Goal: Task Accomplishment & Management: Complete application form

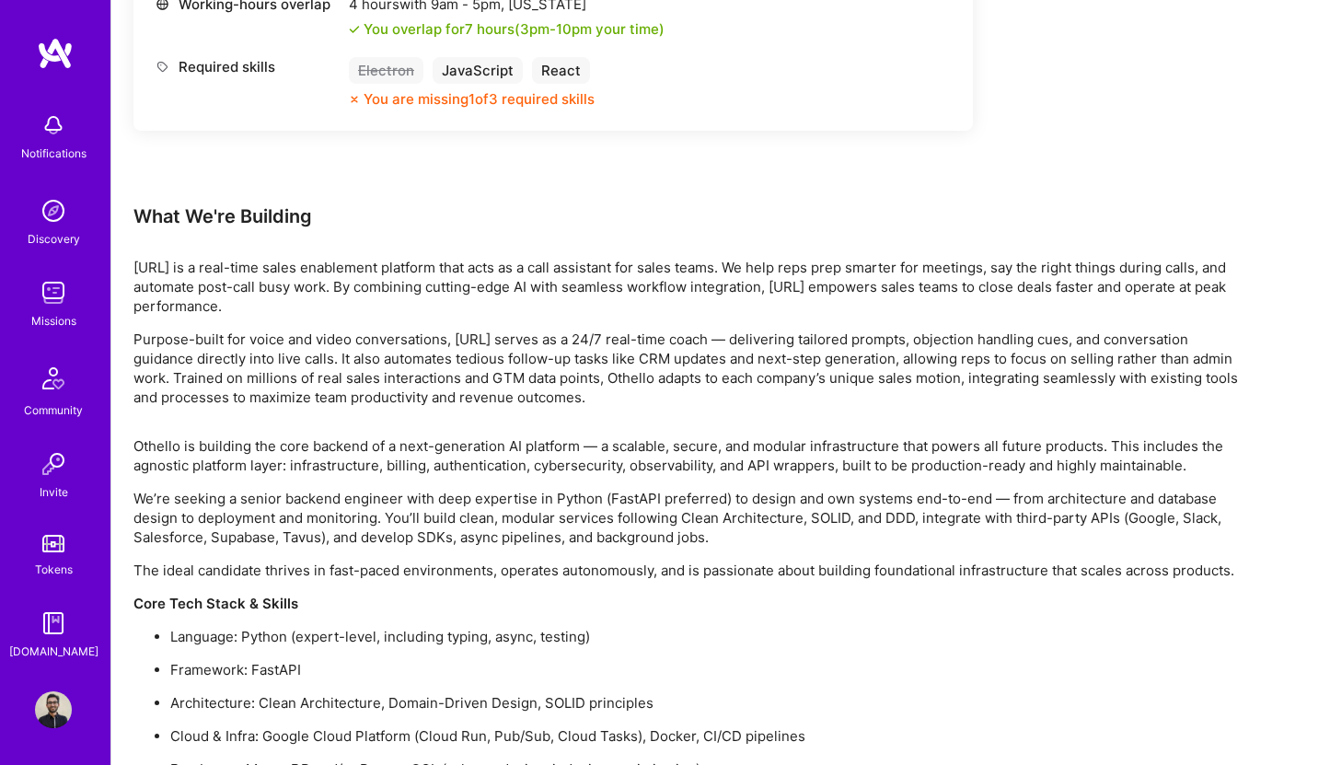
scroll to position [1524, 0]
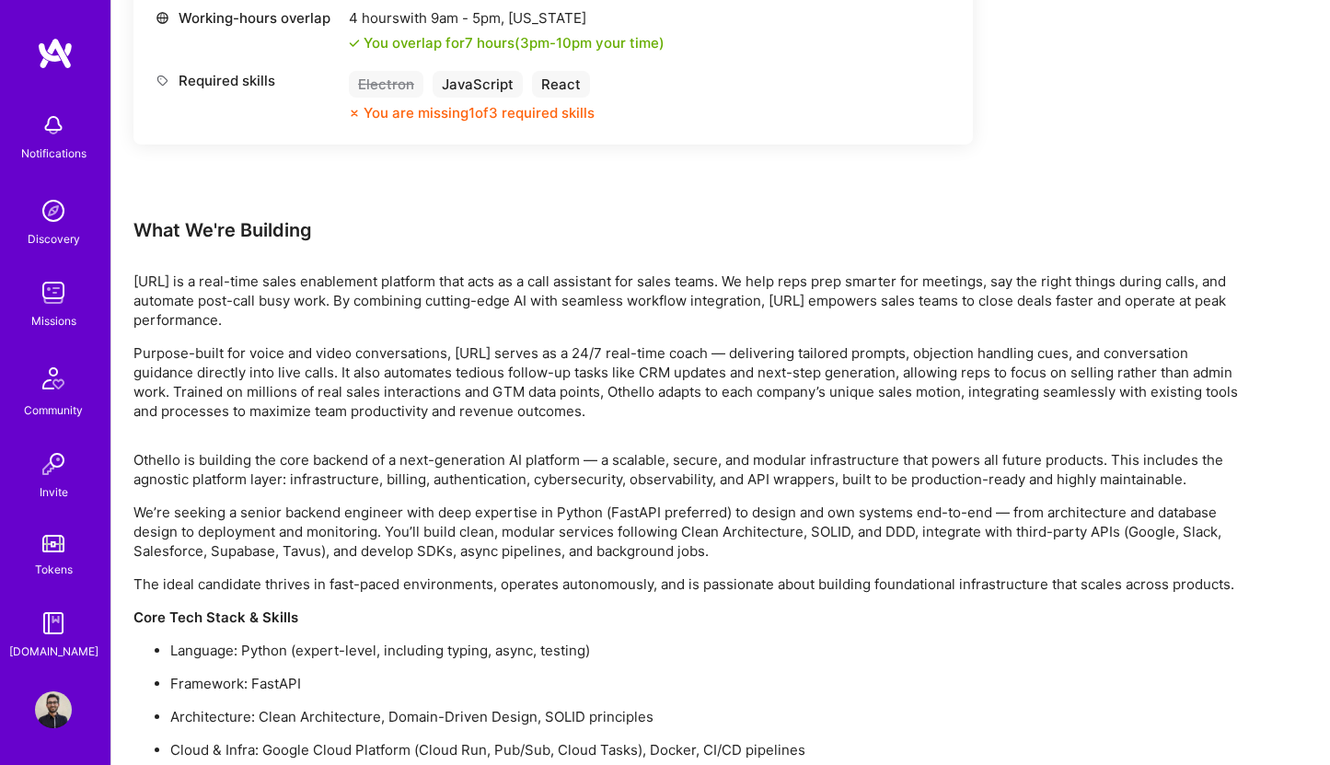
click at [52, 688] on div "Notifications Discovery Missions Community Invite Tokens A.Guide Profile" at bounding box center [55, 382] width 110 height 765
click at [52, 713] on img at bounding box center [53, 709] width 37 height 37
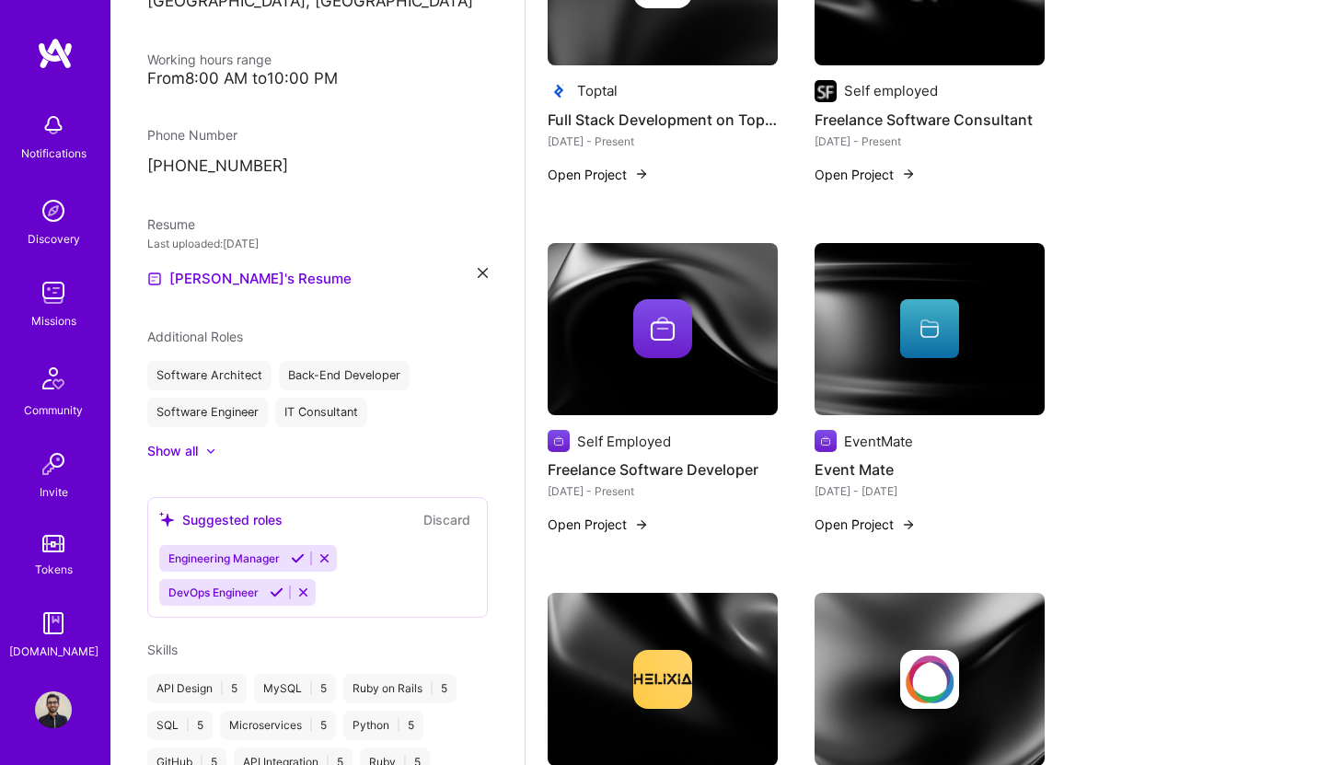
scroll to position [2983, 0]
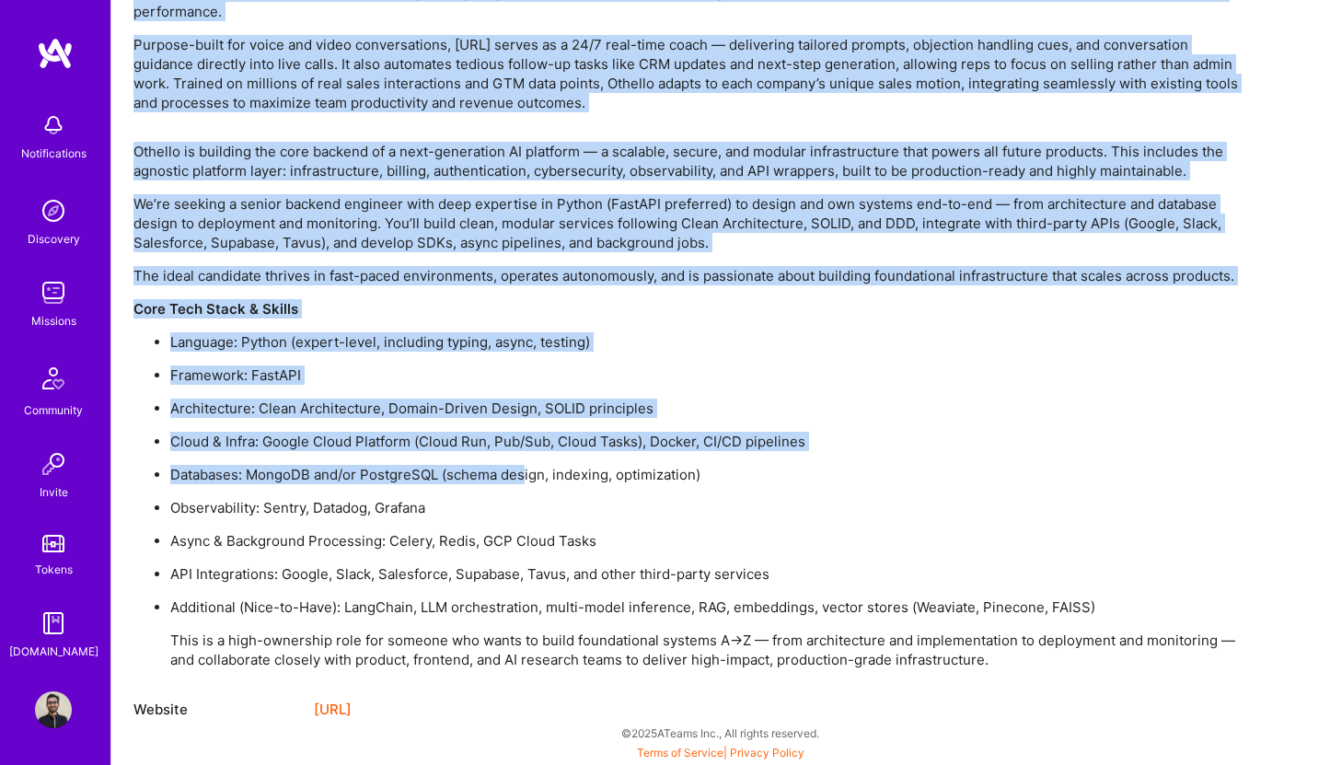
scroll to position [1832, 0]
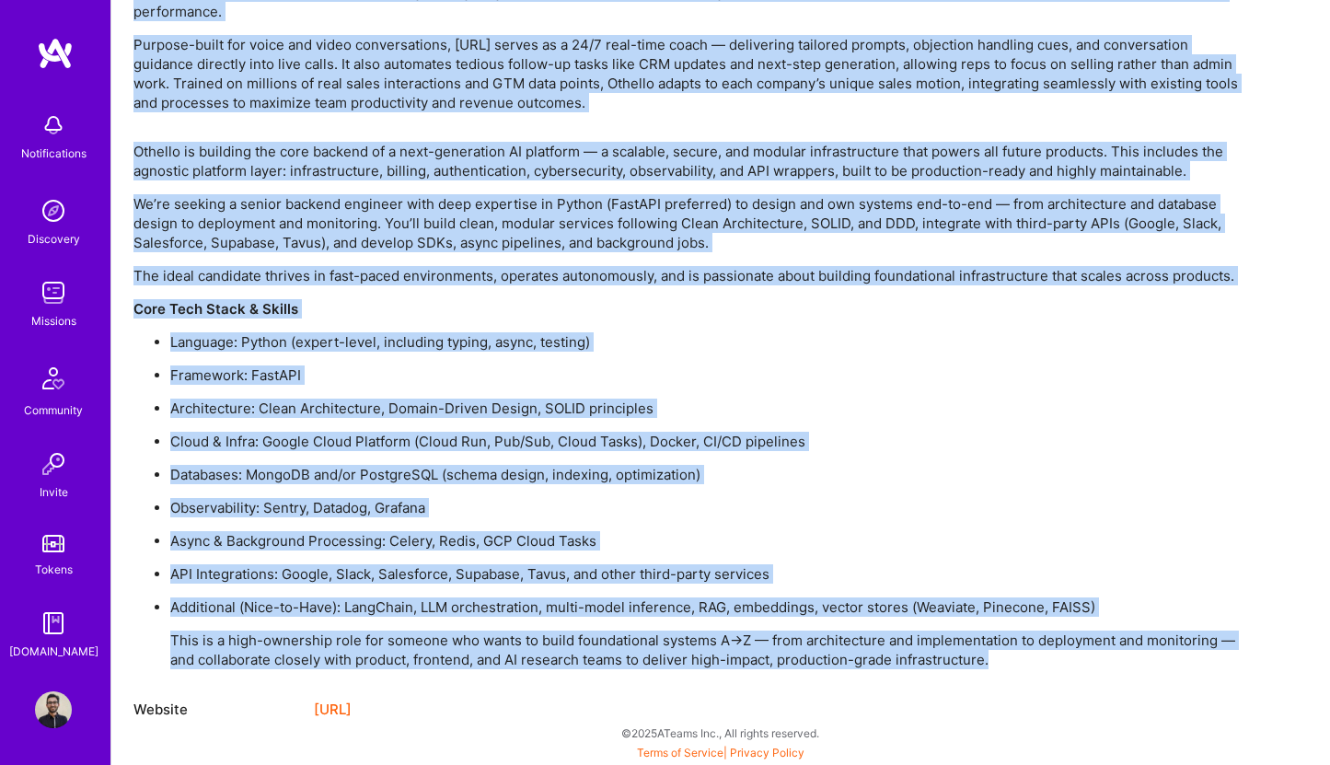
drag, startPoint x: 139, startPoint y: 36, endPoint x: 1059, endPoint y: 657, distance: 1110.0
copy div "Lore Ip'do Sitametc Adipisc.el se d eius-temp incid utlaboreet dolorema aliq en…"
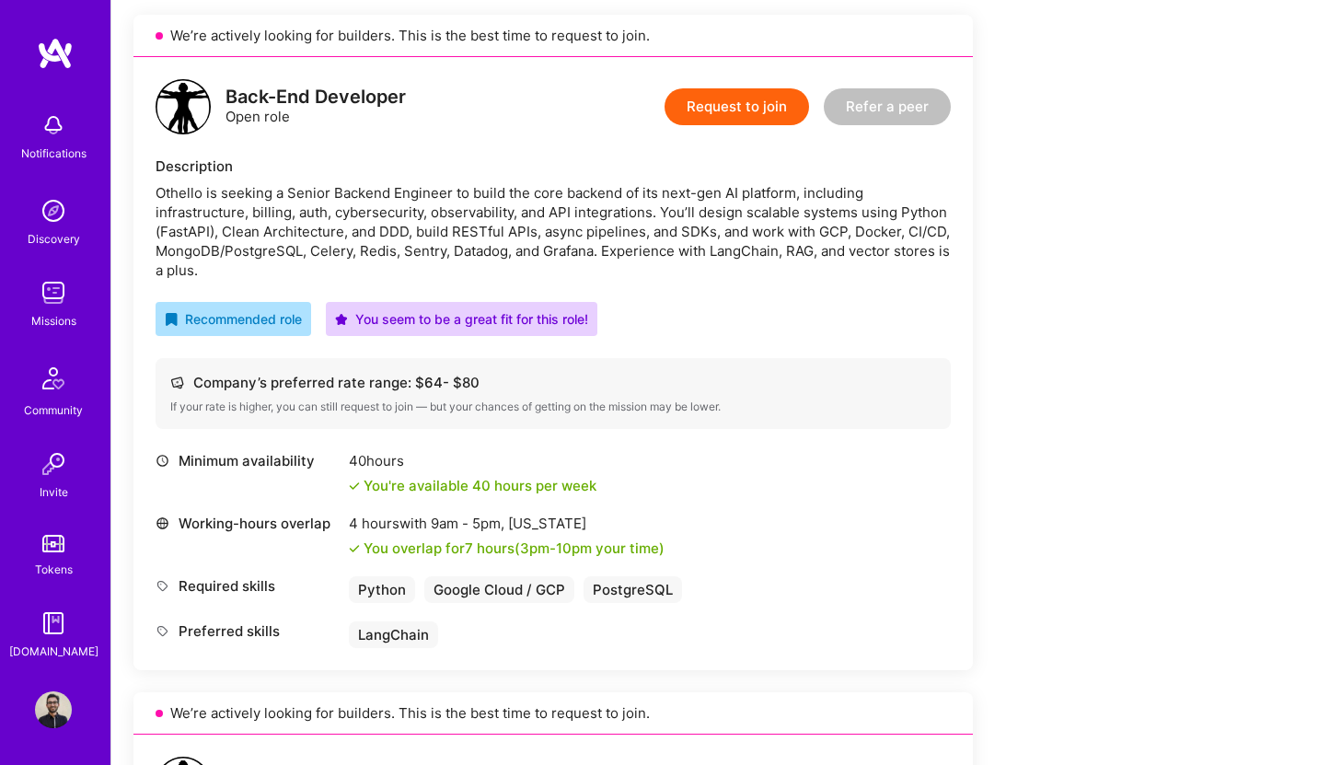
scroll to position [412, 0]
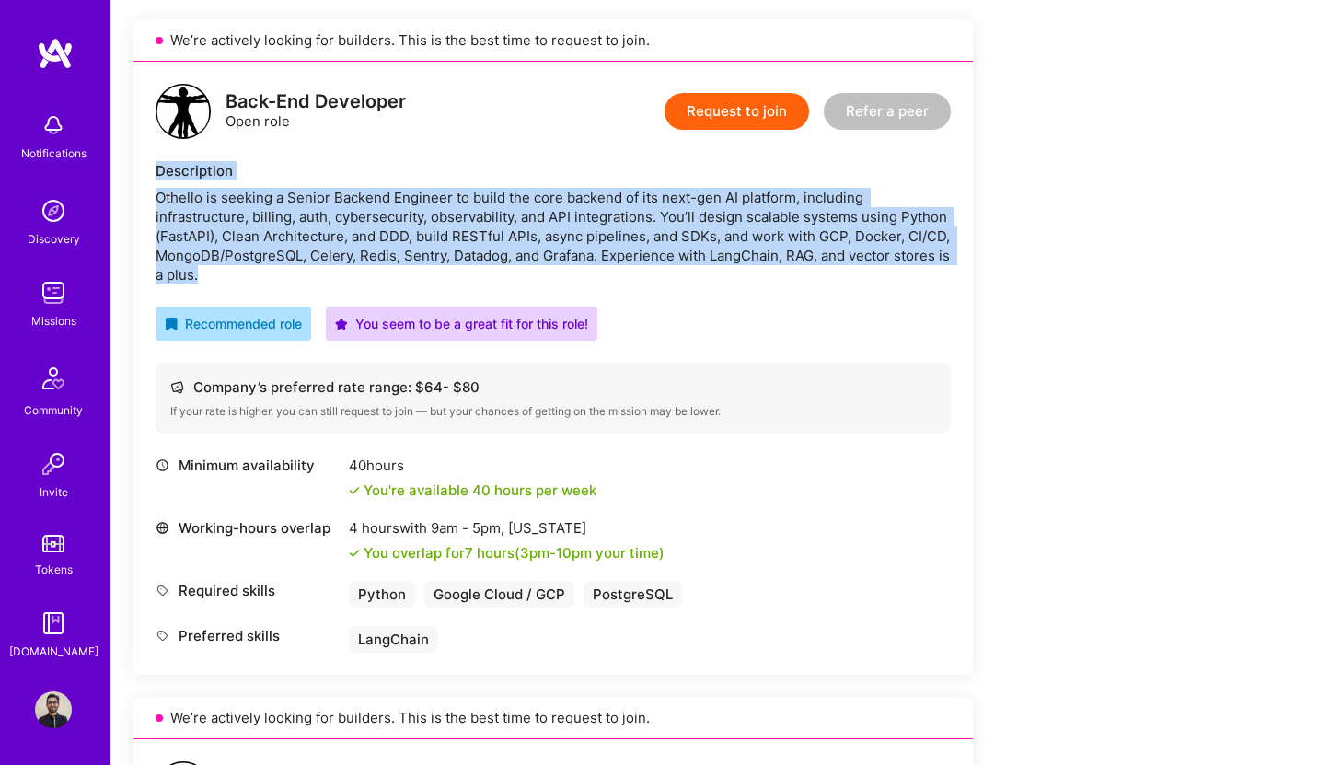
drag, startPoint x: 157, startPoint y: 166, endPoint x: 246, endPoint y: 273, distance: 139.2
click at [246, 273] on div "Description Othello is seeking a Senior Backend Engineer to build the core back…" at bounding box center [553, 222] width 795 height 123
copy div "Description Othello is seeking a Senior Backend Engineer to build the core back…"
click at [797, 109] on button "Request to join" at bounding box center [737, 111] width 145 height 37
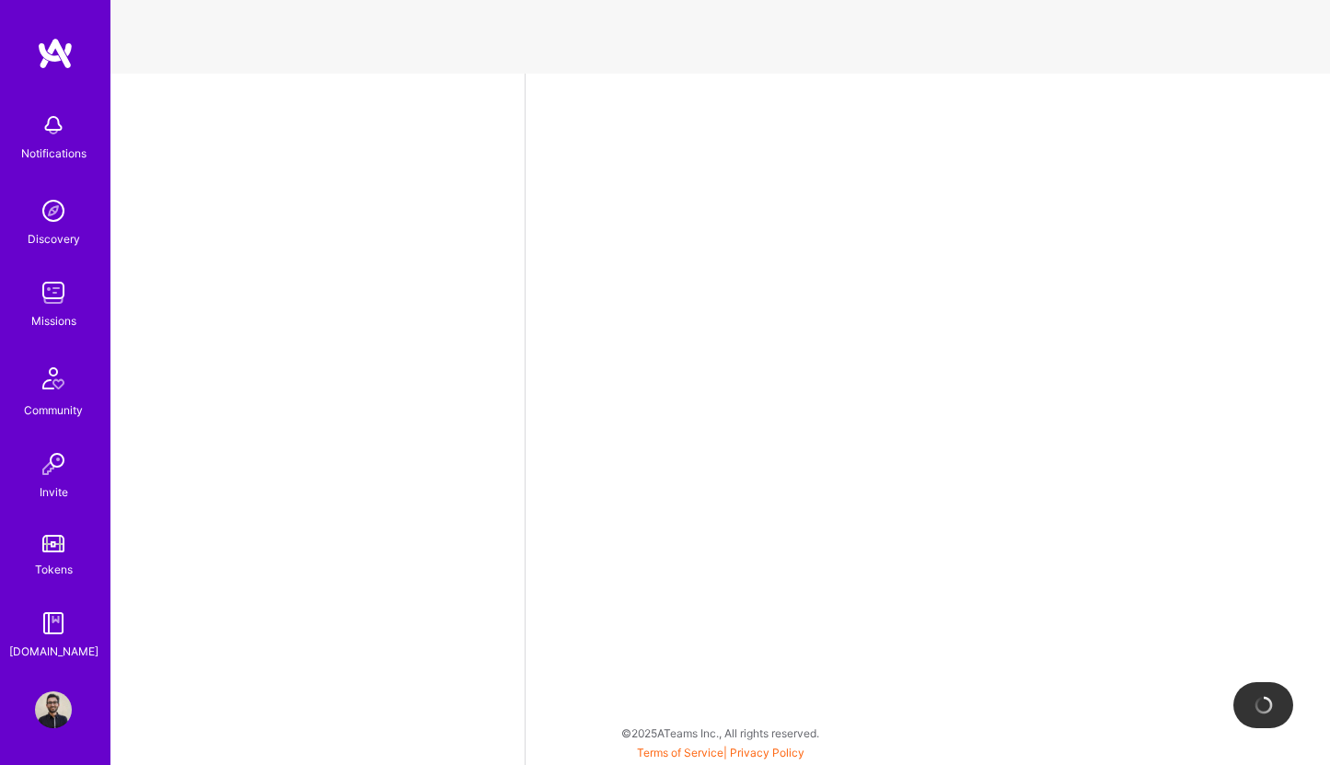
select select "DE"
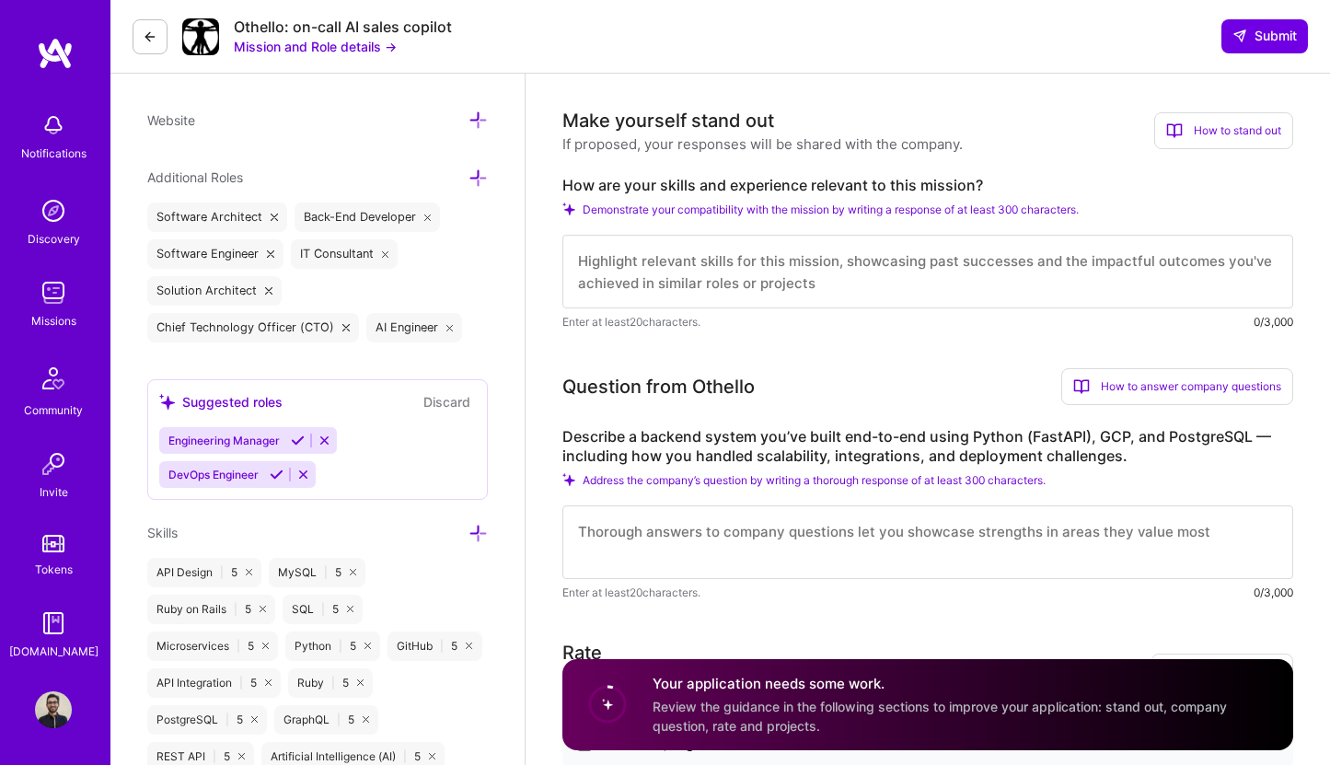
scroll to position [558, 0]
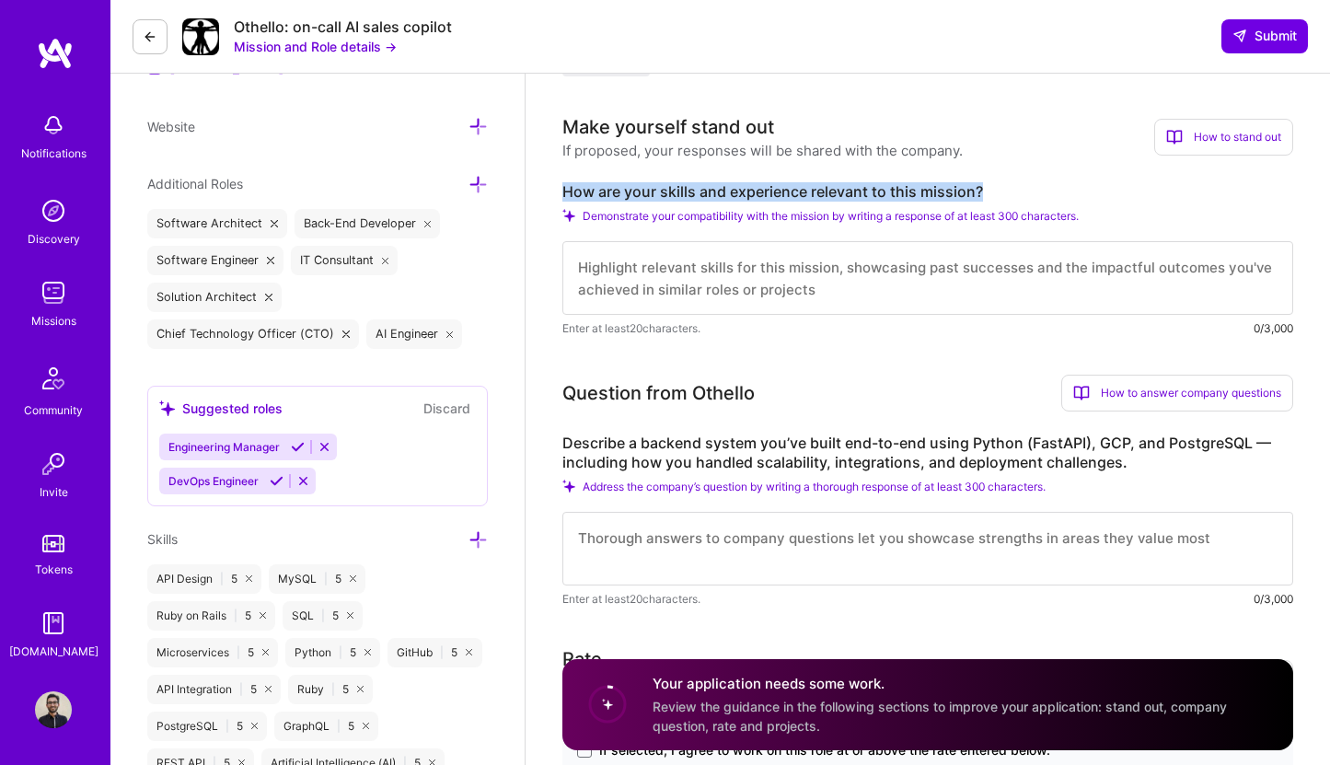
drag, startPoint x: 562, startPoint y: 189, endPoint x: 1067, endPoint y: 186, distance: 505.4
copy label "How are your skills and experience relevant to this mission?"
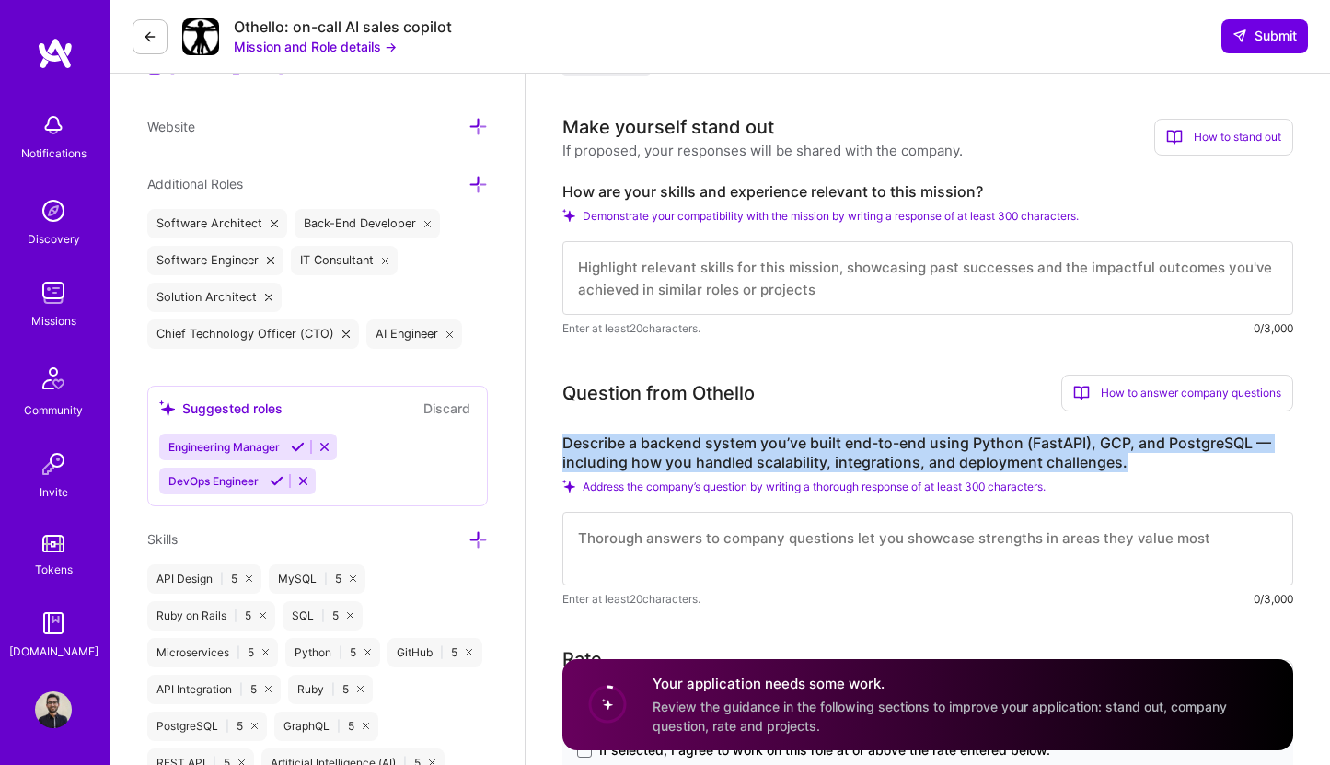
drag, startPoint x: 562, startPoint y: 440, endPoint x: 1147, endPoint y: 457, distance: 584.8
click at [1147, 457] on label "Describe a backend system you’ve built end-to-end using Python (FastAPI), GCP, …" at bounding box center [927, 453] width 731 height 39
copy label "Describe a backend system you’ve built end-to-end using Python (FastAPI), GCP, …"
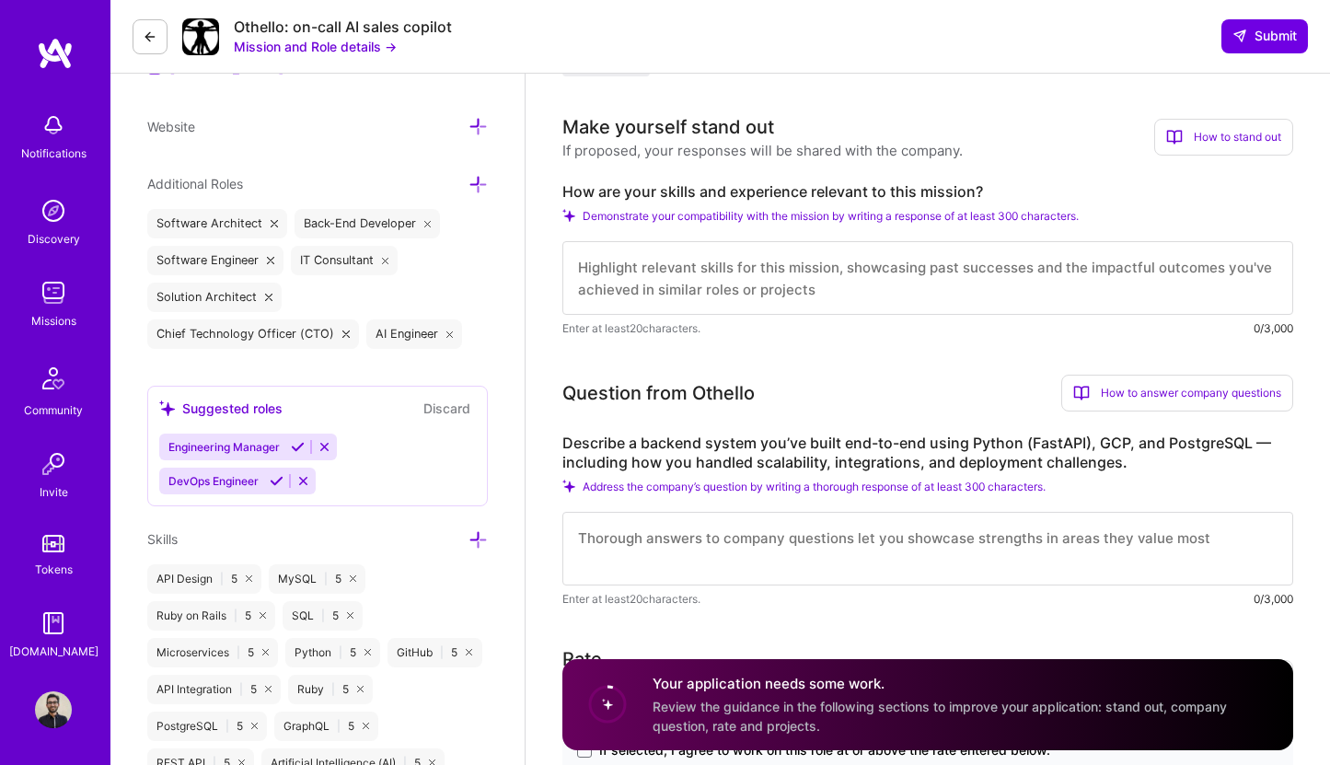
click at [888, 291] on textarea at bounding box center [927, 278] width 731 height 74
paste textarea "L’i Dolorsi, a consect-adipisc elitsedd eiusmodte inci 50 utlab et doloremagn a…"
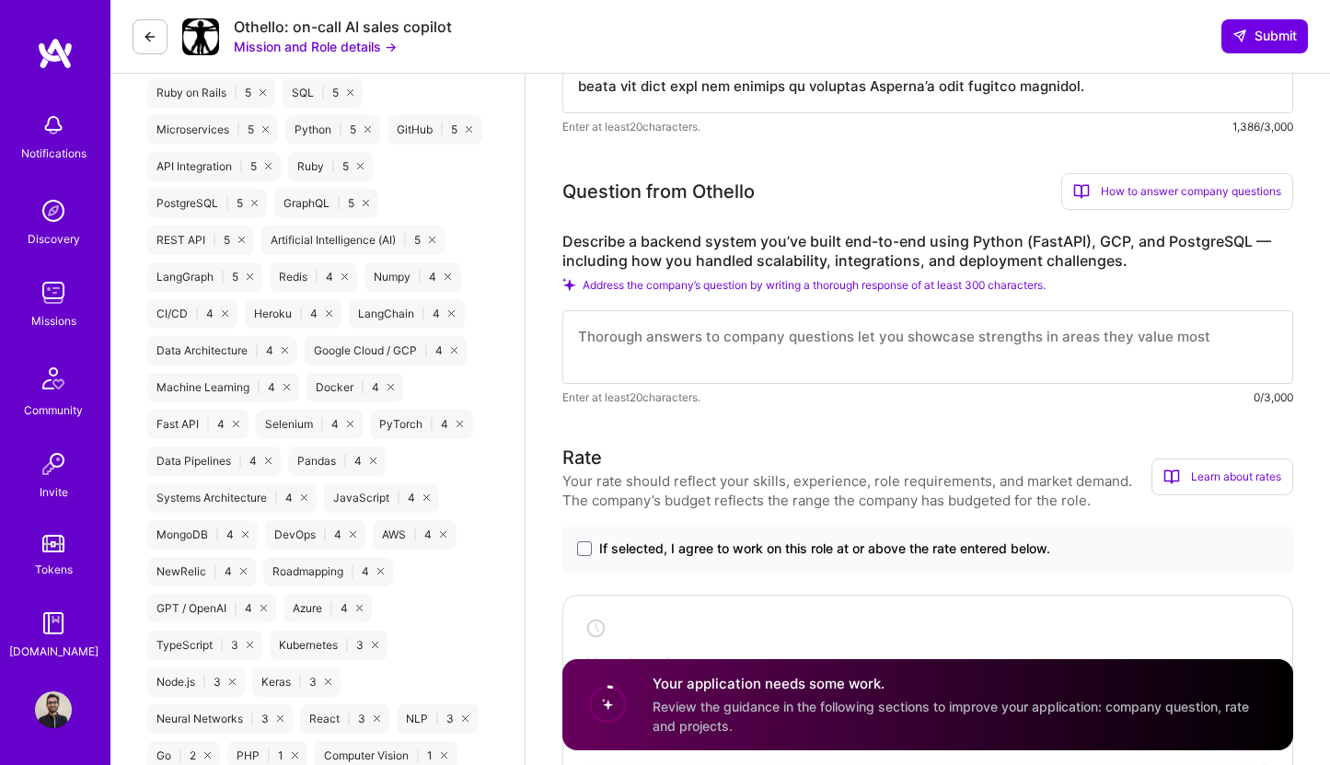
scroll to position [1082, 0]
type textarea "L’i Dolorsi, a consect-adipisc elitsedd eiusmodte inci 50 utlab et doloremagn a…"
click at [1054, 374] on textarea at bounding box center [927, 346] width 731 height 74
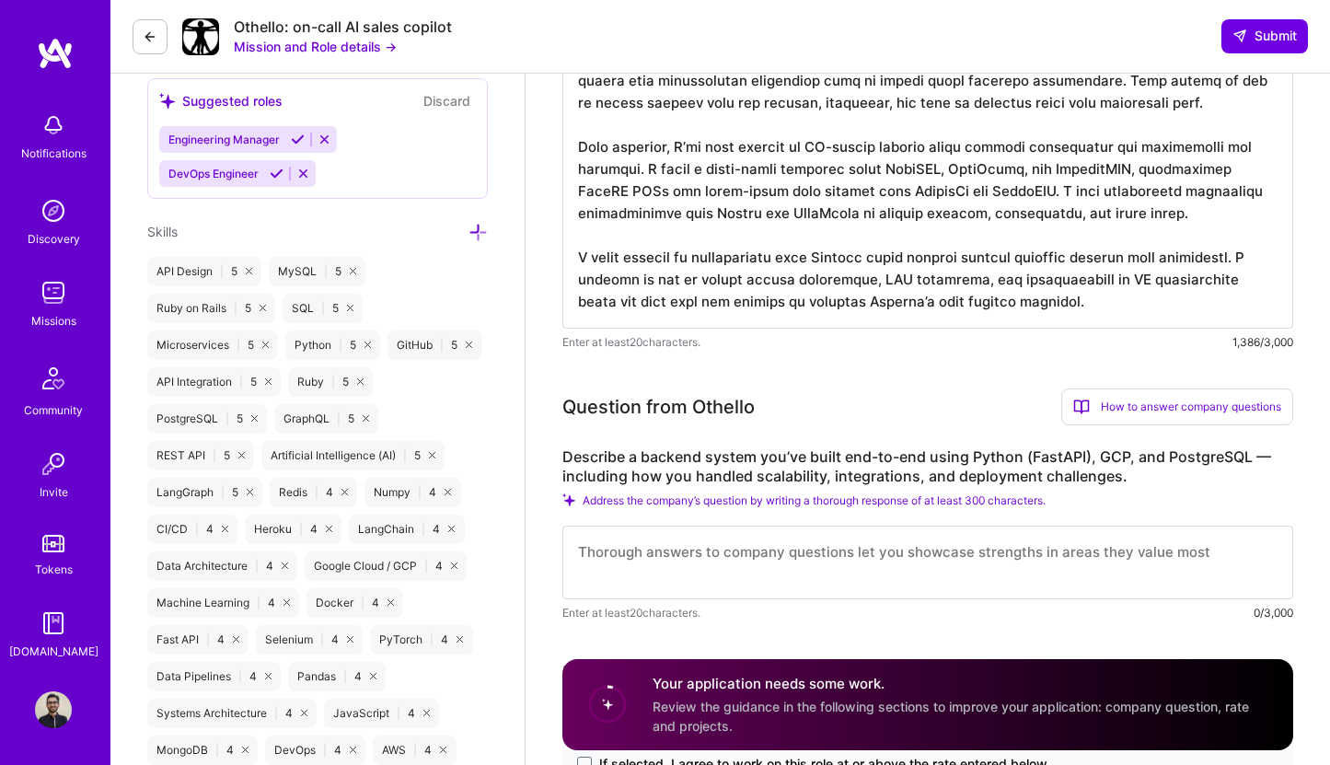
scroll to position [864, 0]
paste textarea "At Sanity Check, I built the backend from the ground up using FastAPI, PostgreS…"
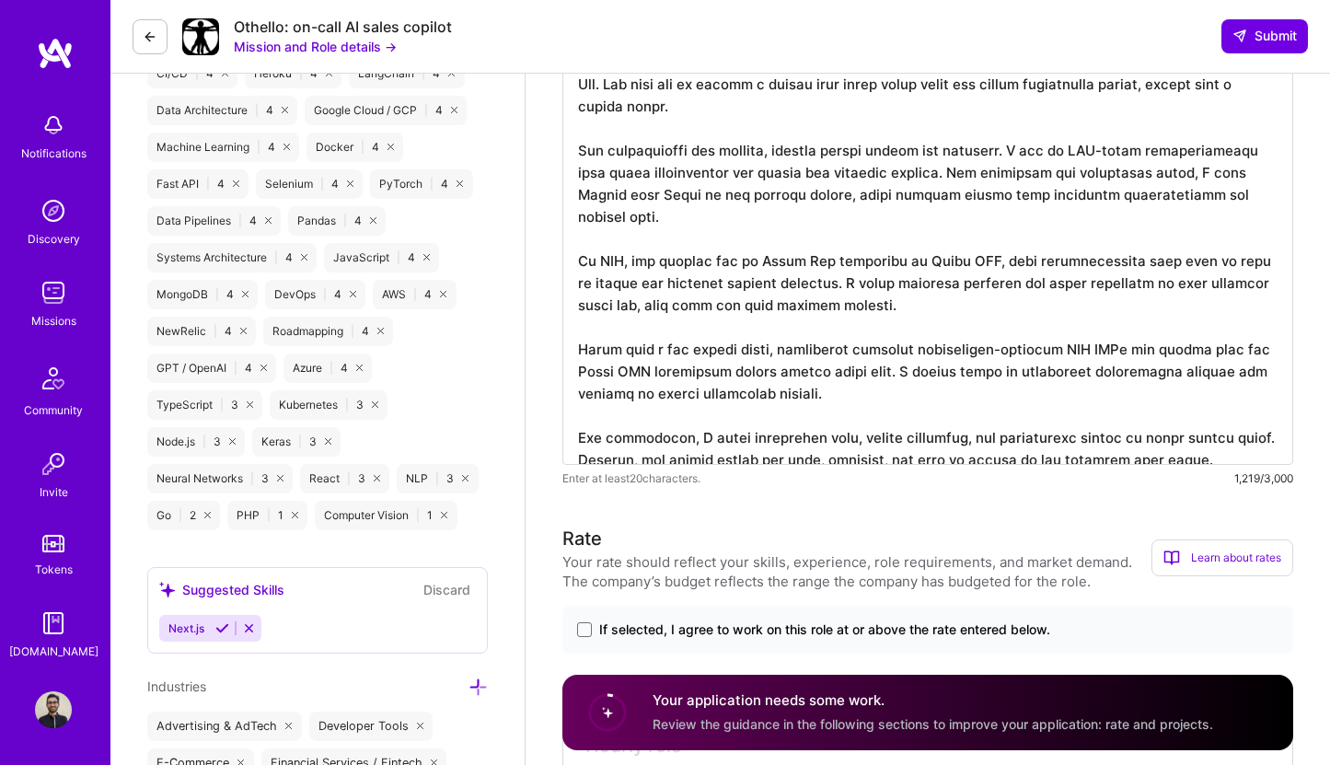
scroll to position [1323, 0]
type textarea "At Sanity Check, I built the backend from the ground up using FastAPI, PostgreS…"
click at [597, 623] on label "If selected, I agree to work on this role at or above the rate entered below." at bounding box center [928, 628] width 702 height 18
click at [0, 0] on input "If selected, I agree to work on this role at or above the rate entered below." at bounding box center [0, 0] width 0 height 0
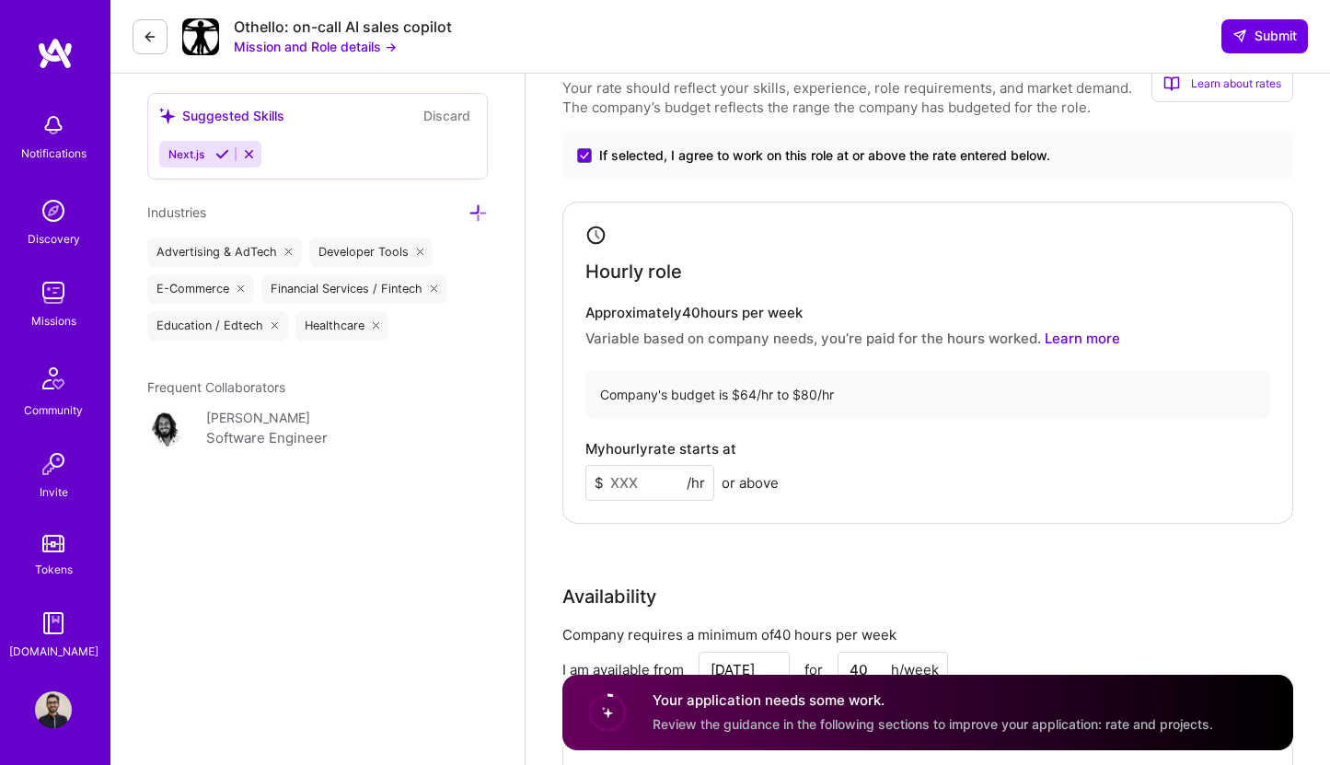
scroll to position [1798, 0]
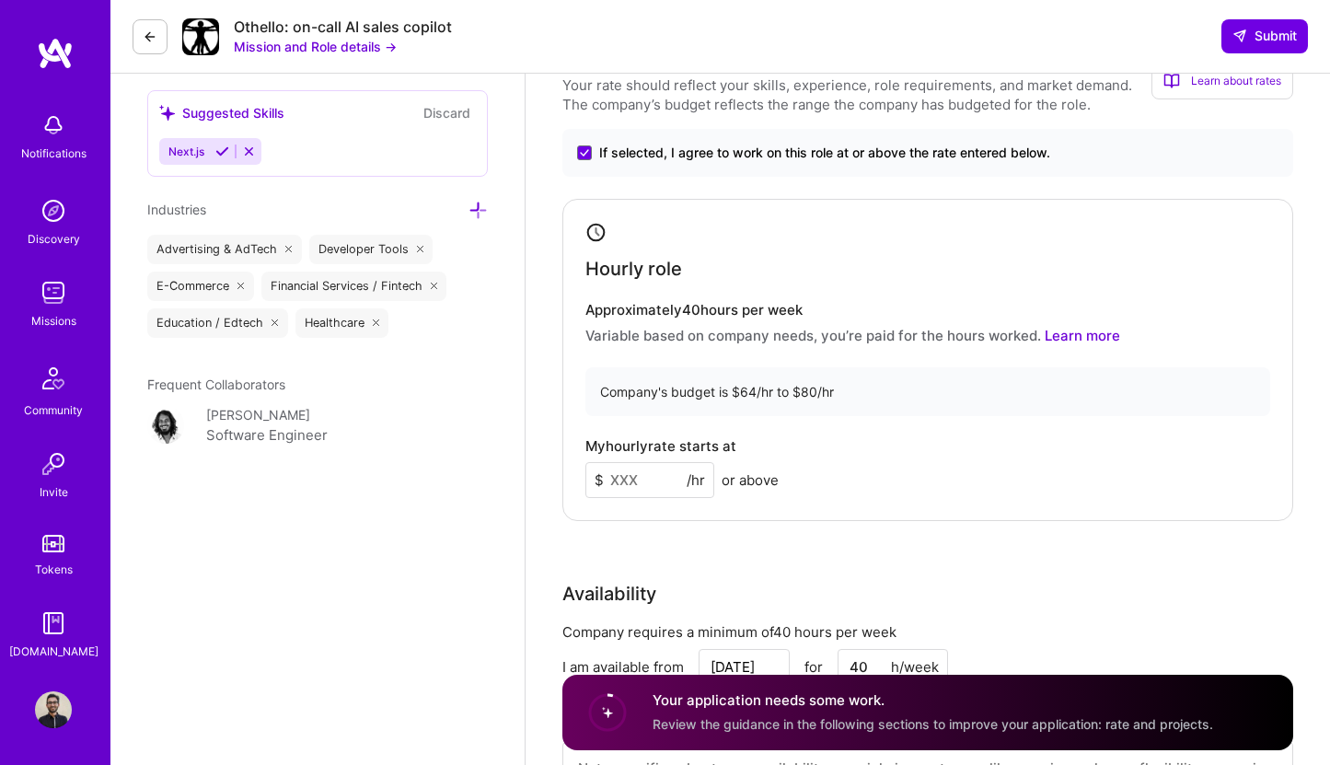
click at [665, 475] on input at bounding box center [650, 480] width 129 height 36
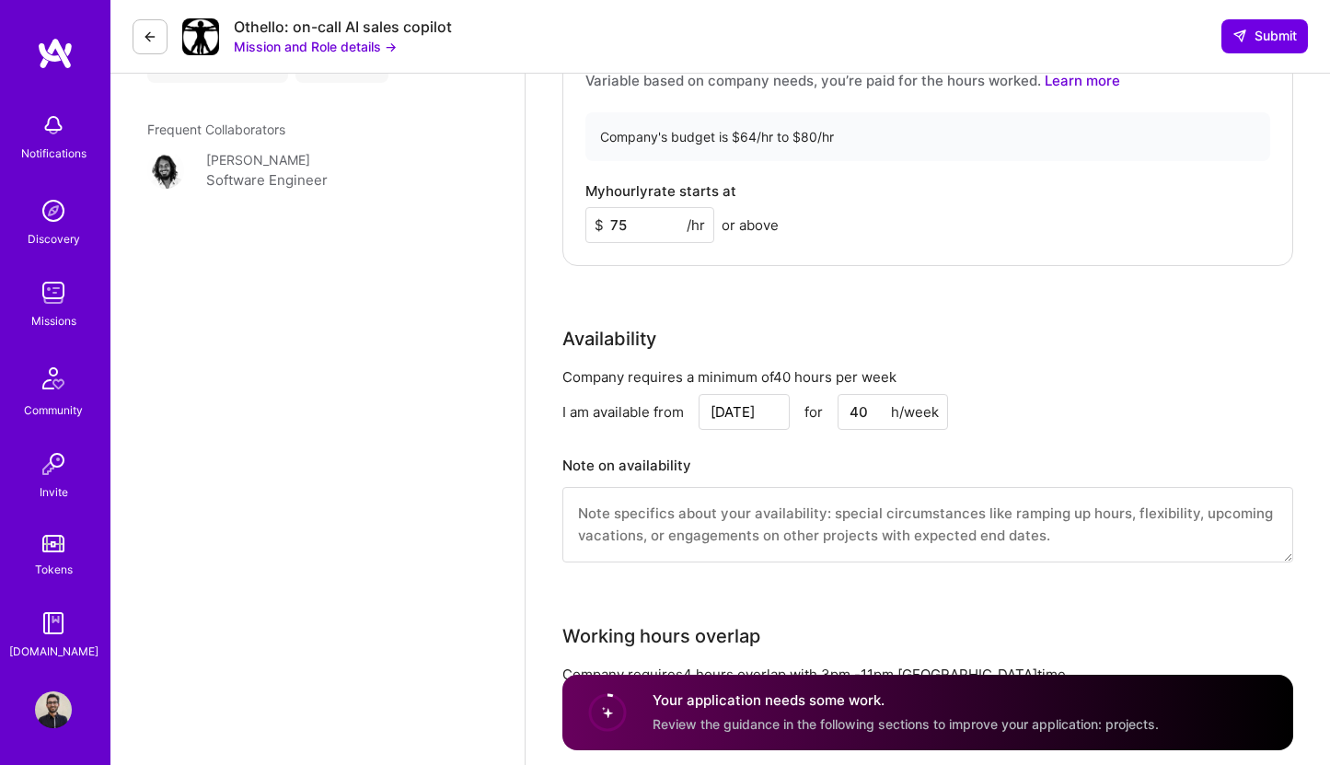
scroll to position [2060, 0]
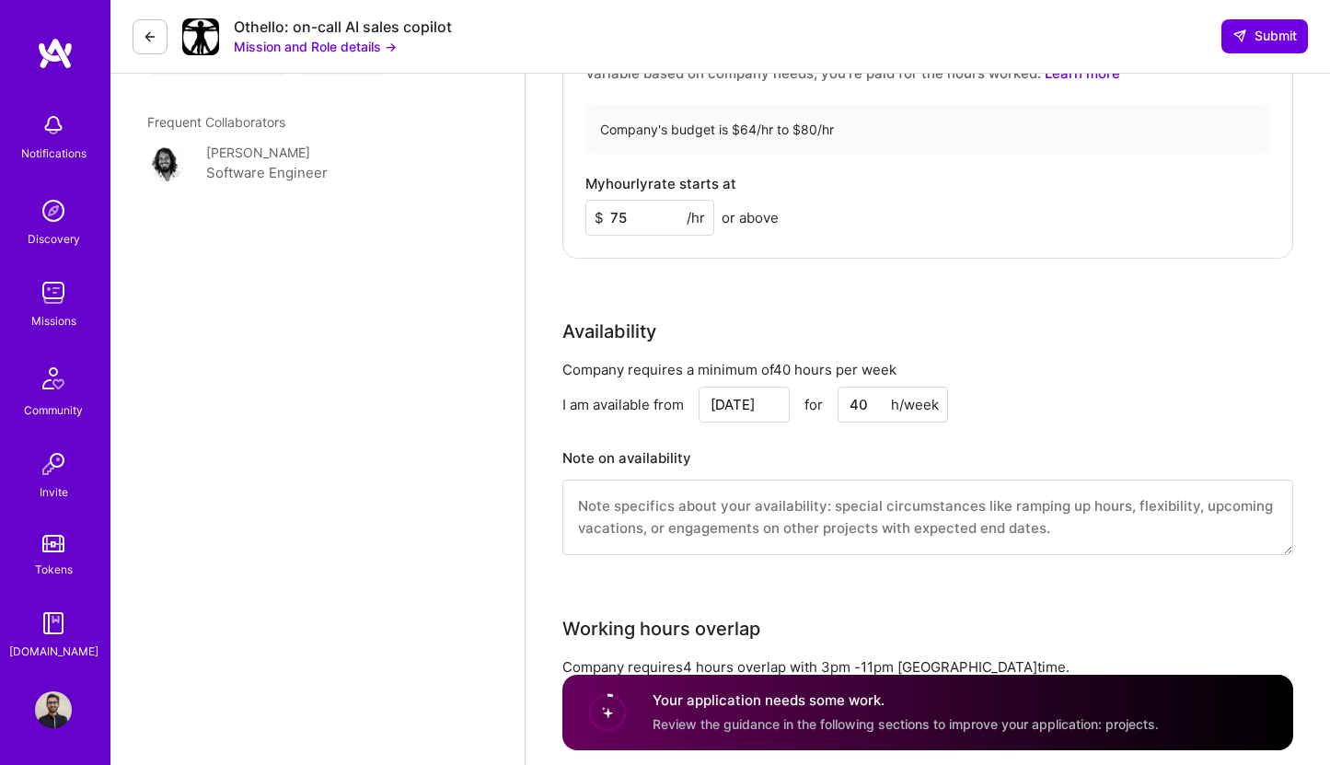
type input "75"
click at [746, 515] on textarea at bounding box center [927, 517] width 731 height 75
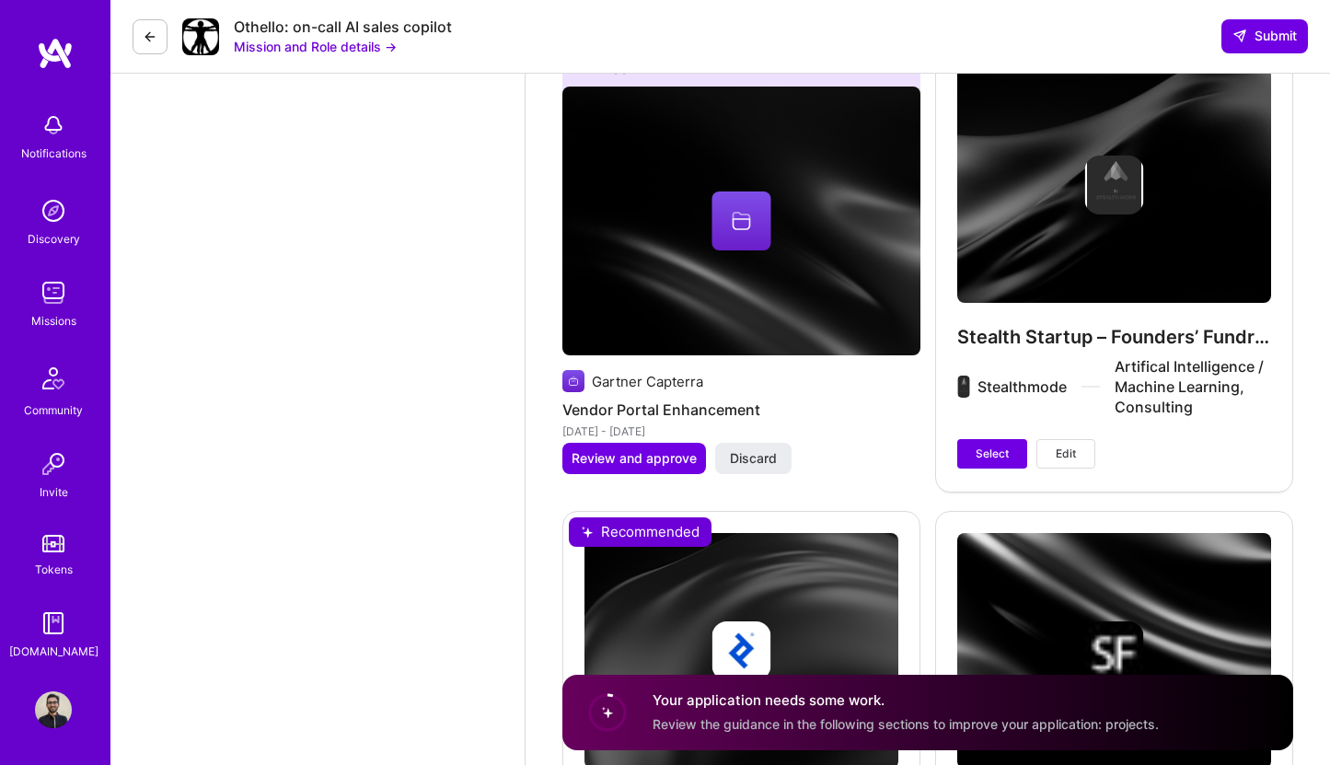
scroll to position [5324, 0]
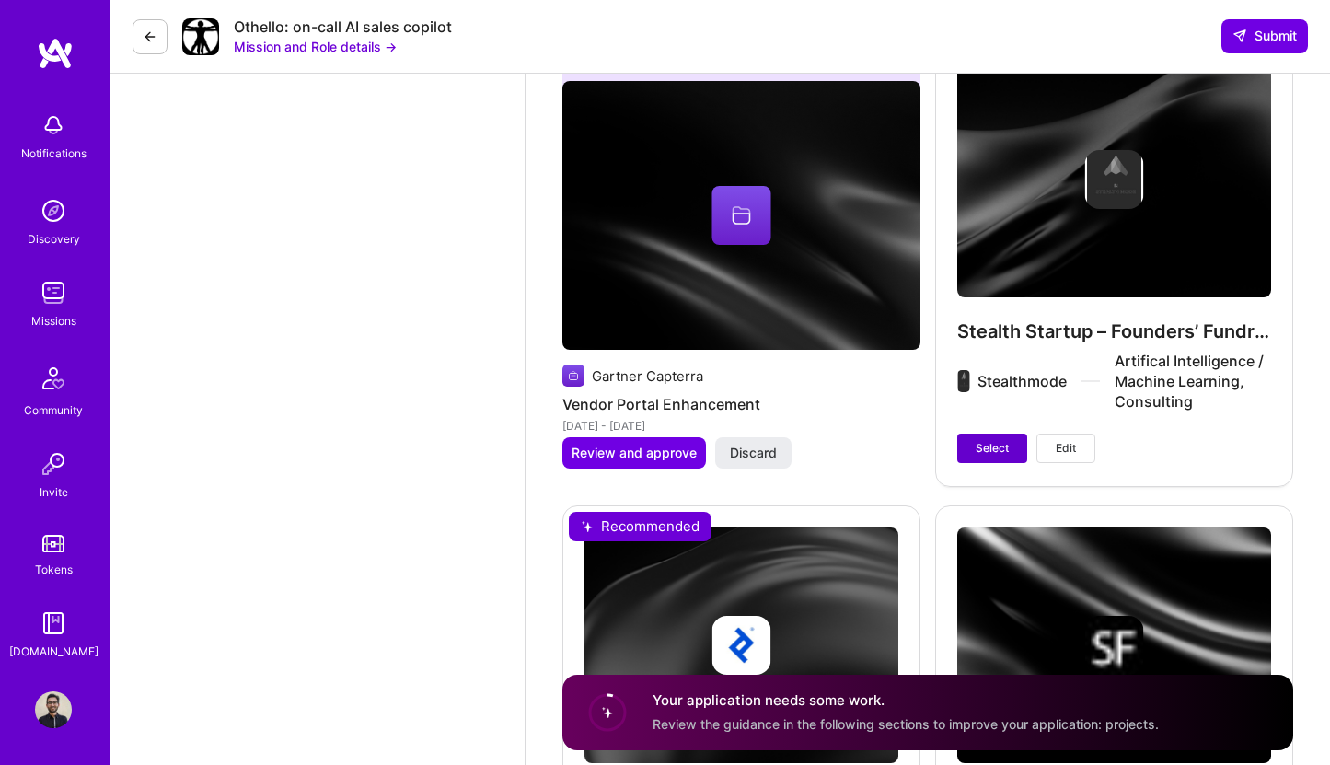
type textarea "Available"
click at [1023, 459] on button "Select" at bounding box center [992, 448] width 70 height 29
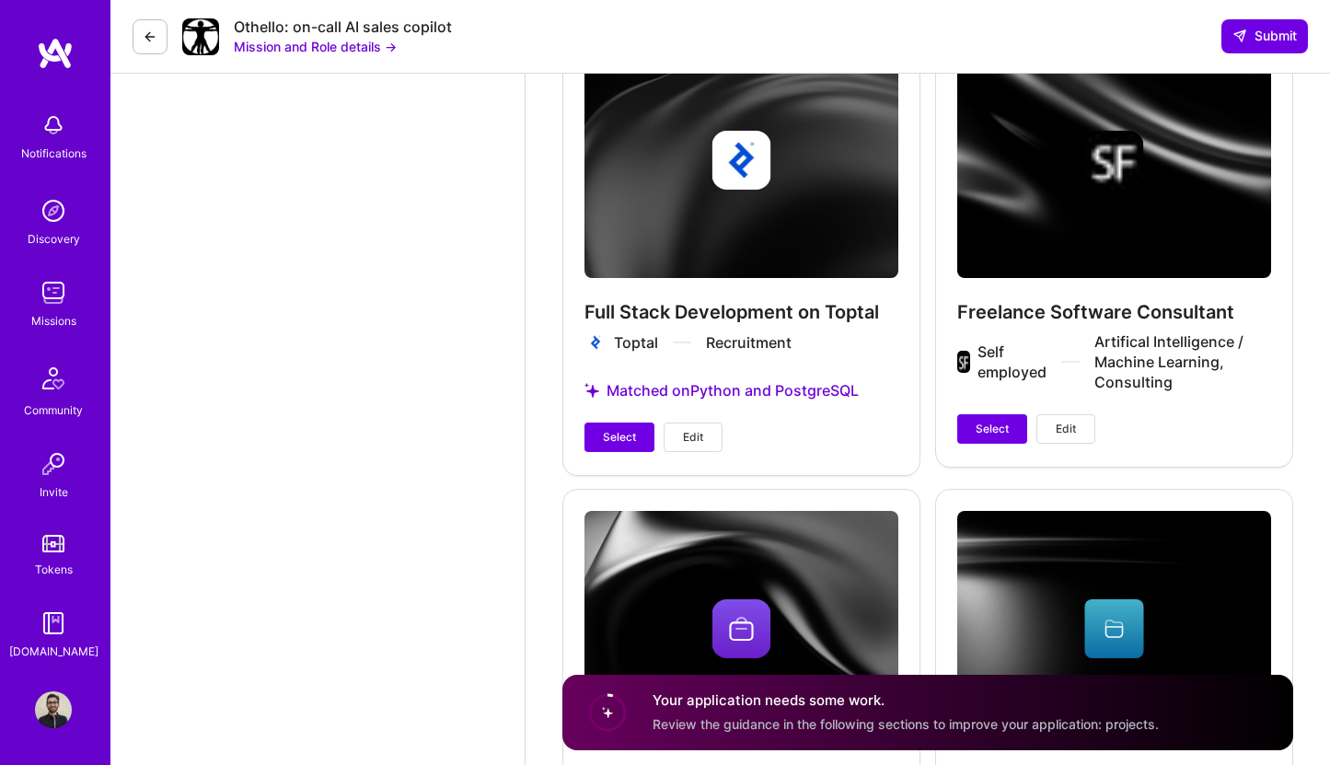
scroll to position [5846, 0]
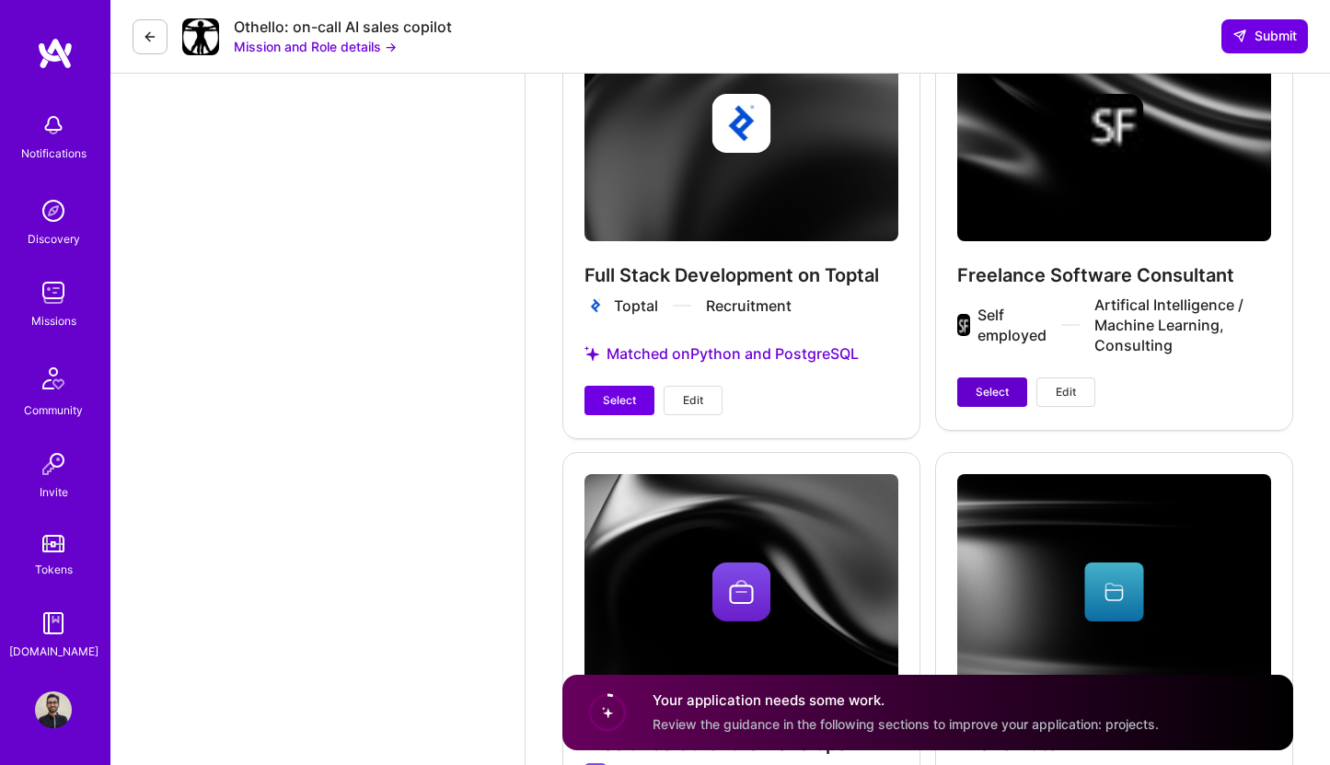
click at [992, 404] on button "Select" at bounding box center [992, 391] width 70 height 29
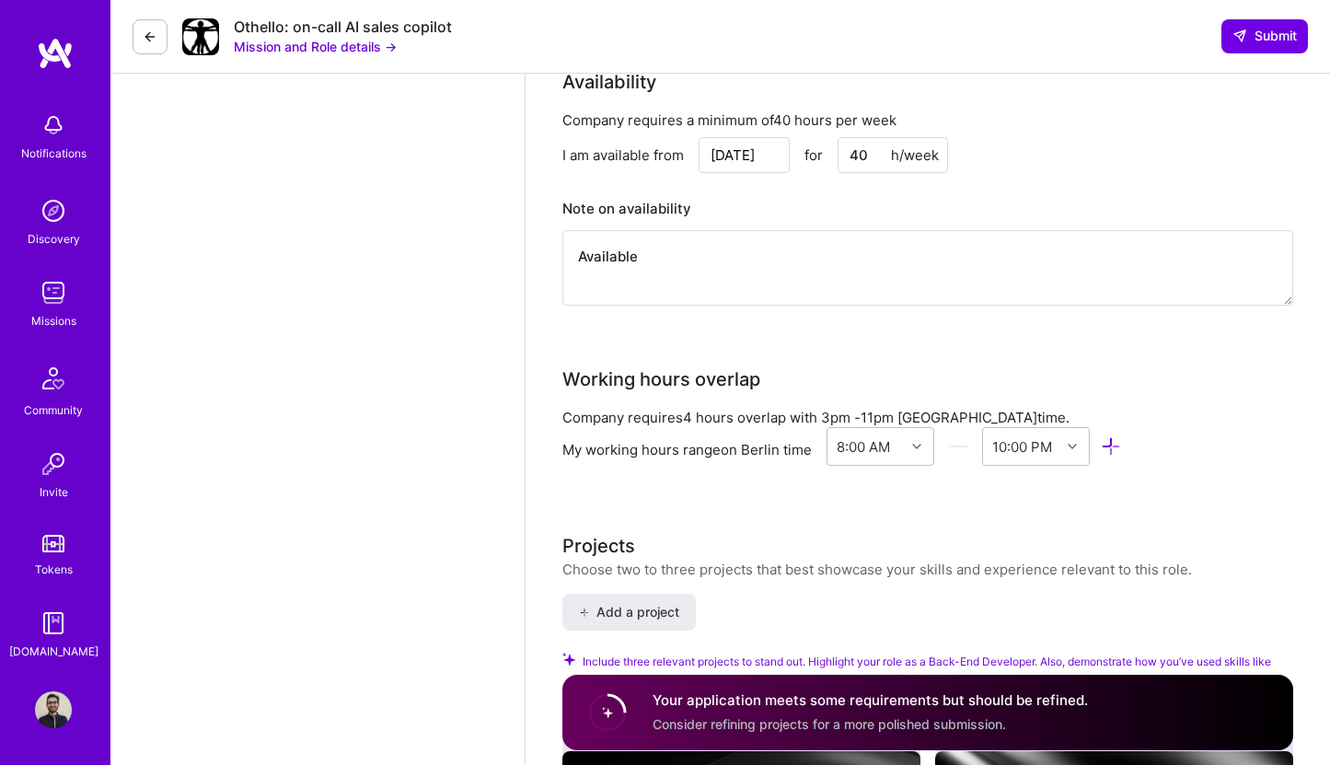
scroll to position [2349, 0]
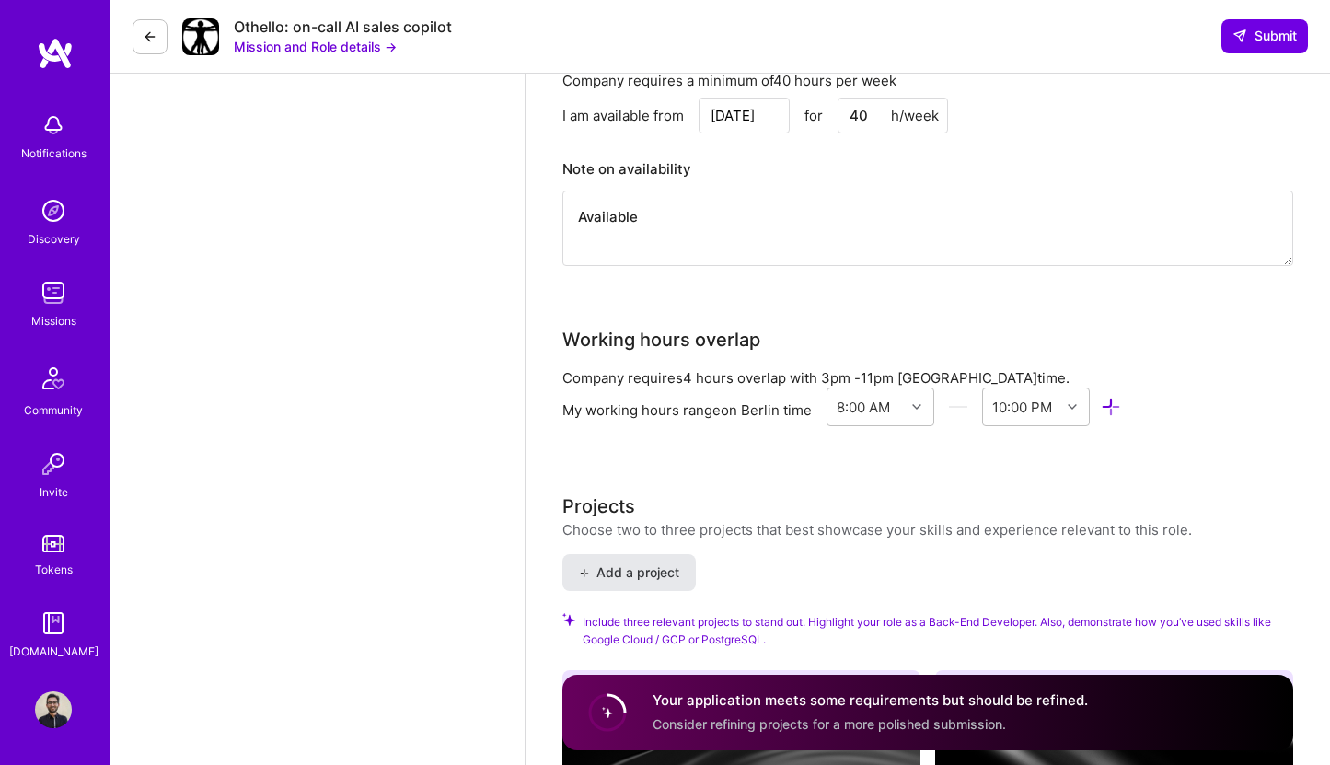
click at [620, 563] on span "Add a project" at bounding box center [629, 572] width 100 height 18
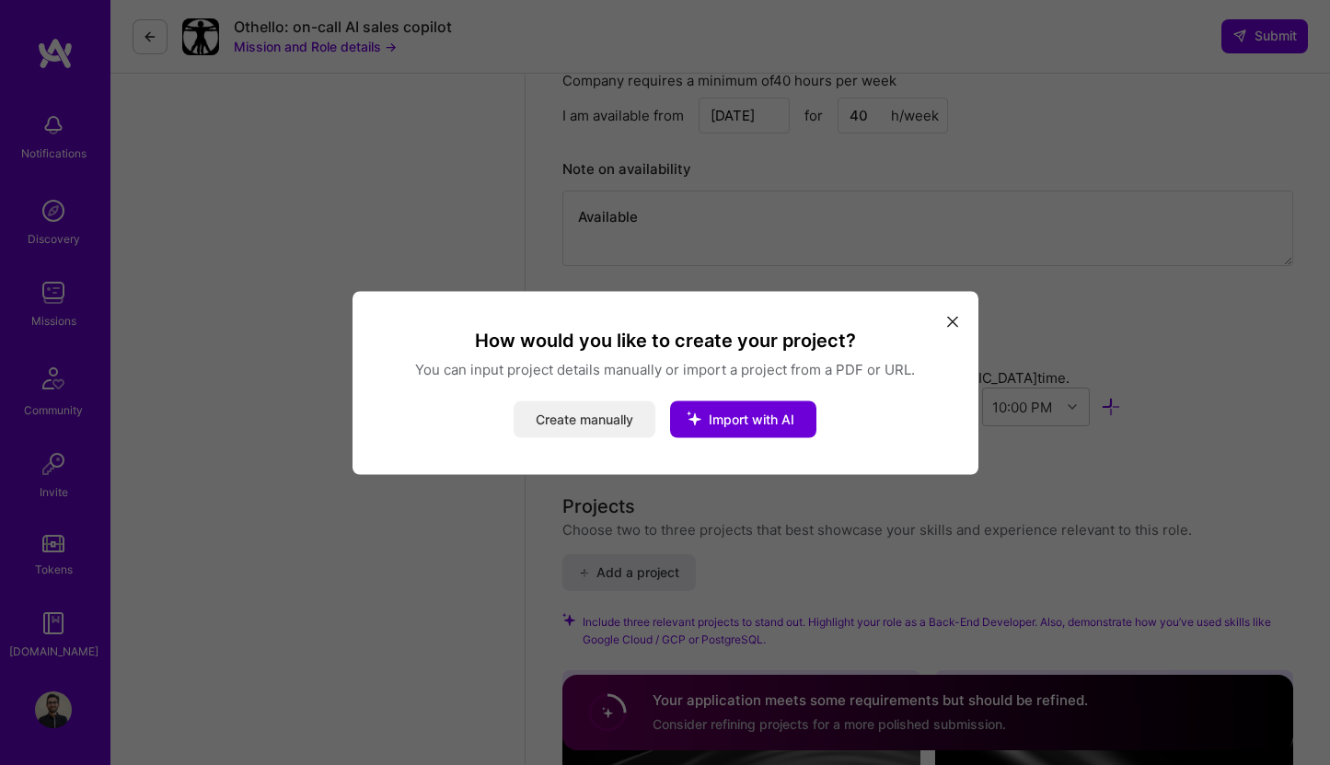
click at [632, 426] on button "Create manually" at bounding box center [585, 418] width 142 height 37
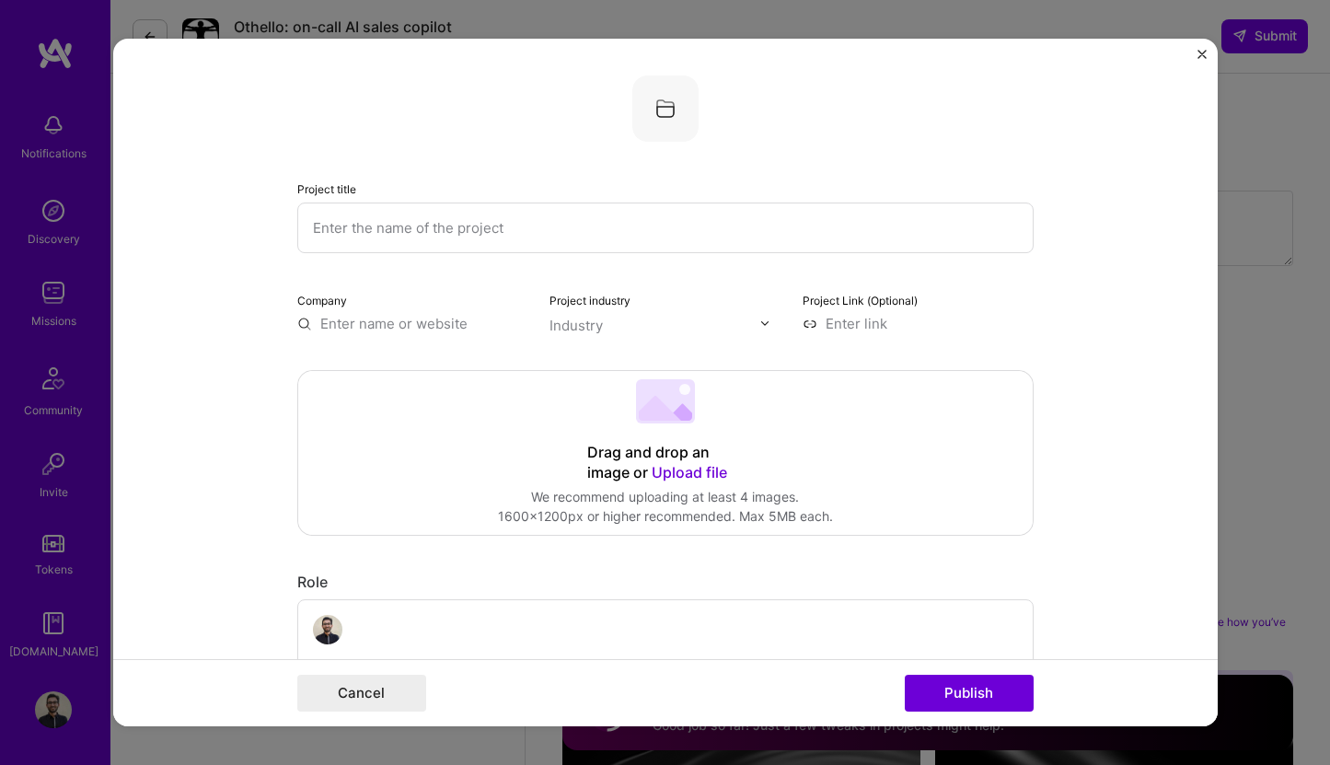
click at [625, 238] on input "text" at bounding box center [665, 228] width 736 height 51
type input "Sanity Check"
click at [445, 321] on input "text" at bounding box center [412, 323] width 231 height 19
paste input "[URL][DOMAIN_NAME]"
type input "[URL][DOMAIN_NAME]"
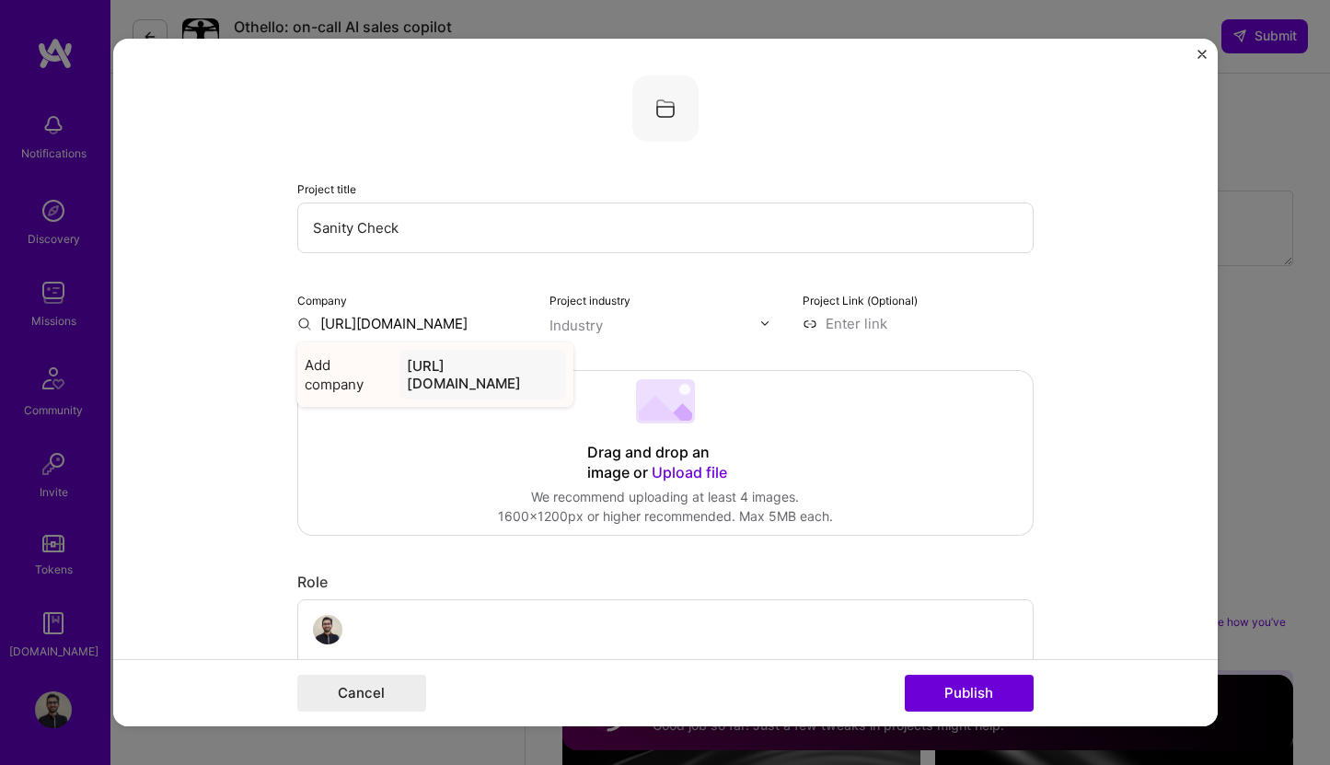
click at [502, 365] on div "[URL][DOMAIN_NAME]" at bounding box center [483, 375] width 166 height 50
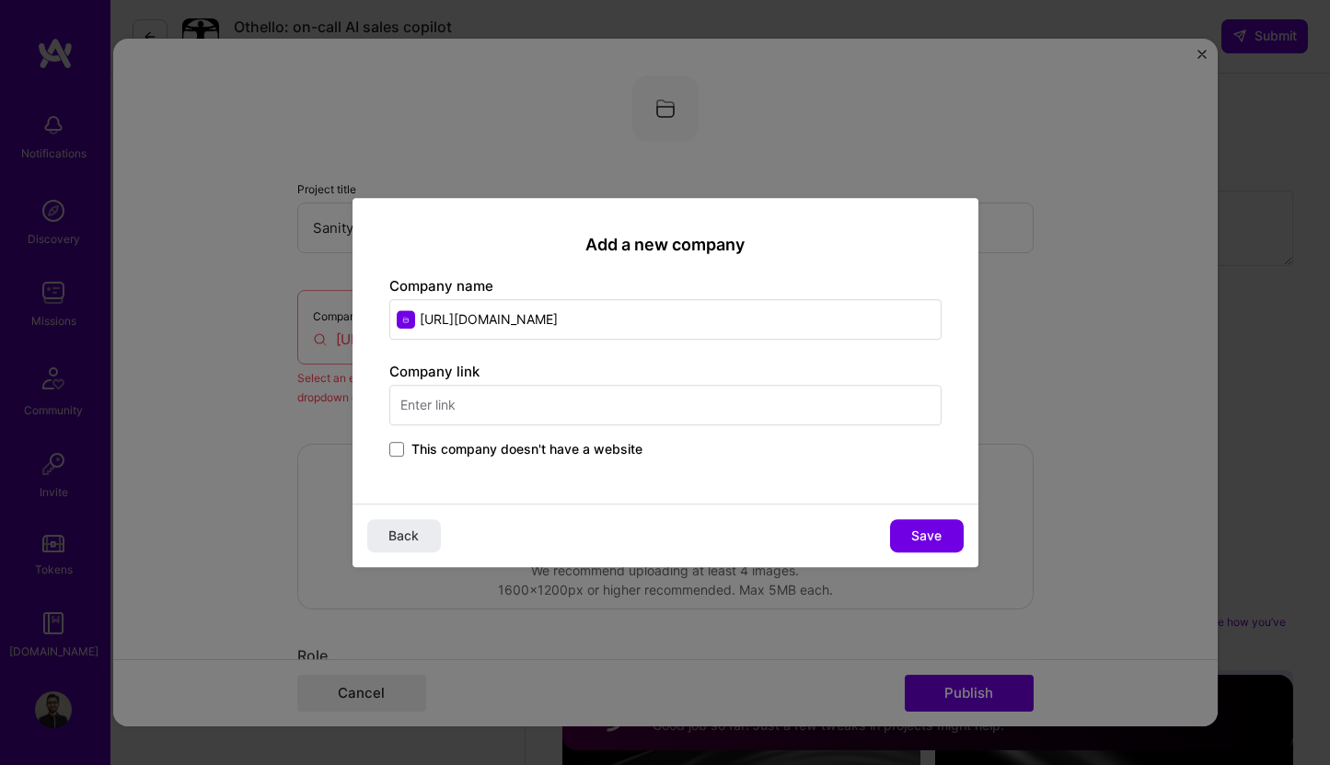
click at [526, 421] on input "text" at bounding box center [665, 405] width 552 height 41
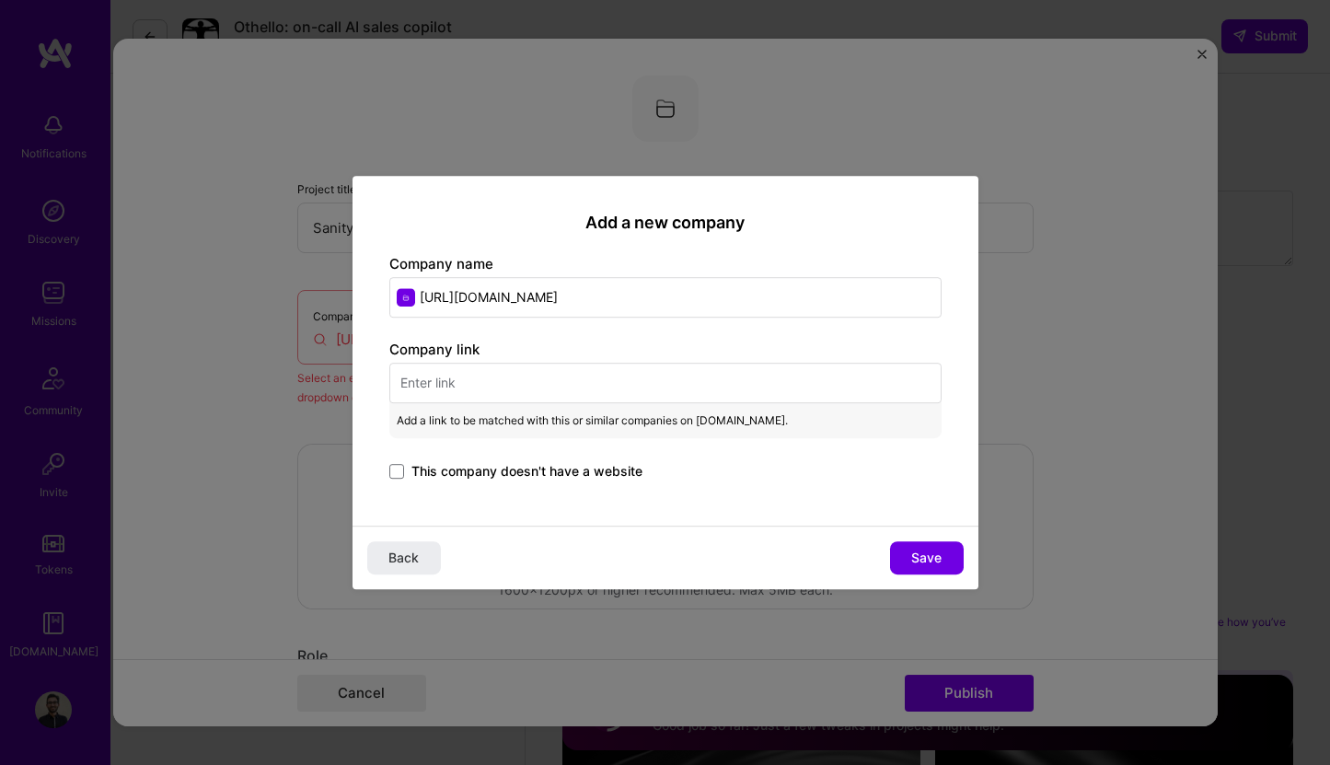
paste input "[URL][DOMAIN_NAME]"
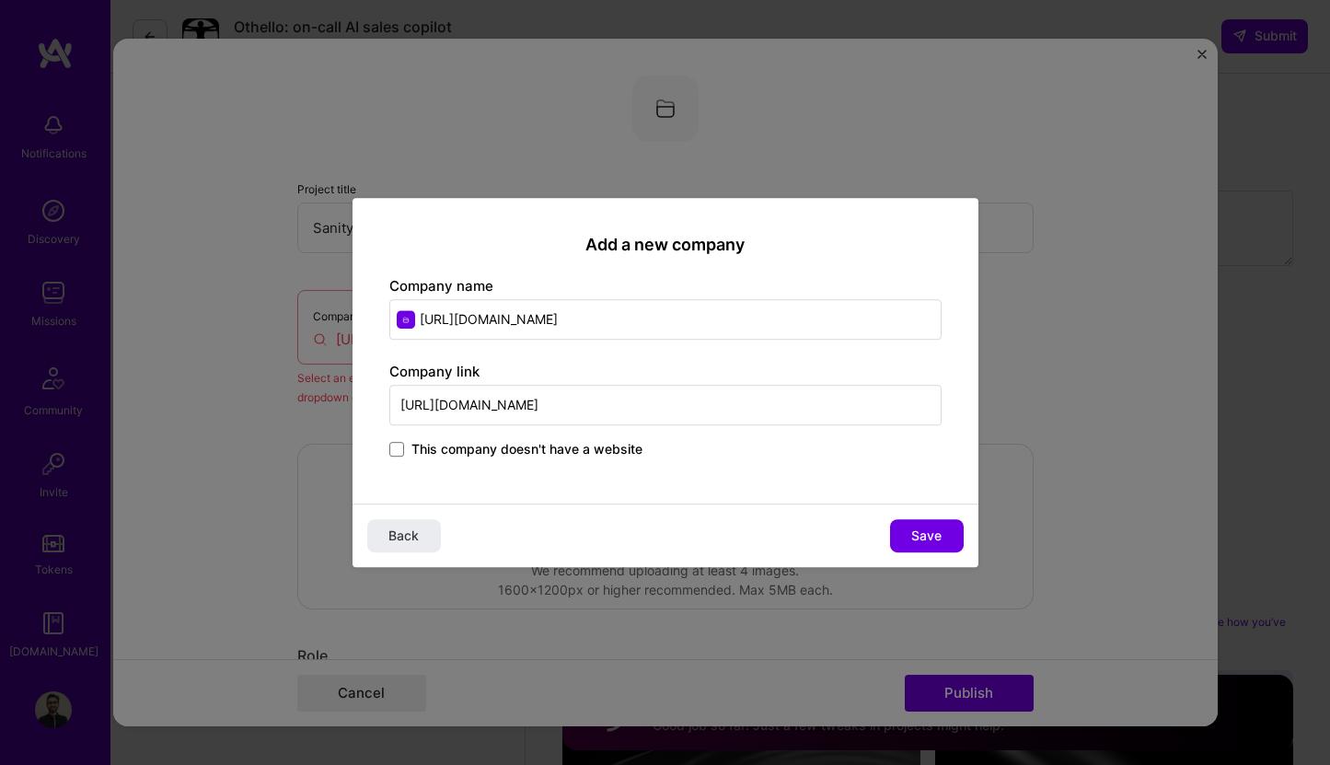
type input "[URL][DOMAIN_NAME]"
click at [554, 301] on input "[URL][DOMAIN_NAME]" at bounding box center [665, 319] width 552 height 41
type input "[PERSON_NAME] Check"
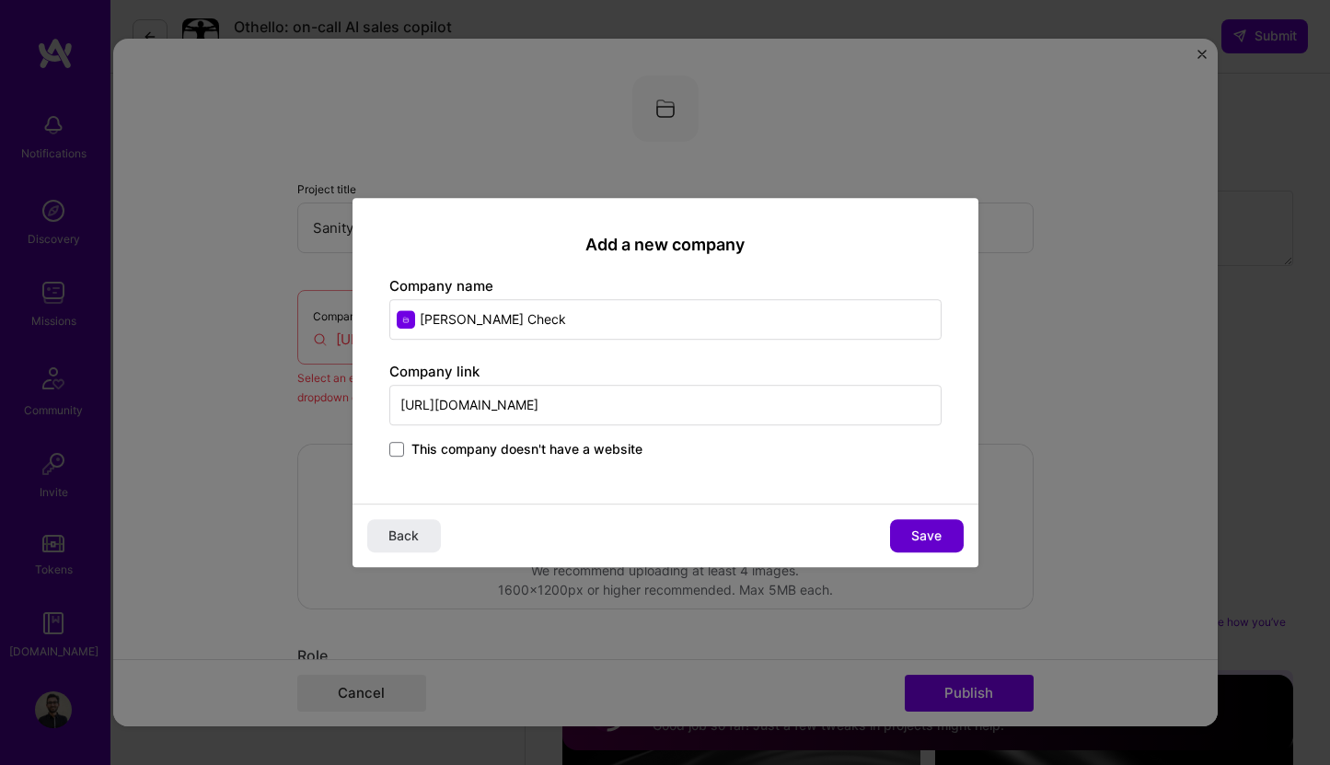
click at [927, 521] on button "Save" at bounding box center [927, 535] width 74 height 33
type input "[PERSON_NAME] Check"
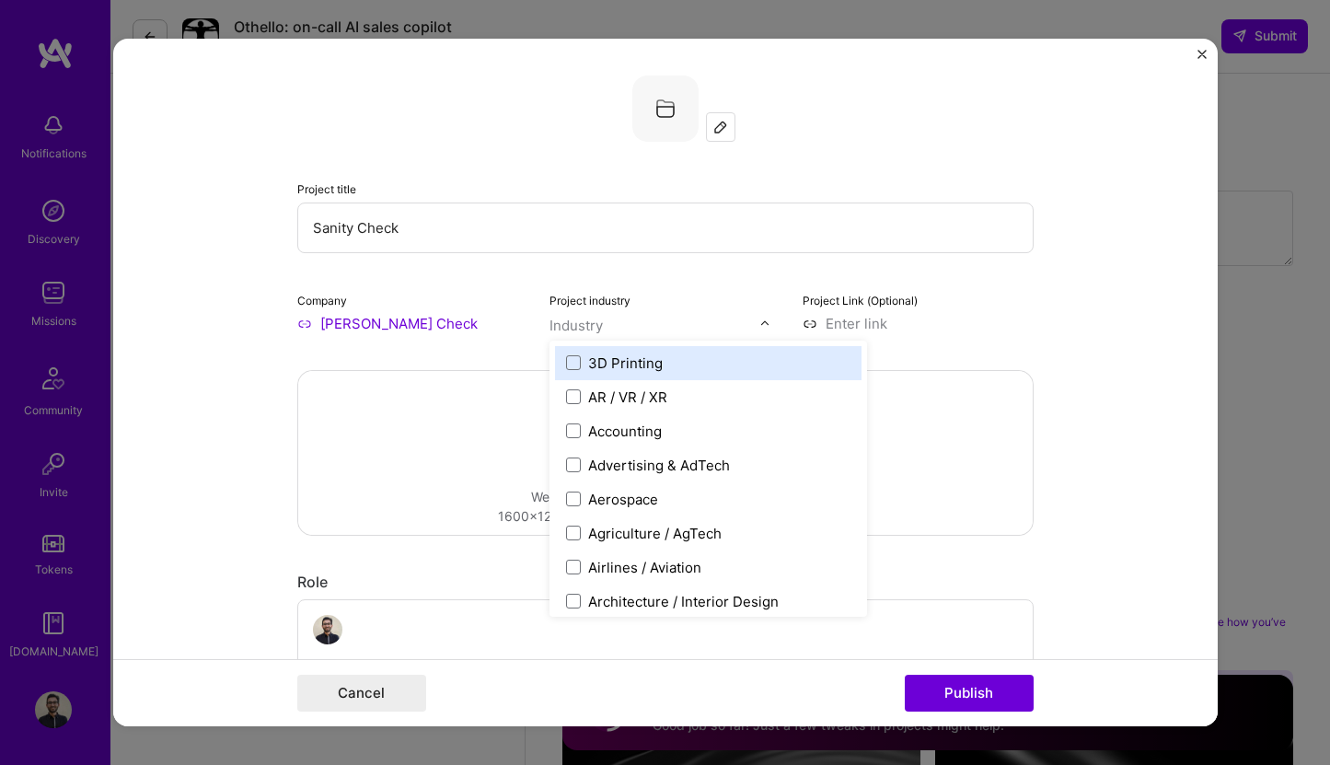
click at [687, 329] on input "text" at bounding box center [655, 325] width 210 height 19
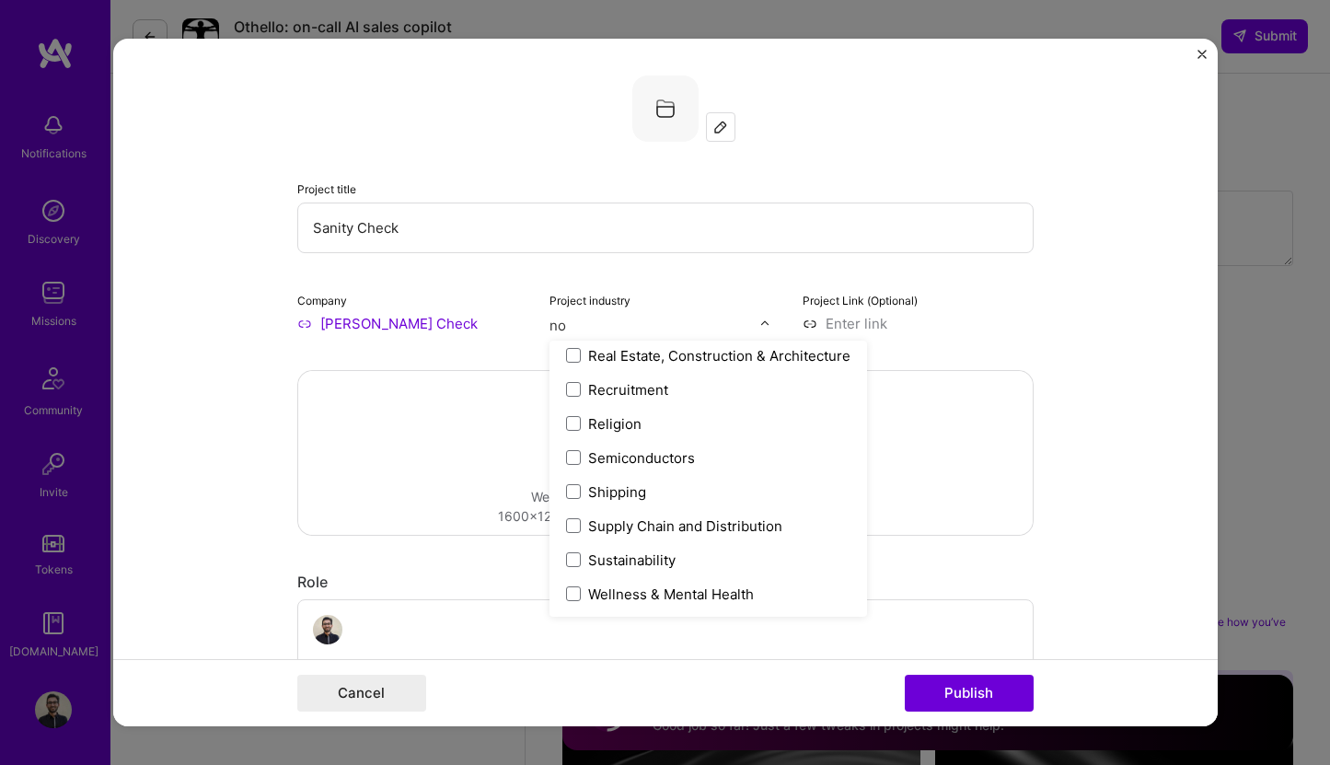
scroll to position [0, 0]
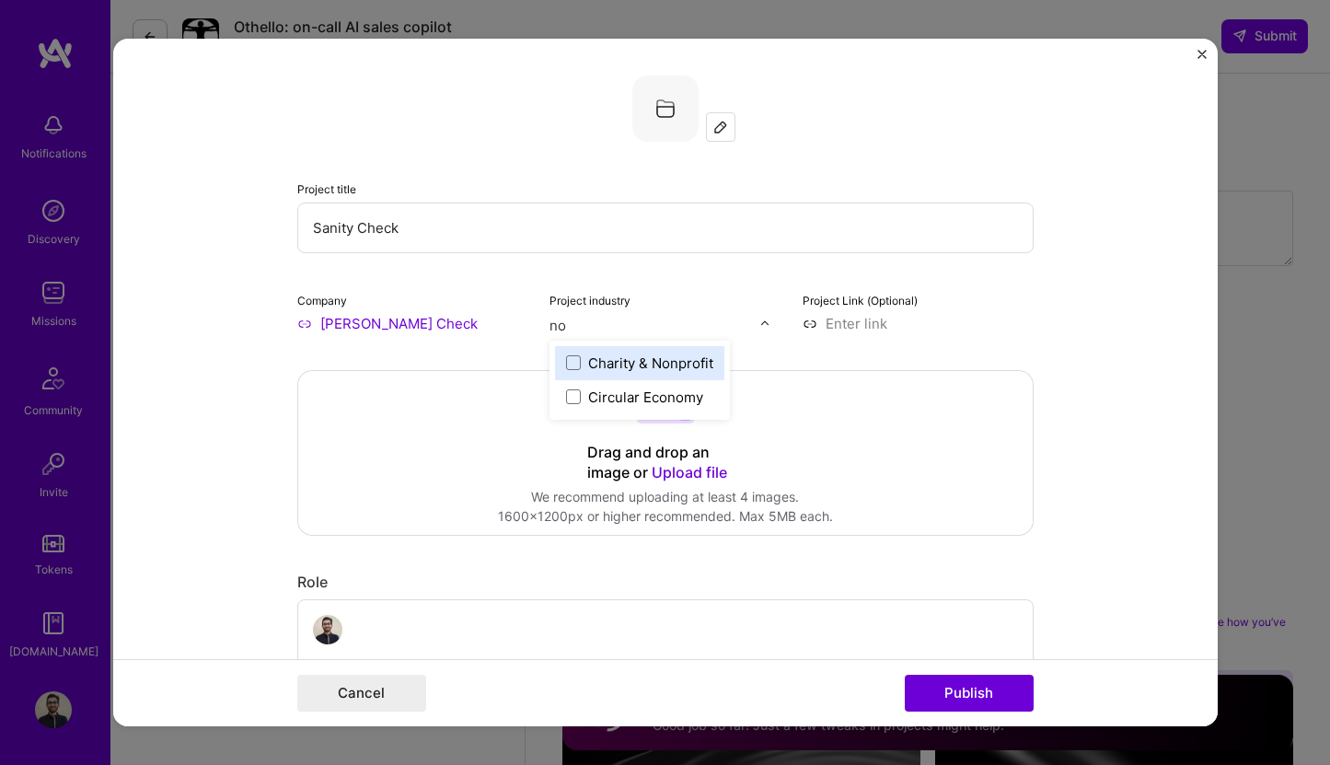
type input "n"
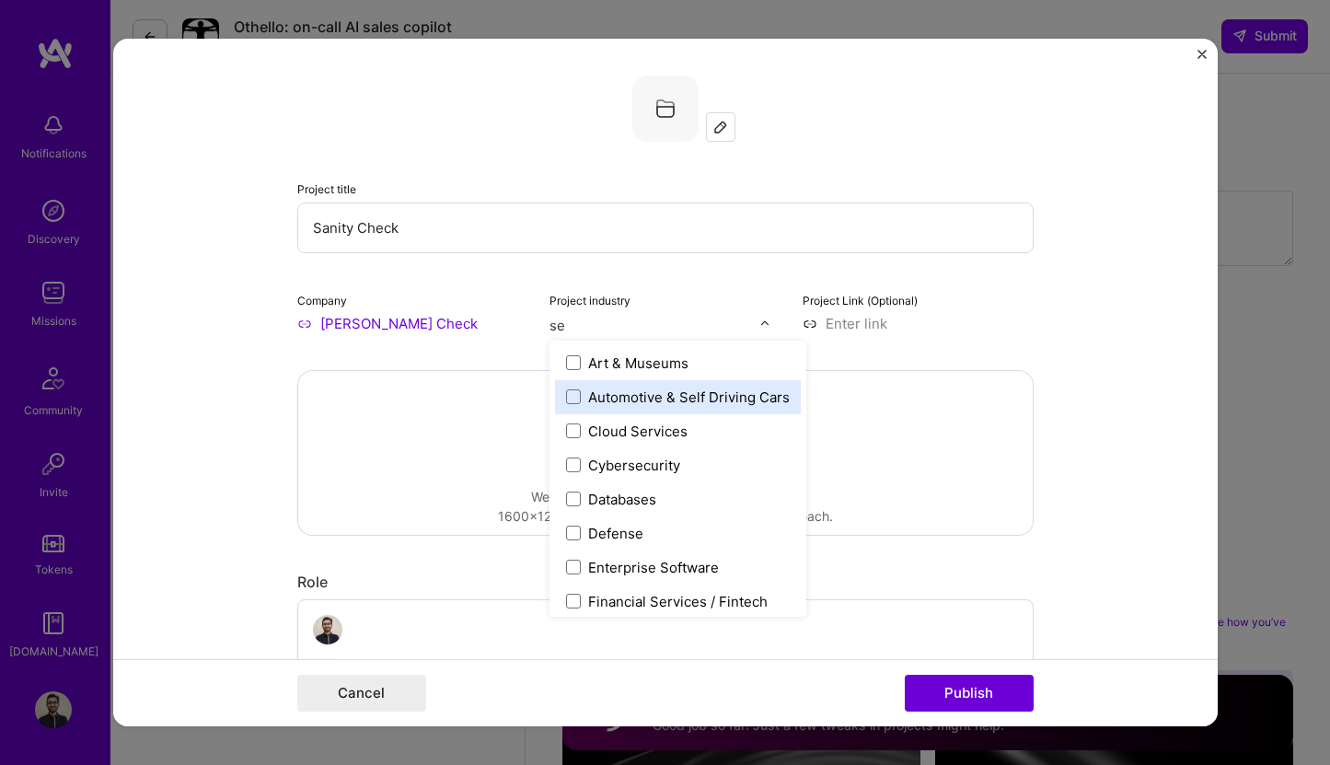
type input "s"
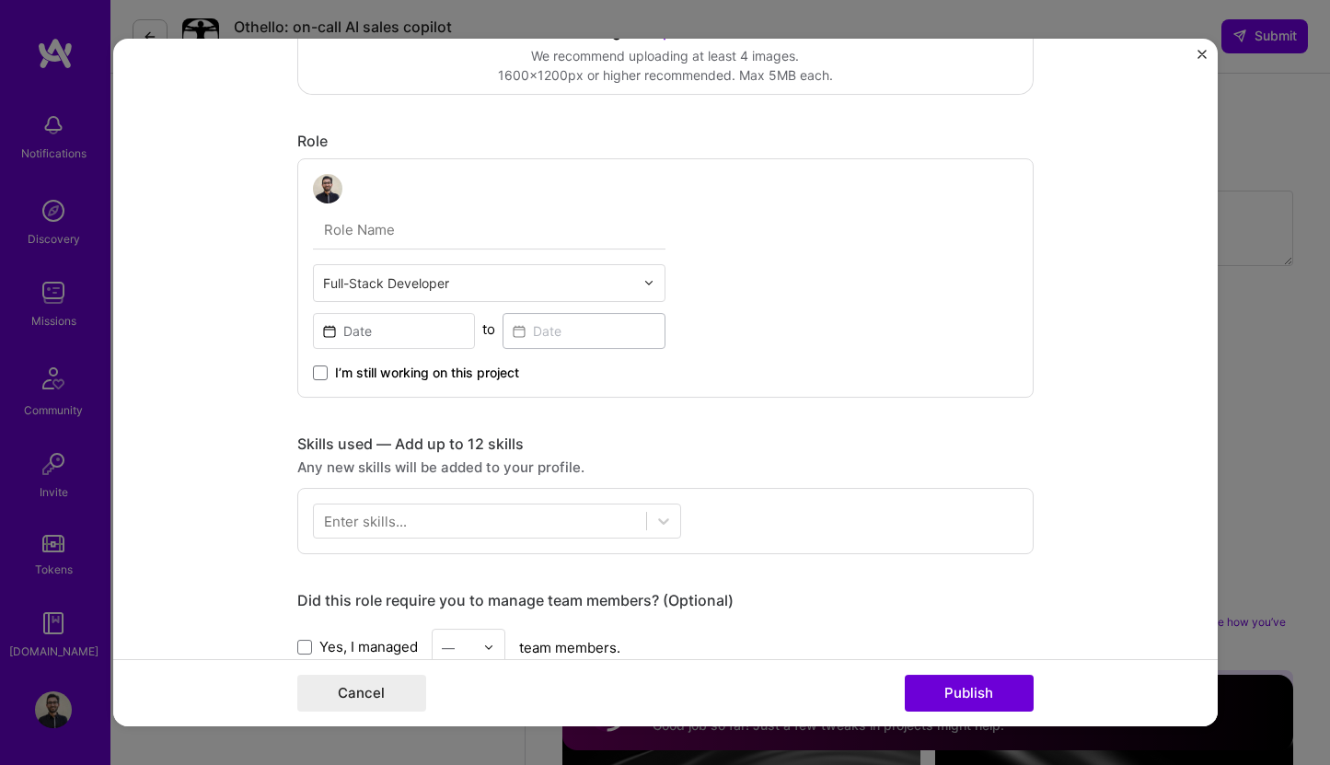
scroll to position [468, 0]
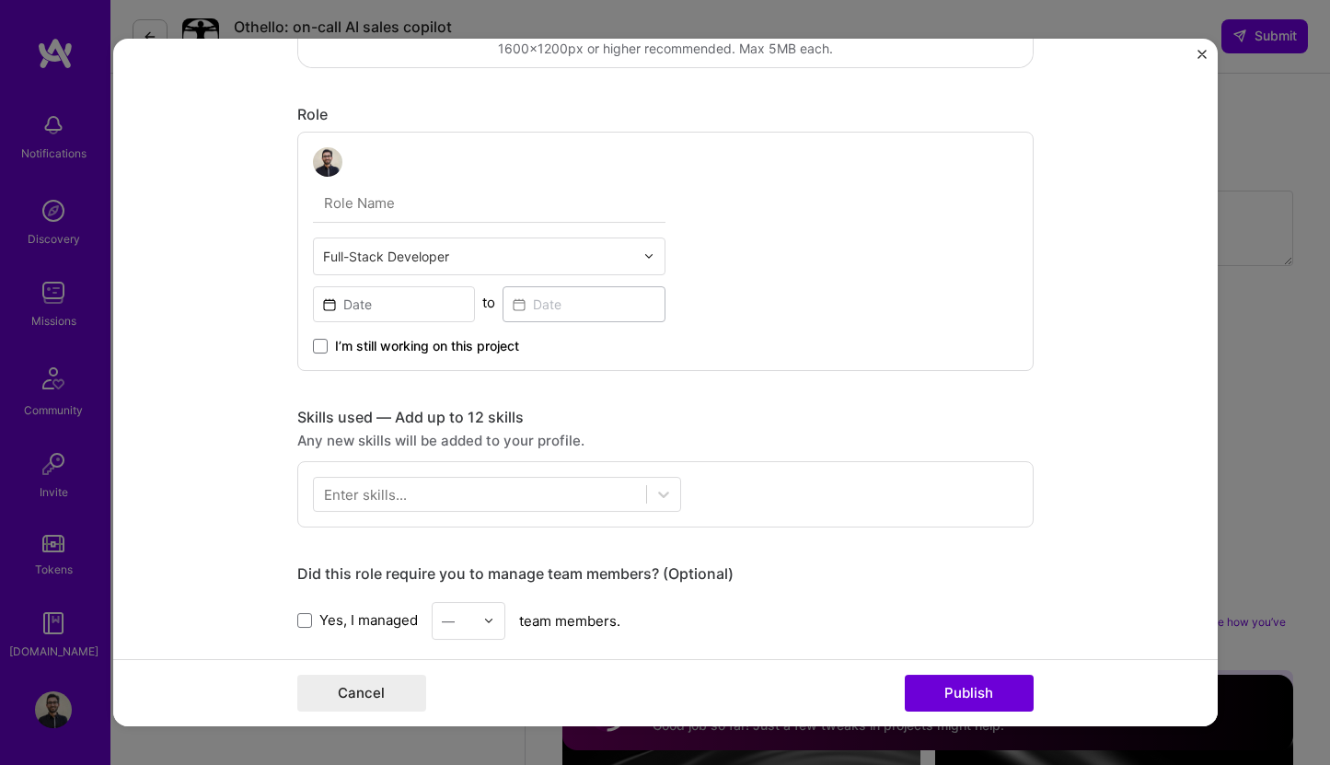
click at [490, 204] on input "text" at bounding box center [489, 203] width 353 height 39
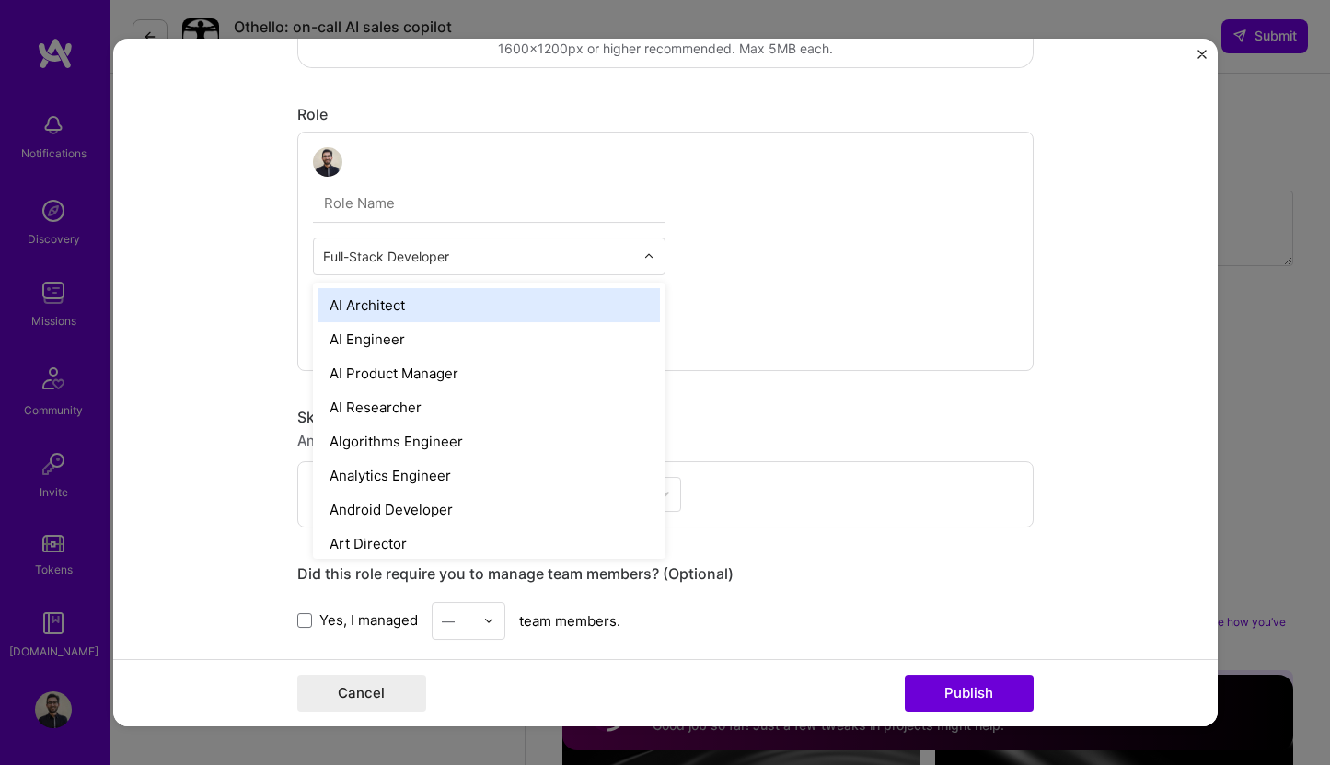
click at [545, 249] on input "text" at bounding box center [478, 256] width 311 height 19
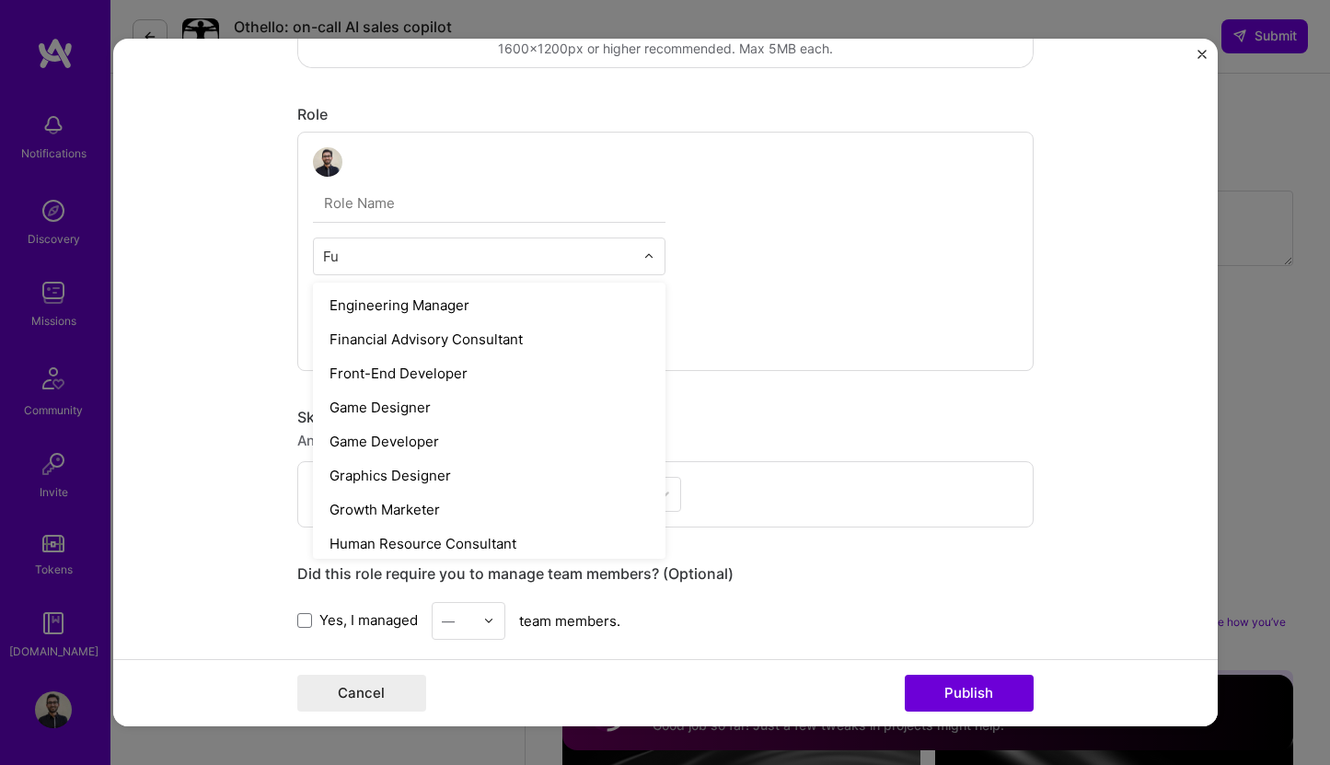
scroll to position [0, 0]
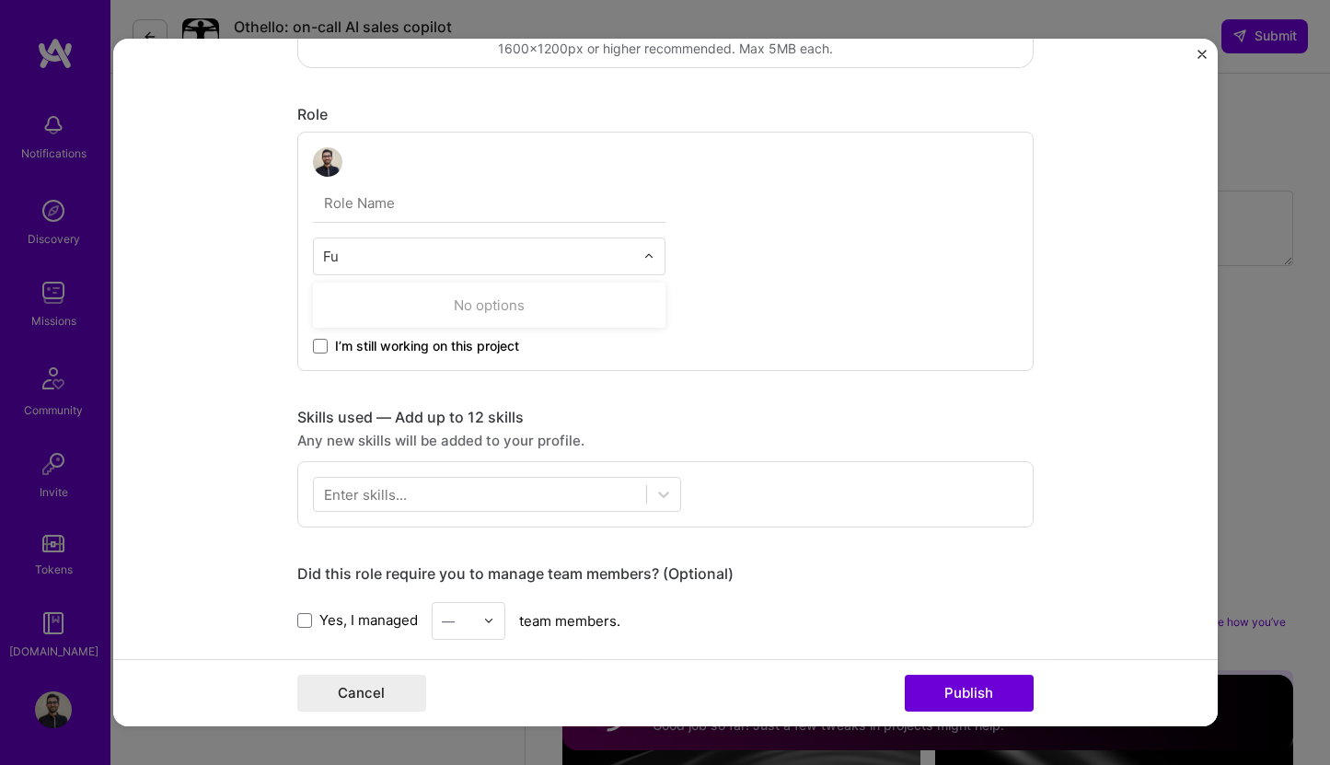
type input "F"
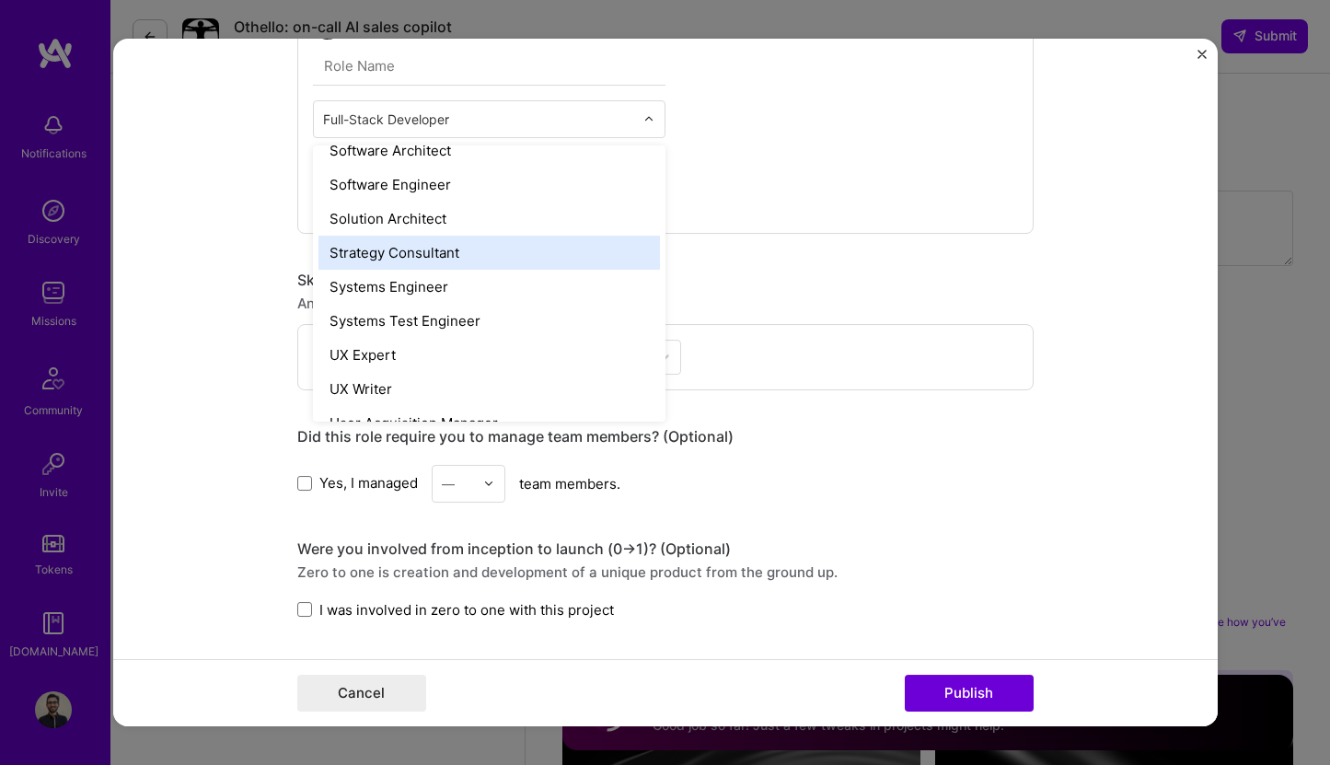
scroll to position [1992, 0]
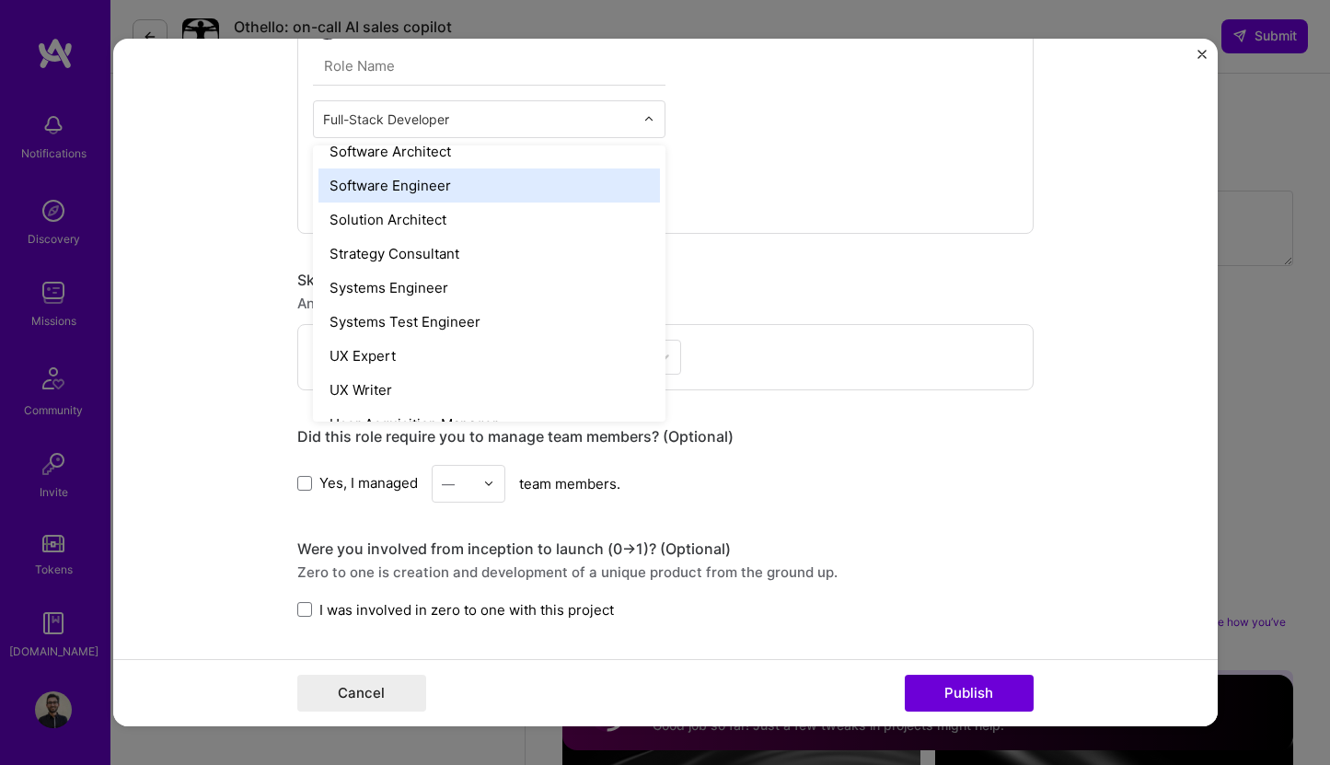
click at [543, 191] on div "Software Engineer" at bounding box center [490, 185] width 342 height 34
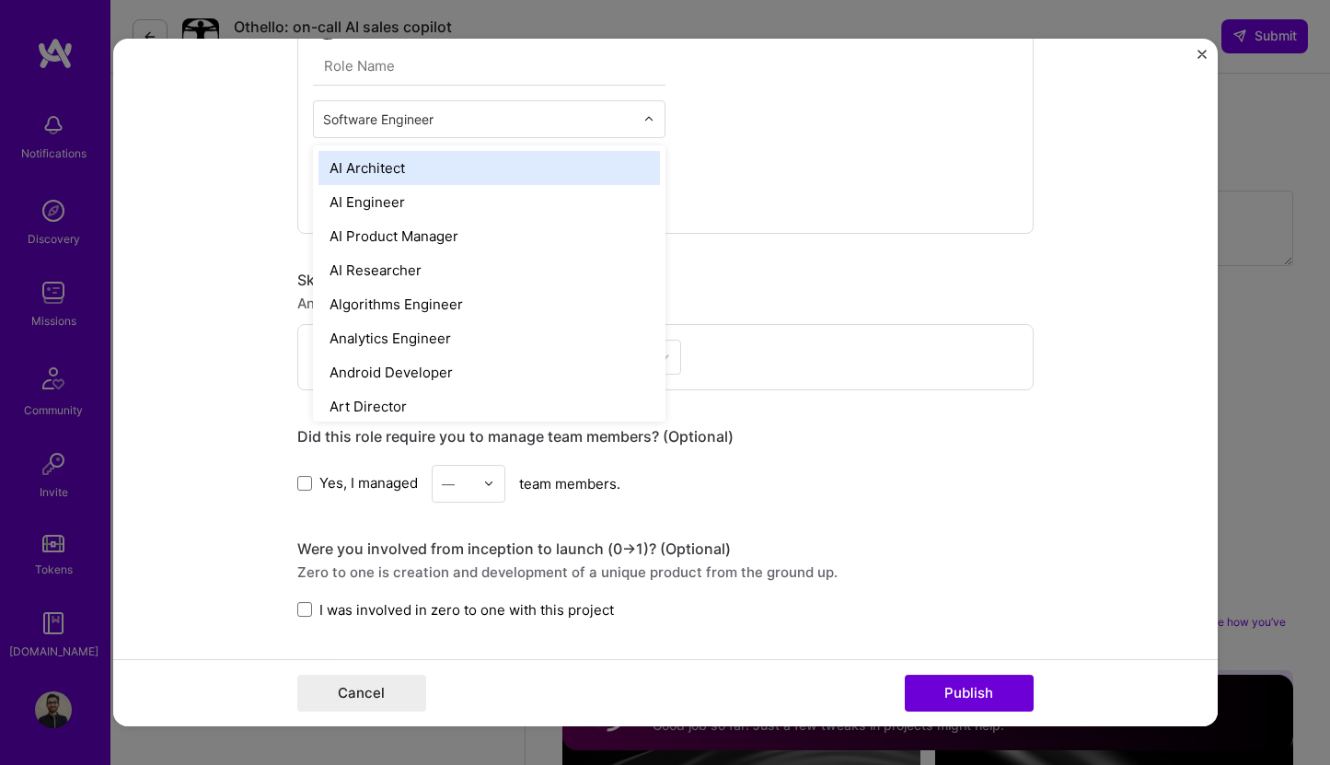
click at [493, 104] on div "Software Engineer" at bounding box center [479, 119] width 330 height 36
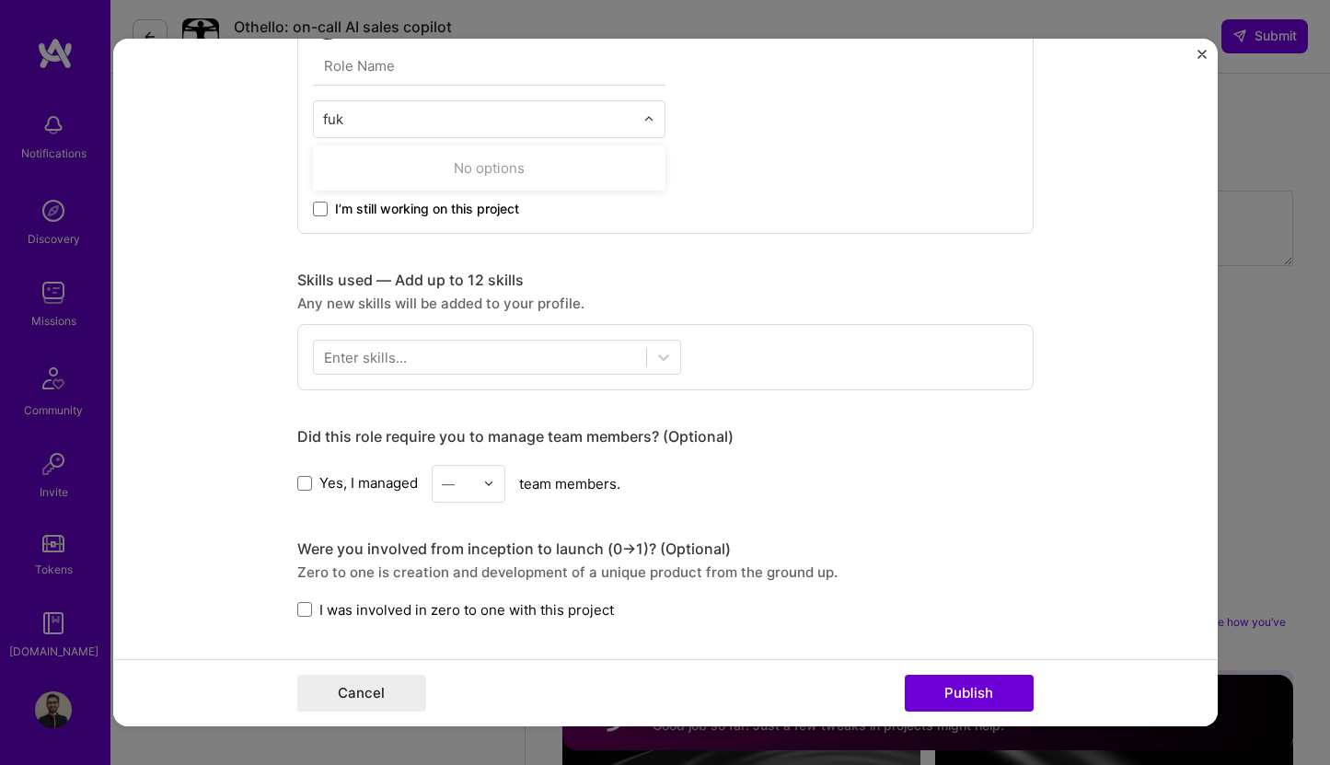
type input "fu"
click at [440, 158] on div "Full-Stack Developer" at bounding box center [490, 168] width 342 height 34
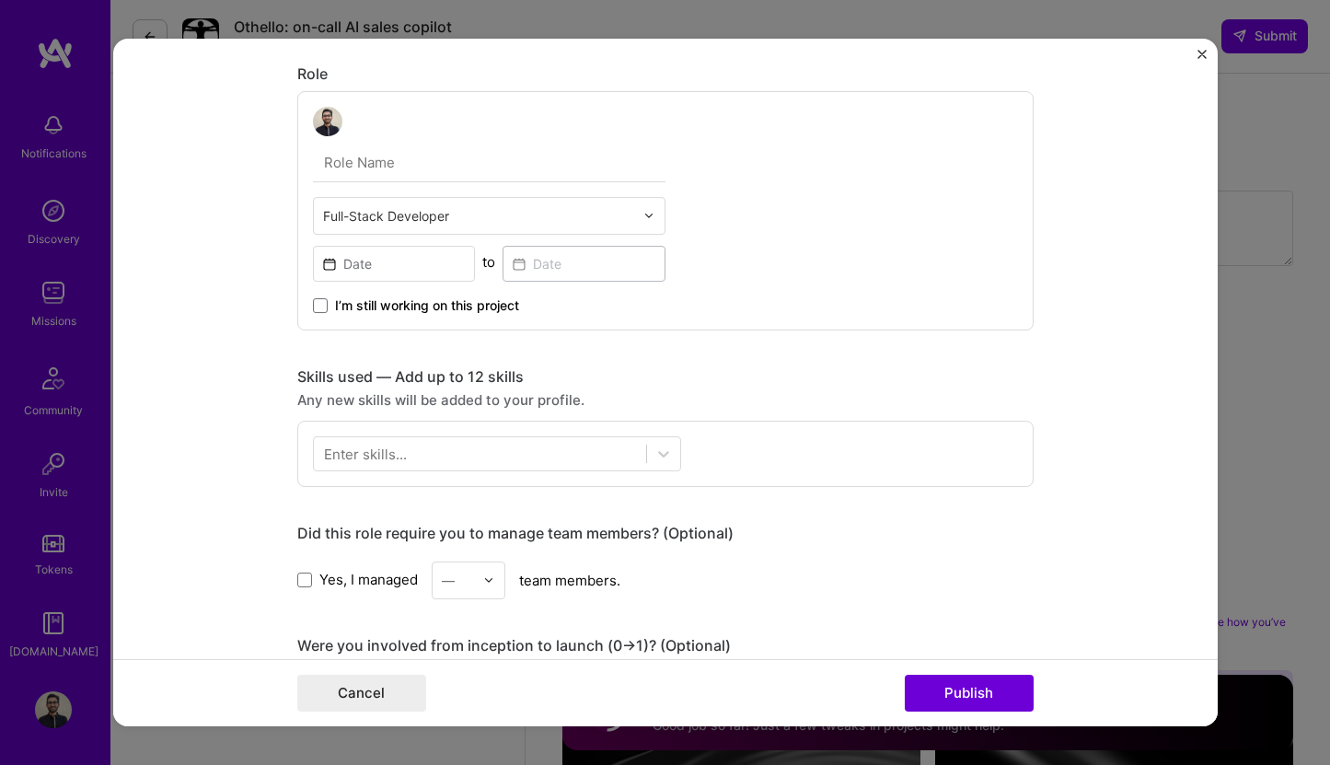
scroll to position [502, 0]
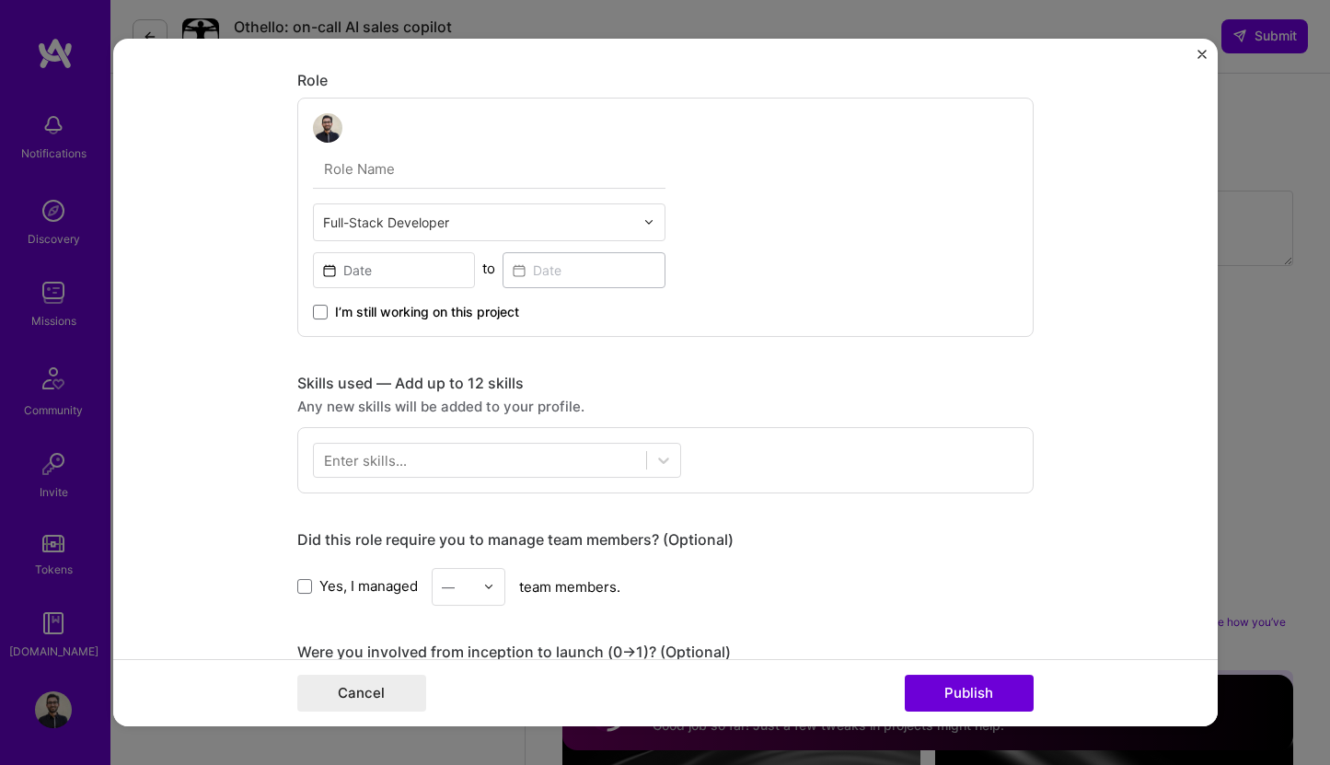
click at [414, 162] on input "text" at bounding box center [489, 169] width 353 height 39
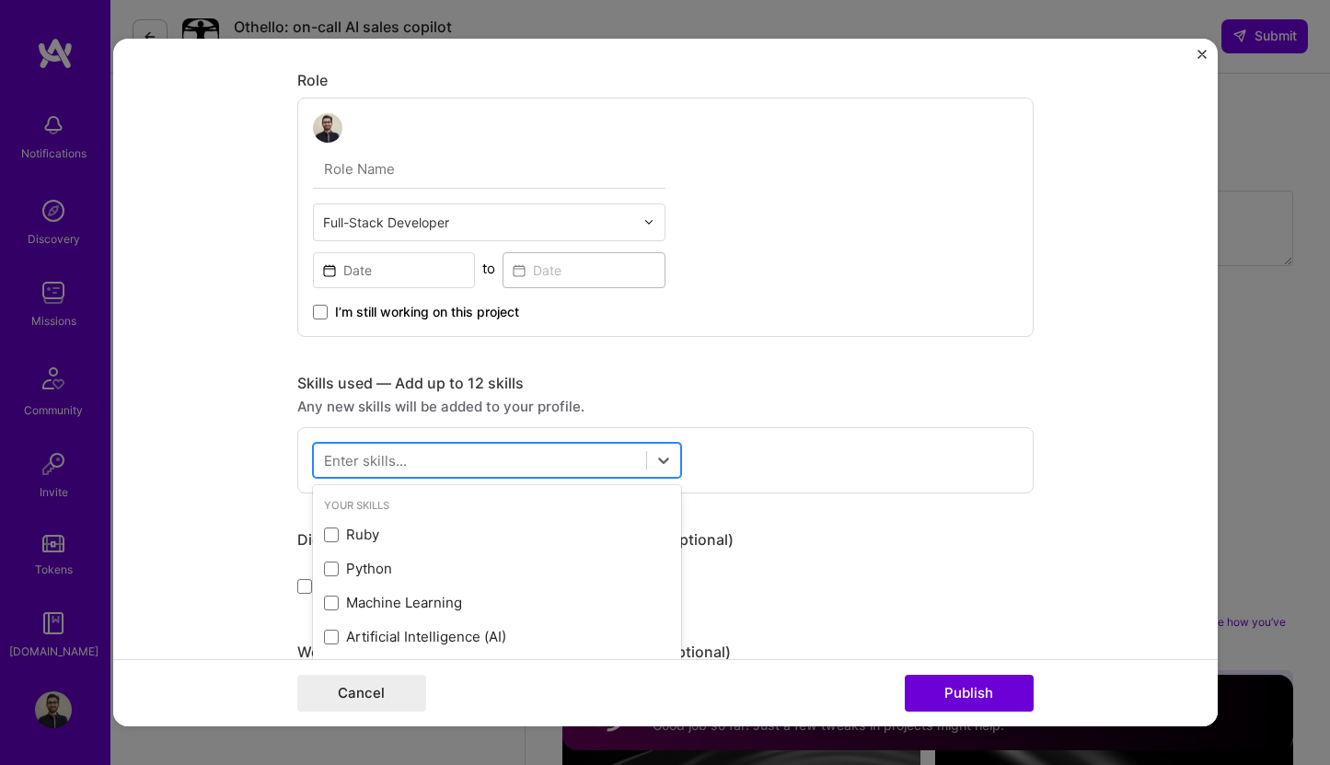
click at [472, 469] on div at bounding box center [480, 460] width 332 height 30
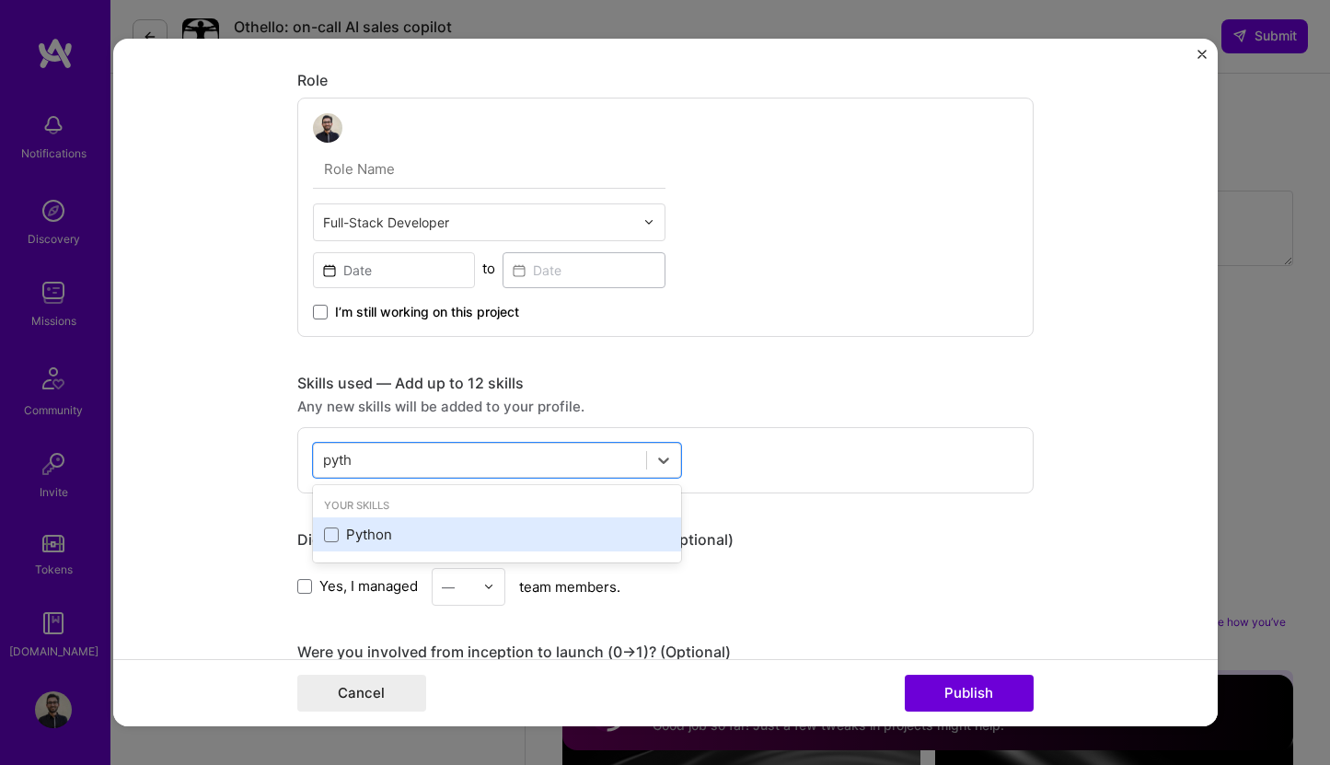
click at [403, 544] on div "Python" at bounding box center [497, 534] width 346 height 19
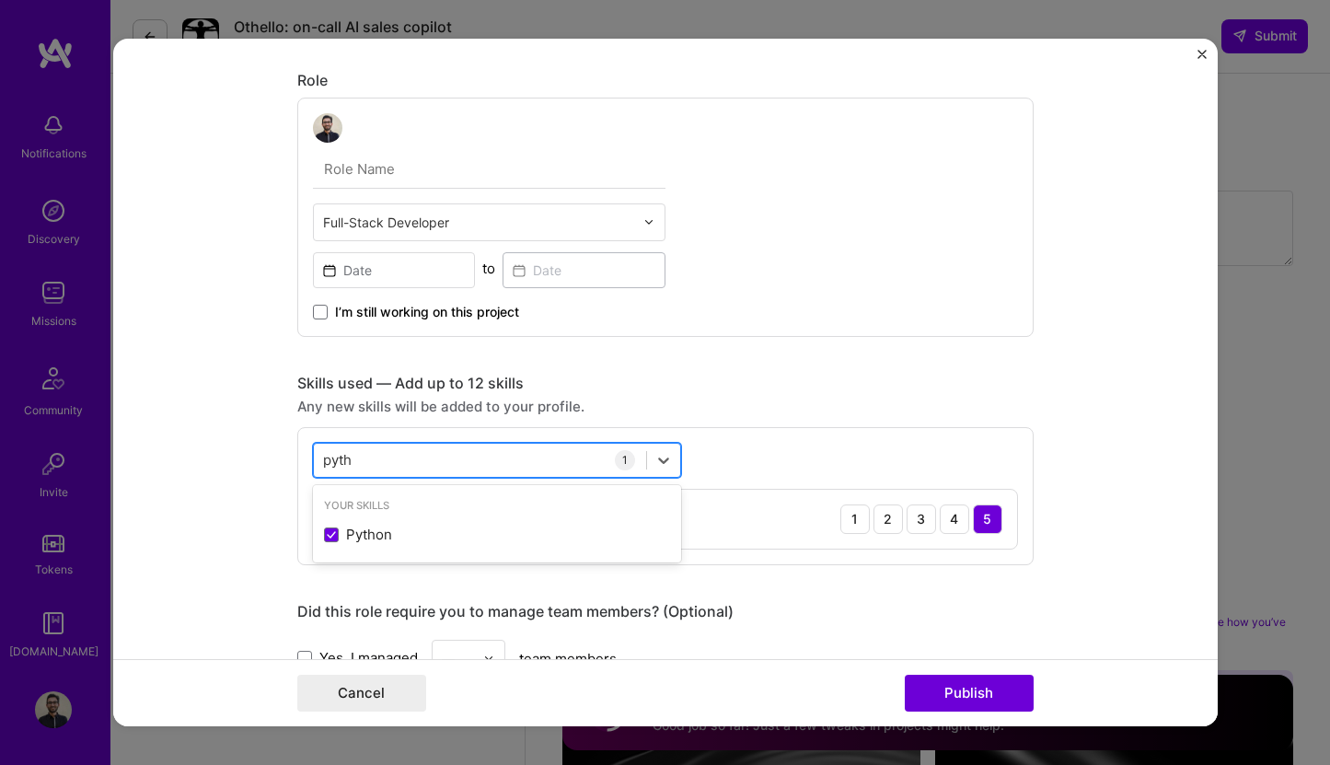
click at [451, 466] on div "pyth pyth" at bounding box center [480, 460] width 332 height 30
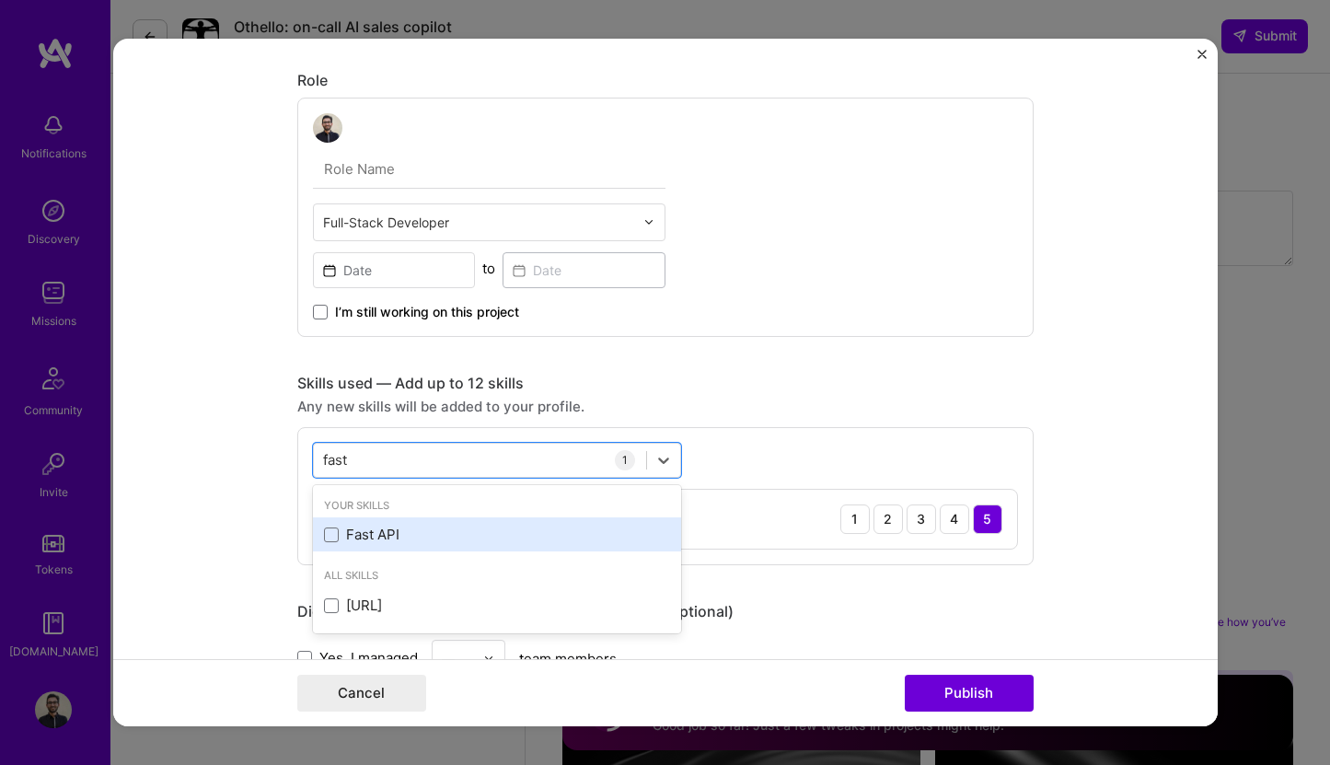
click at [372, 525] on div "Fast API" at bounding box center [497, 534] width 346 height 19
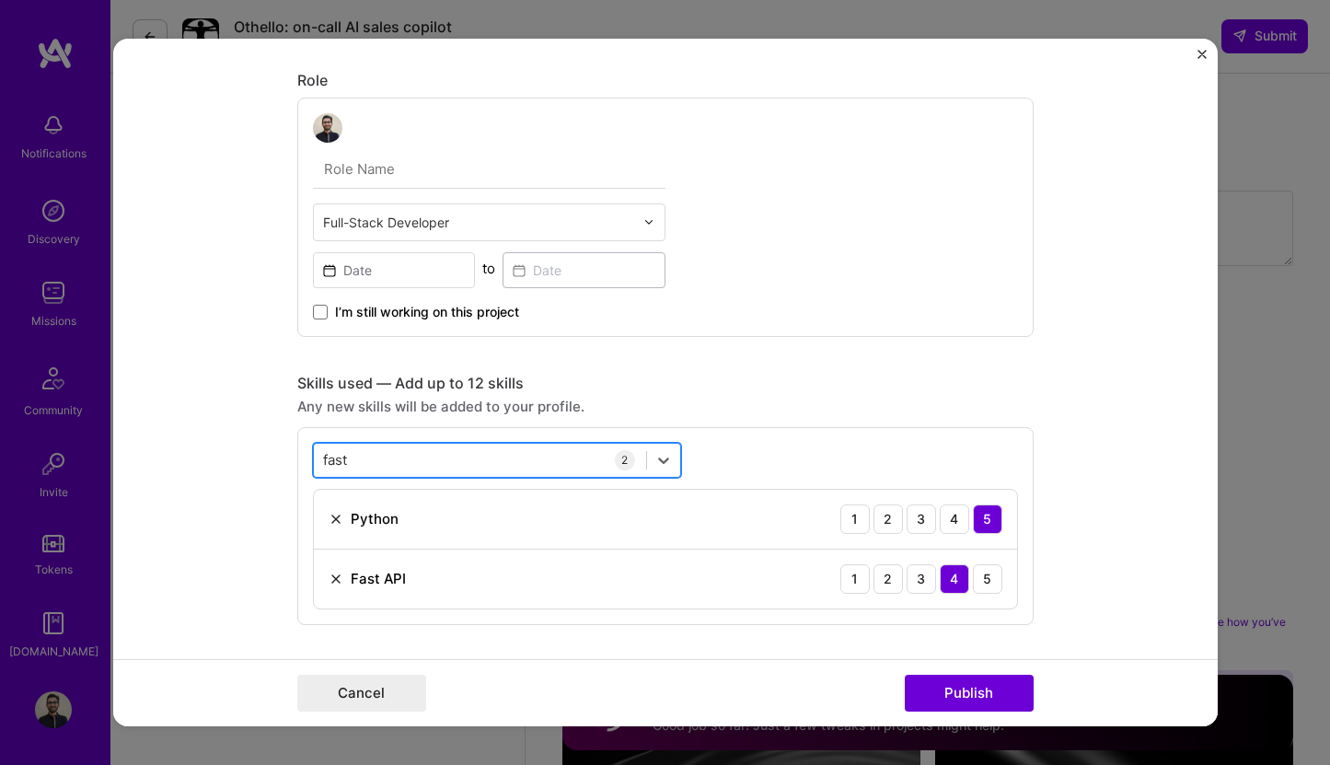
click at [414, 452] on div "fast fast" at bounding box center [480, 460] width 332 height 30
type input "f"
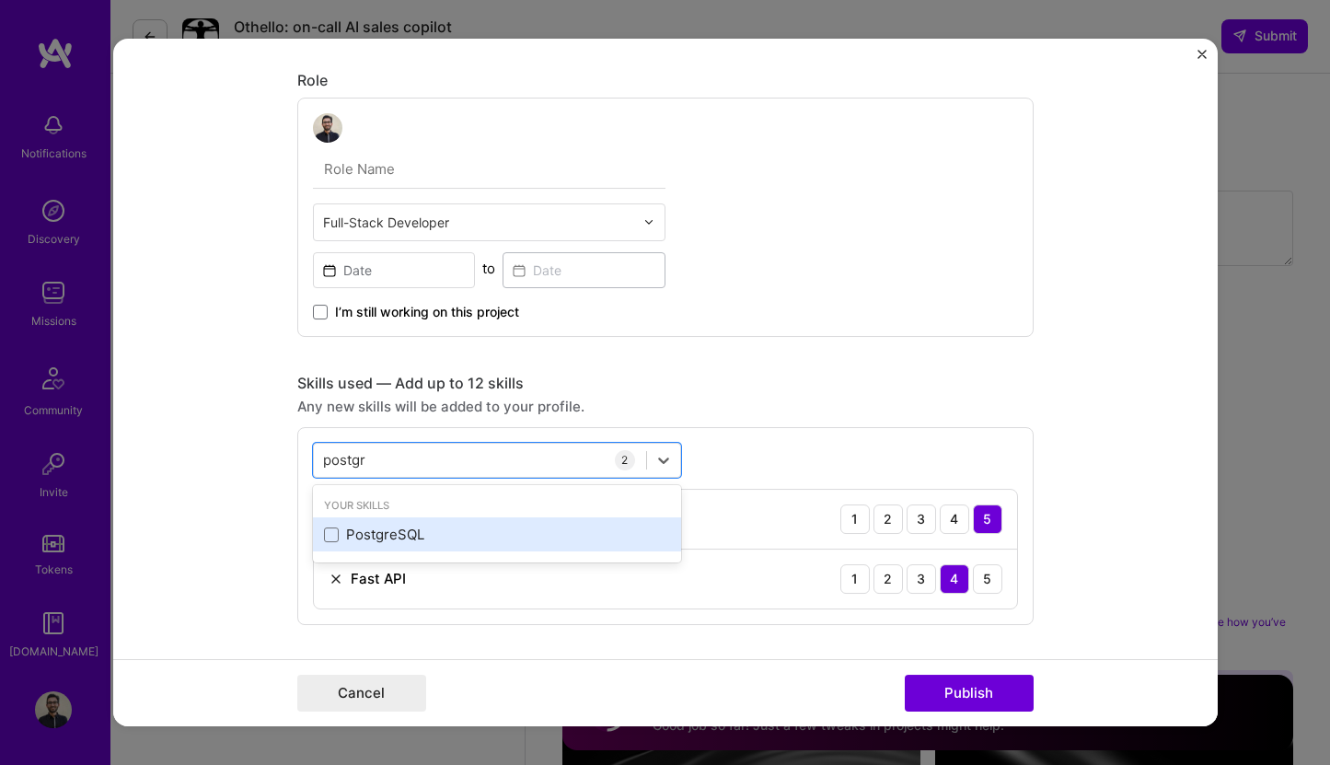
click at [384, 526] on div "PostgreSQL" at bounding box center [497, 534] width 346 height 19
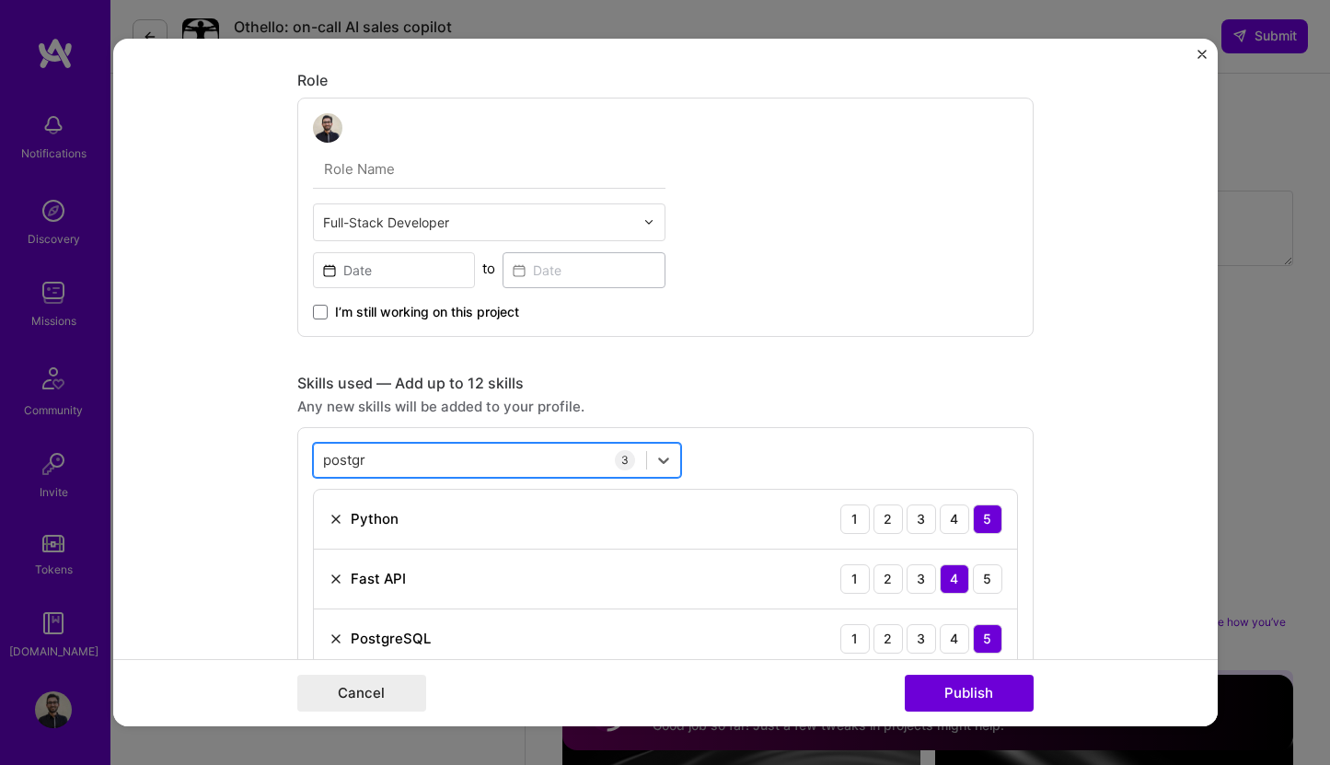
click at [412, 464] on div "postgr postgr" at bounding box center [480, 460] width 332 height 30
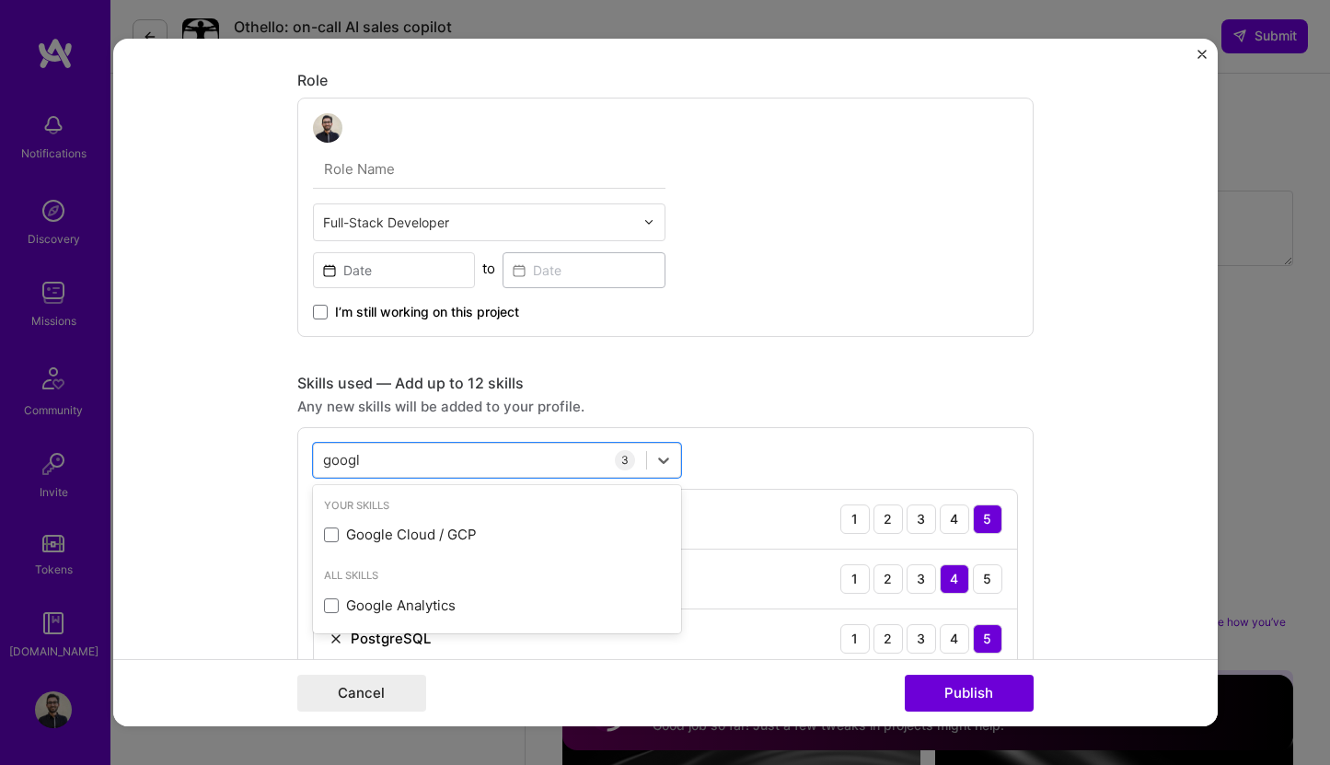
click at [393, 514] on div "Your Skills" at bounding box center [497, 505] width 368 height 19
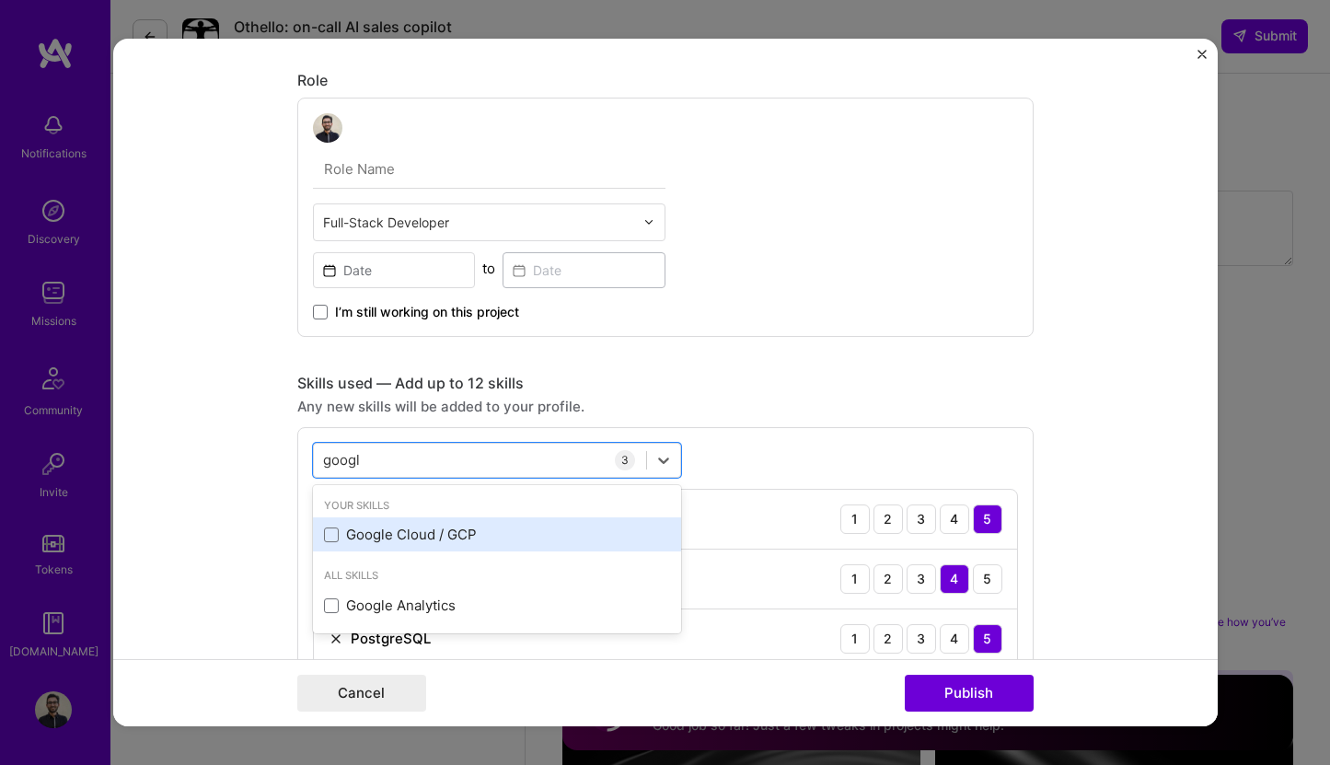
click at [389, 528] on div "Google Cloud / GCP" at bounding box center [497, 534] width 346 height 19
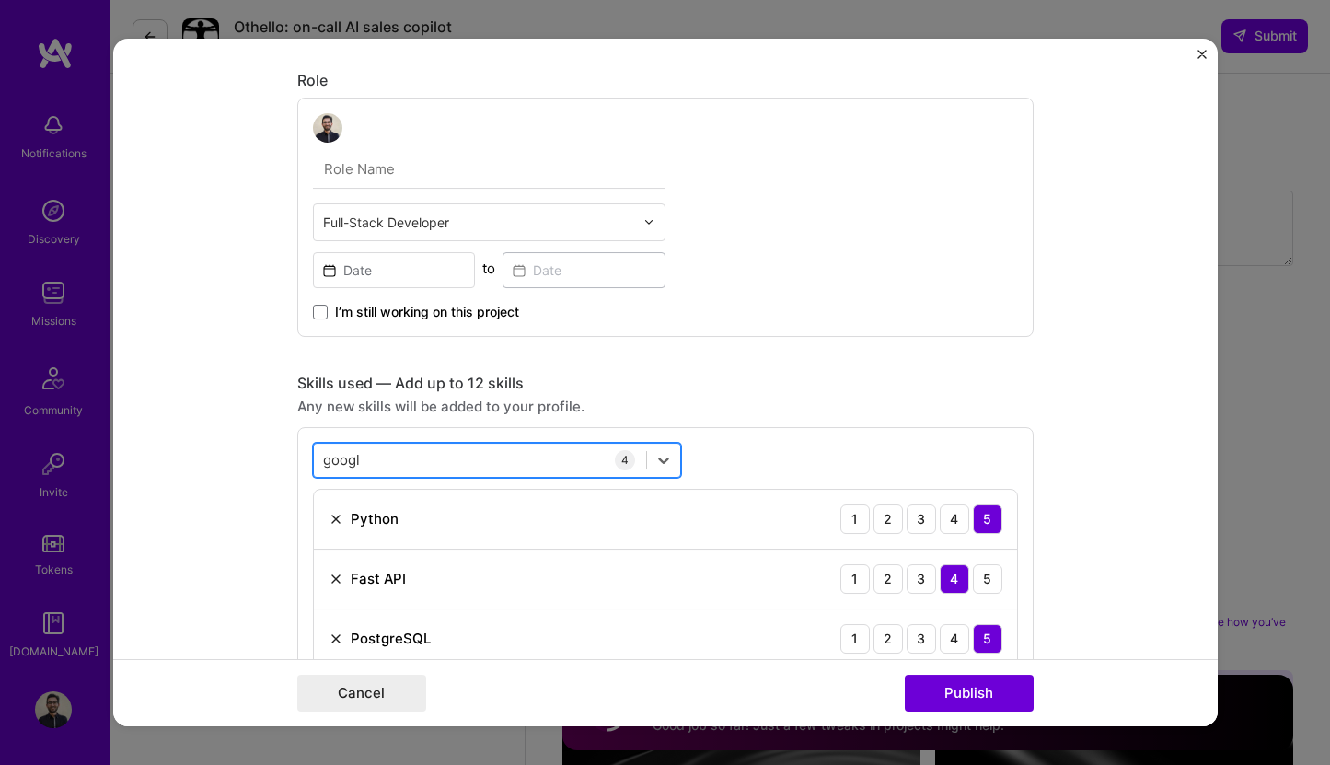
click at [413, 463] on div "googl googl" at bounding box center [480, 460] width 332 height 30
type input "dock"
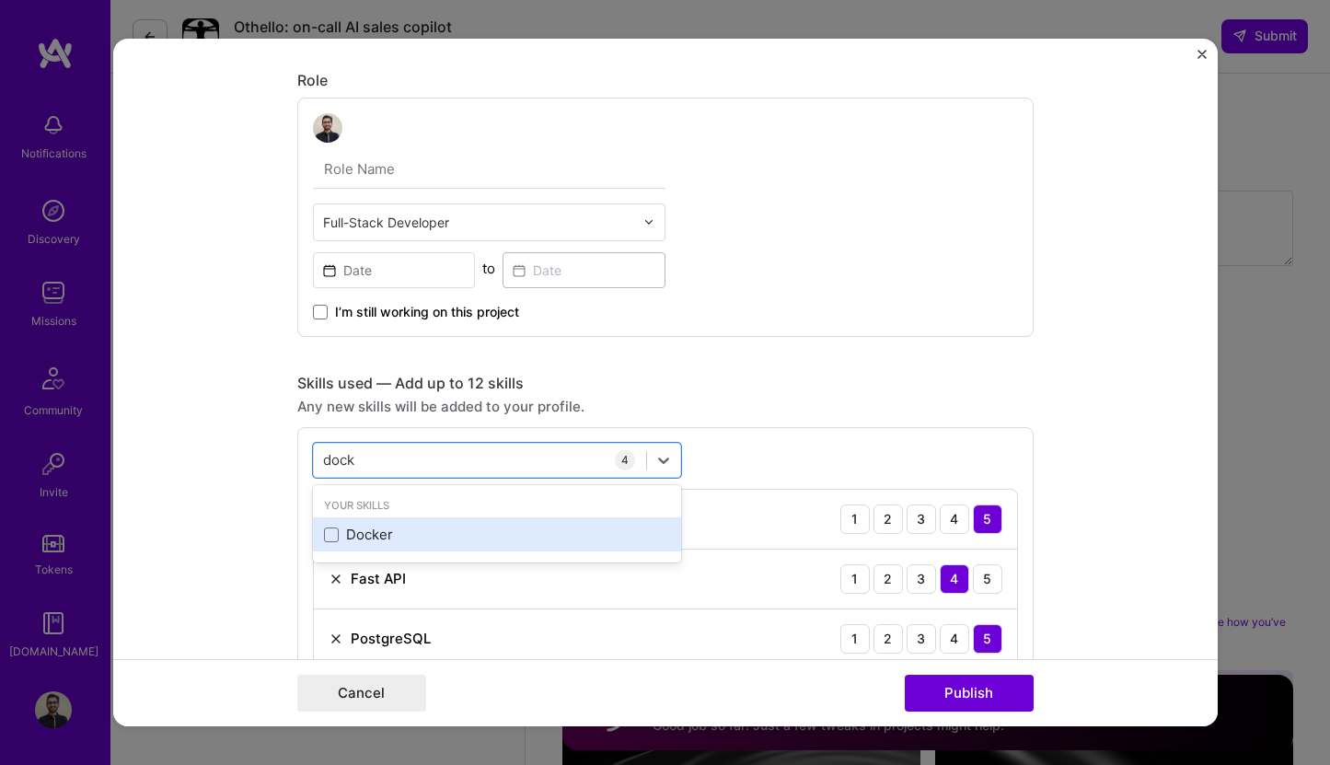
click at [364, 532] on div "Docker" at bounding box center [497, 534] width 346 height 19
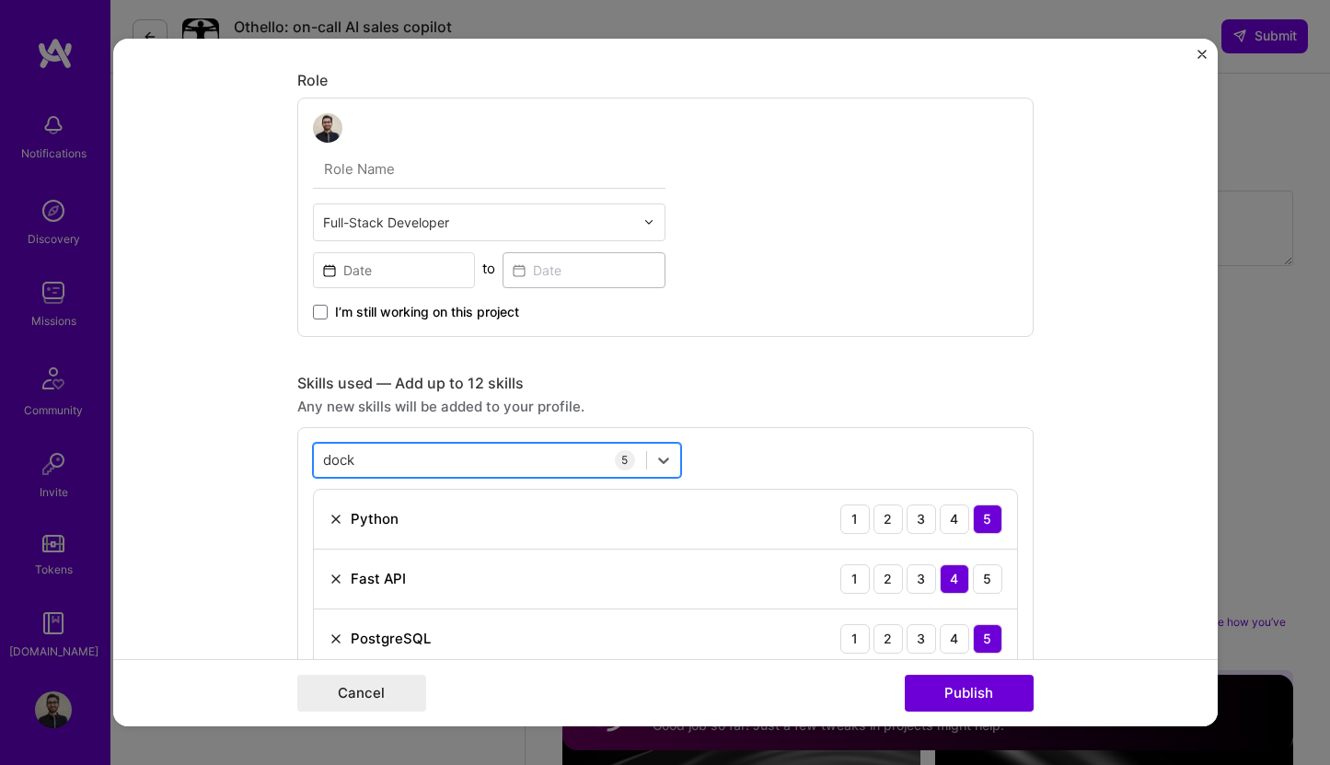
click at [421, 461] on div "dock dock" at bounding box center [480, 460] width 332 height 30
type input "embed"
type input "V"
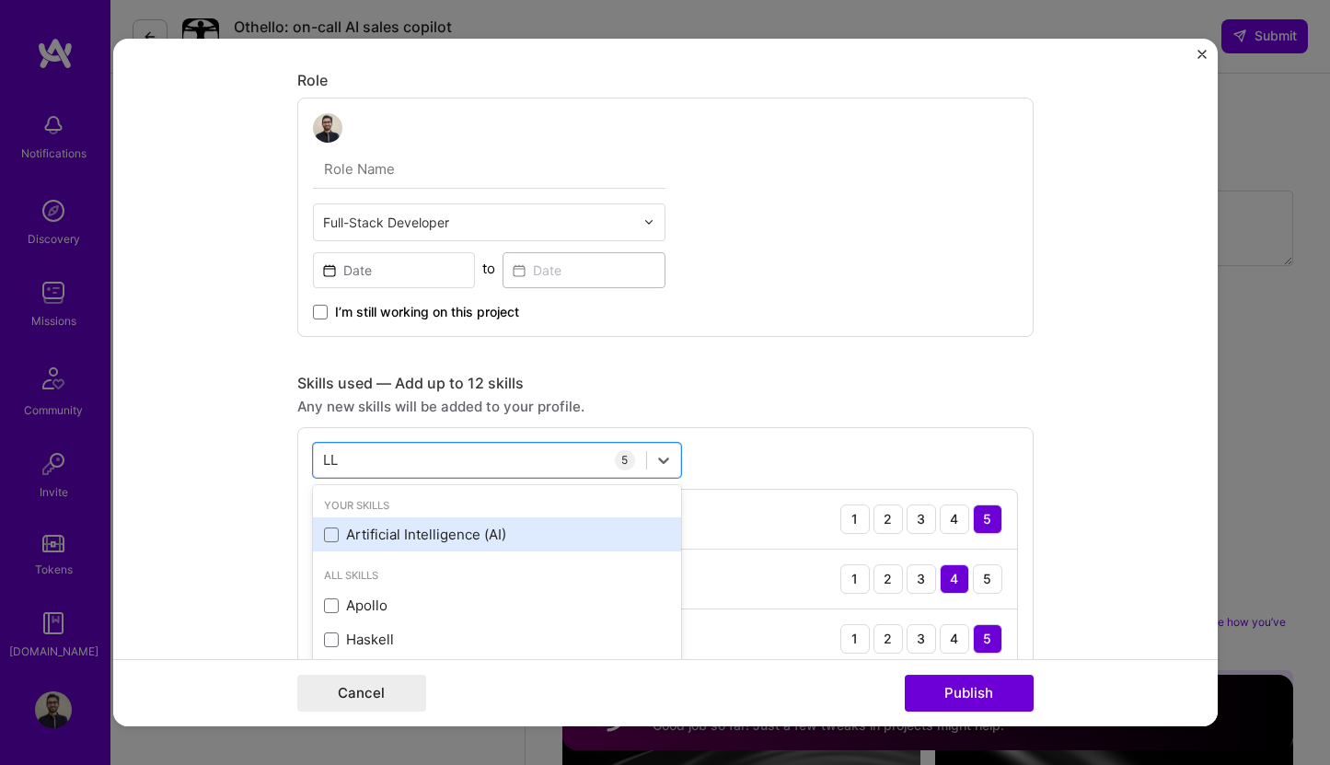
click at [388, 537] on div "Artificial Intelligence (AI)" at bounding box center [497, 534] width 346 height 19
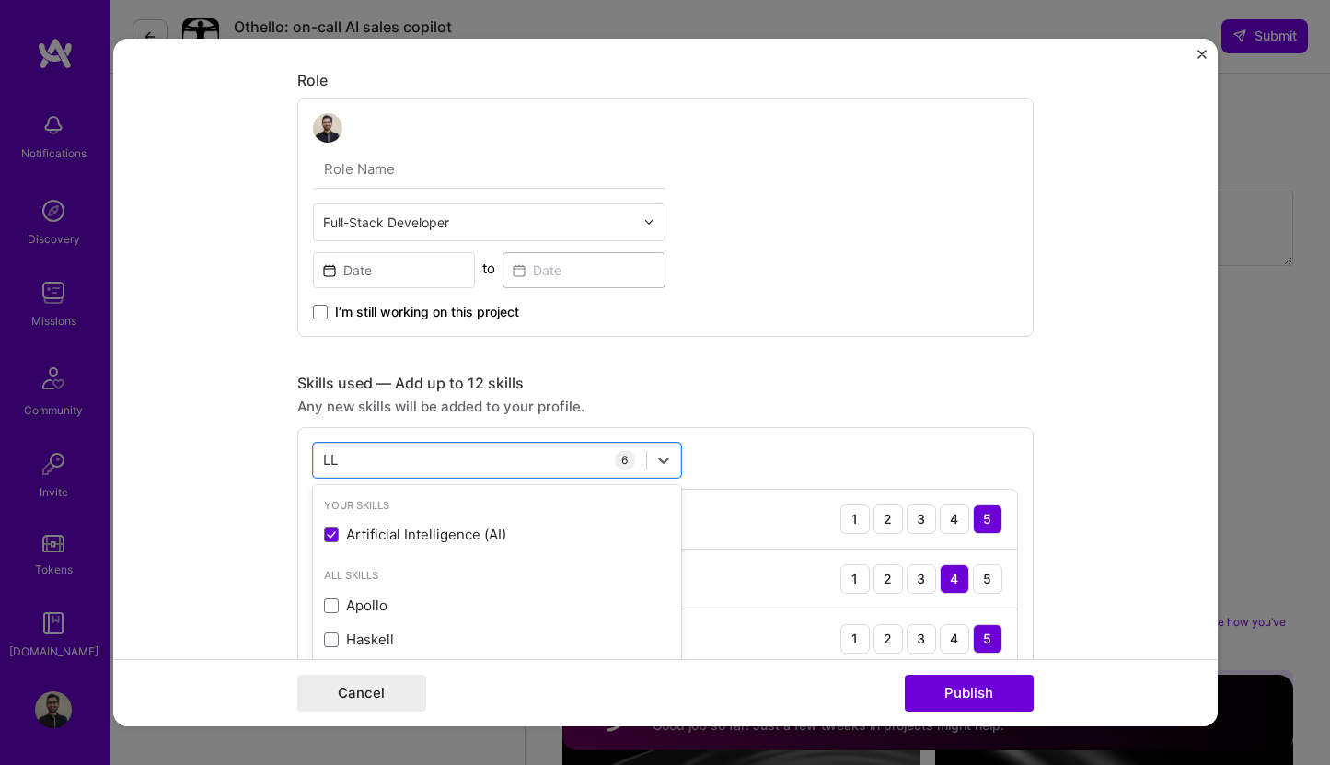
type input "LL"
click at [274, 561] on form "Project title Sanity Check Company [PERSON_NAME] Check Project industry Industr…" at bounding box center [665, 383] width 1105 height 689
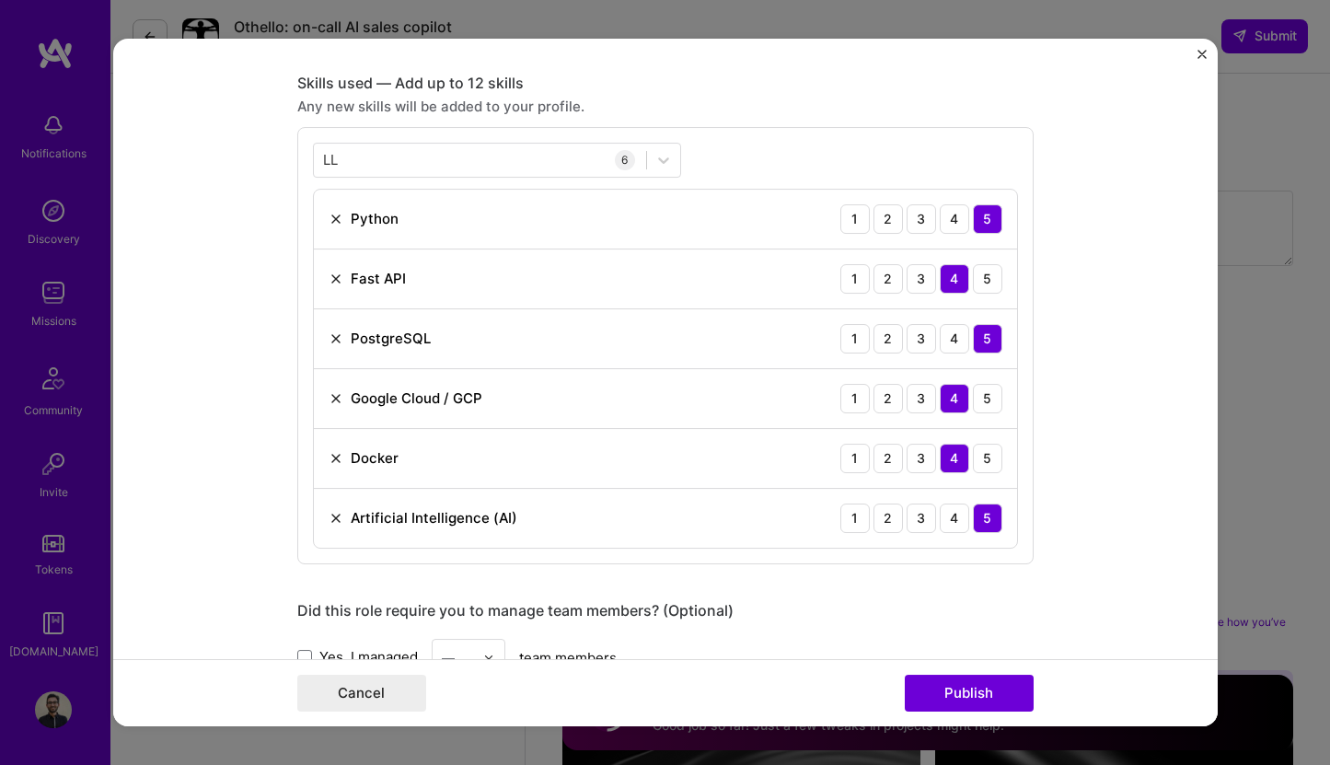
scroll to position [858, 0]
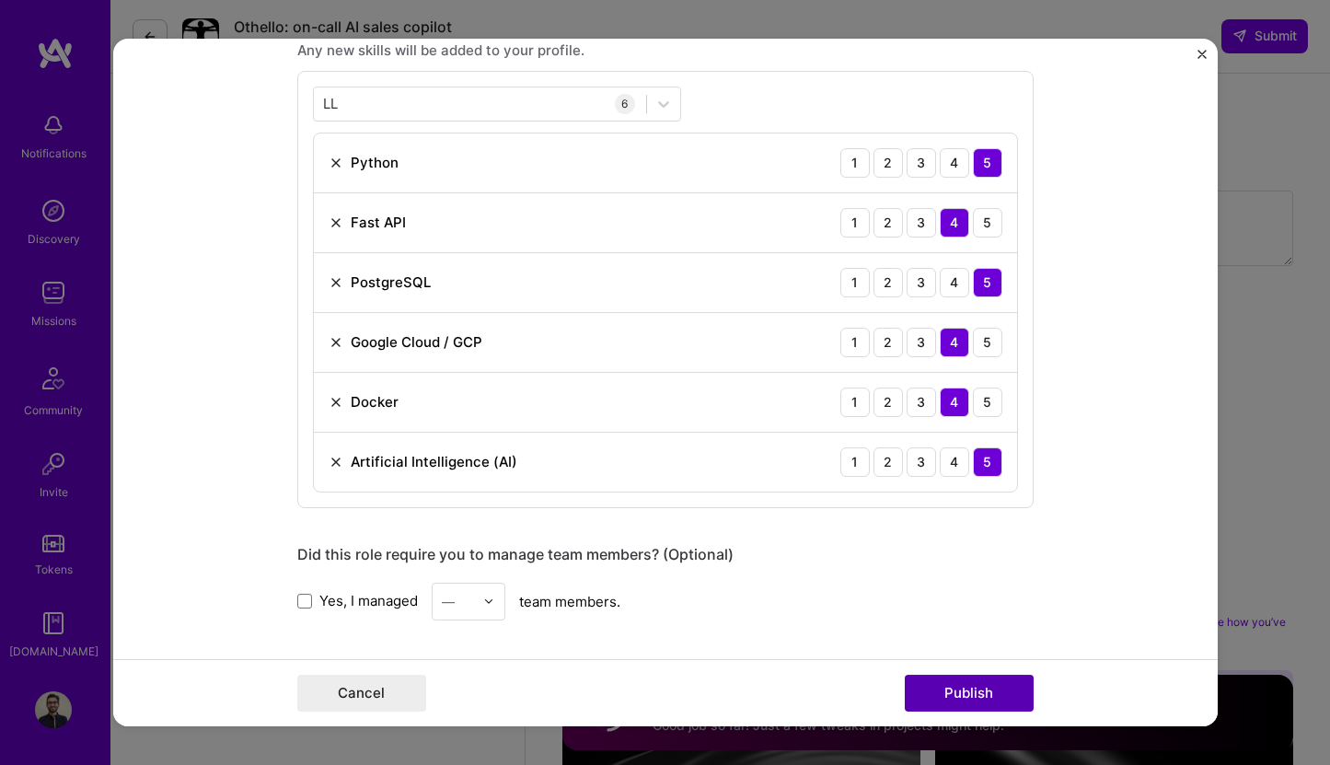
click at [983, 697] on button "Publish" at bounding box center [969, 693] width 129 height 37
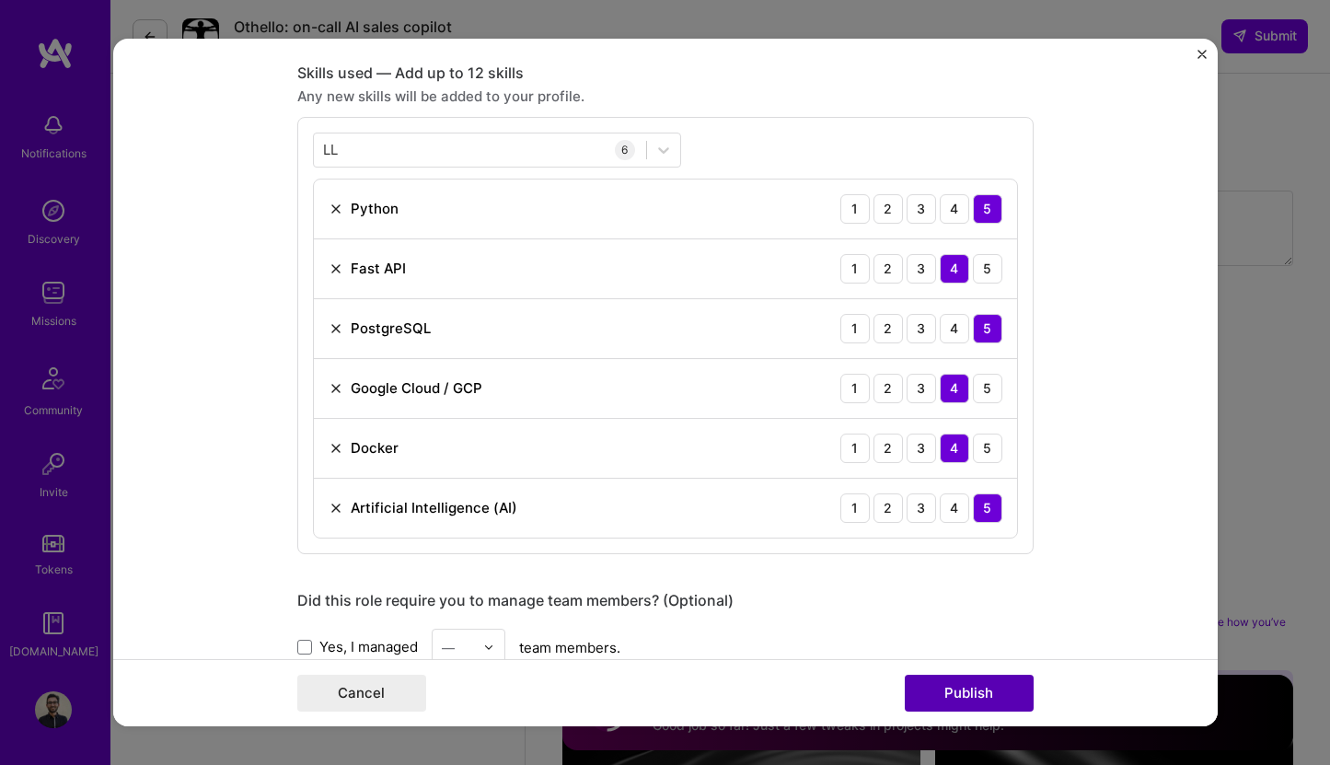
scroll to position [37, 0]
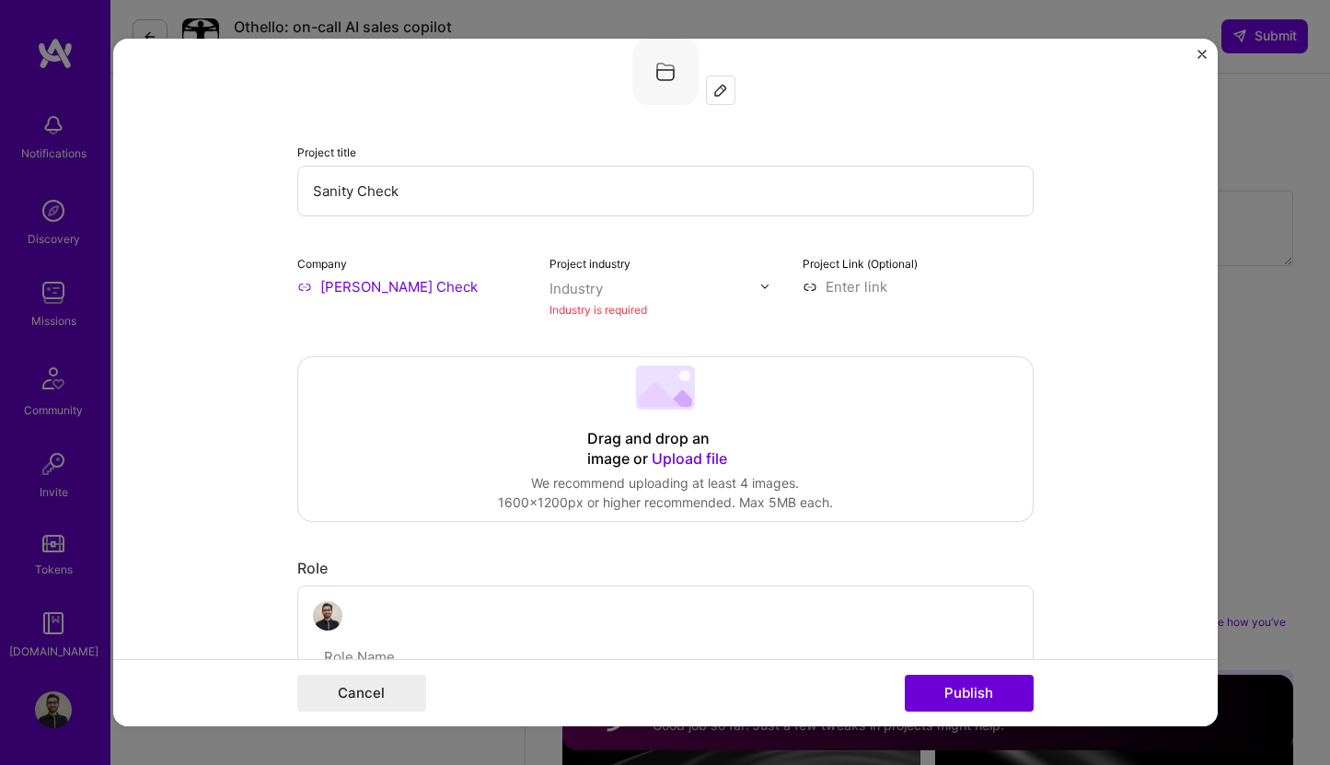
click at [597, 296] on div "Industry" at bounding box center [576, 288] width 53 height 19
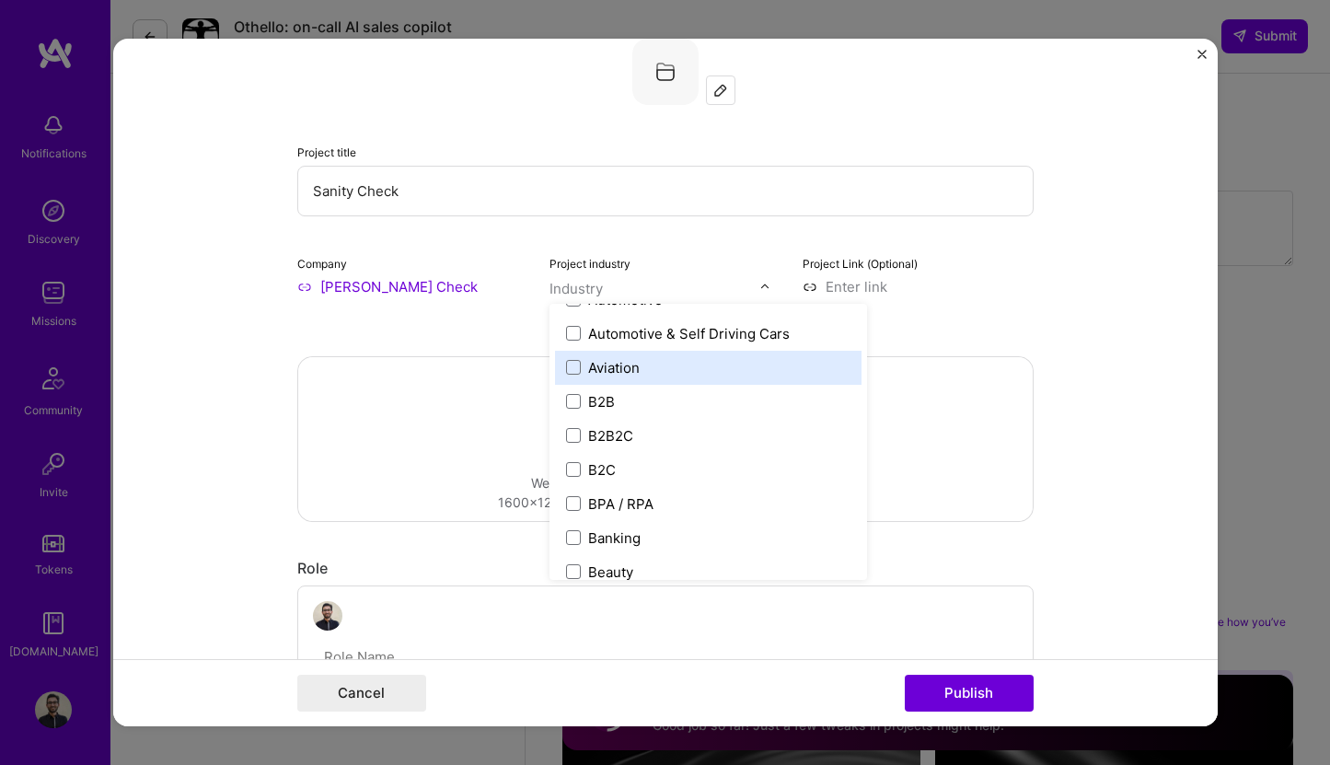
scroll to position [437, 0]
click at [661, 370] on label "Aviation" at bounding box center [708, 365] width 284 height 19
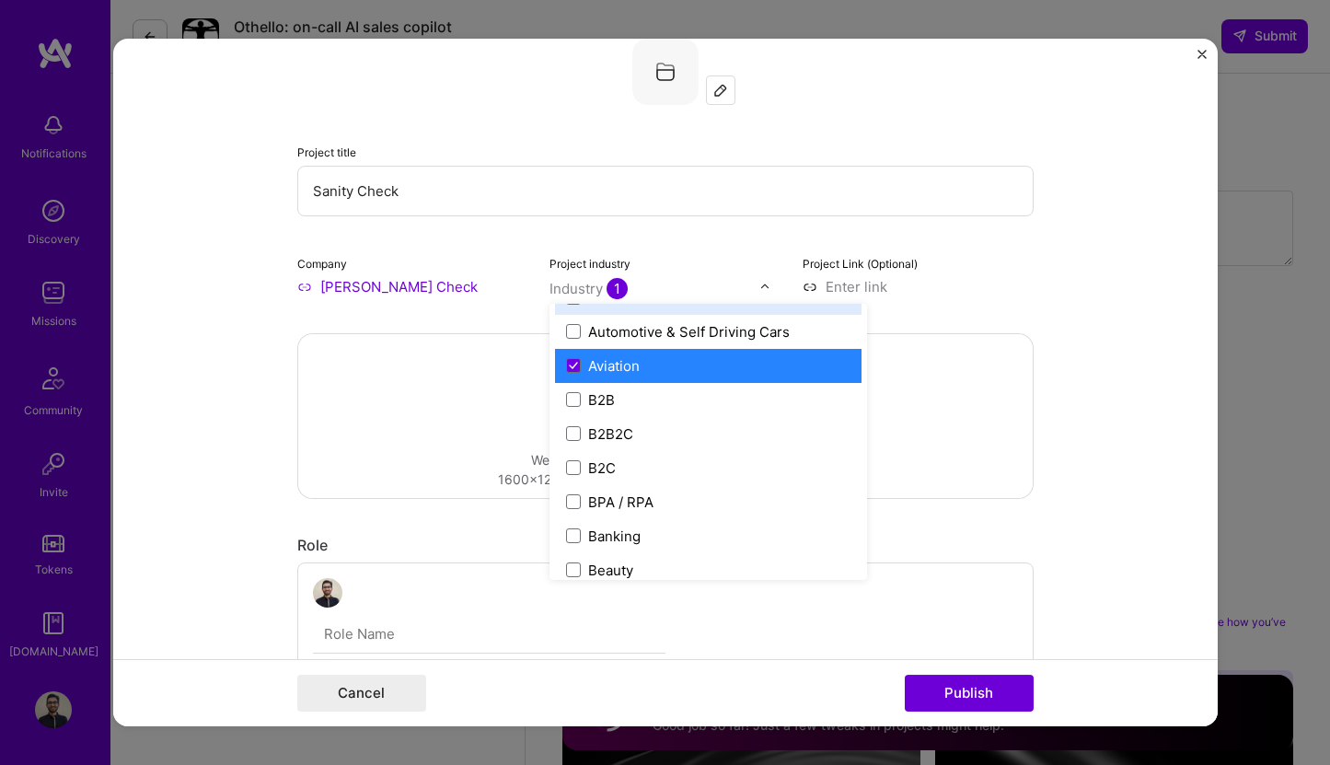
click at [657, 281] on input "text" at bounding box center [655, 288] width 210 height 19
click at [612, 372] on div "Aviation" at bounding box center [614, 365] width 52 height 19
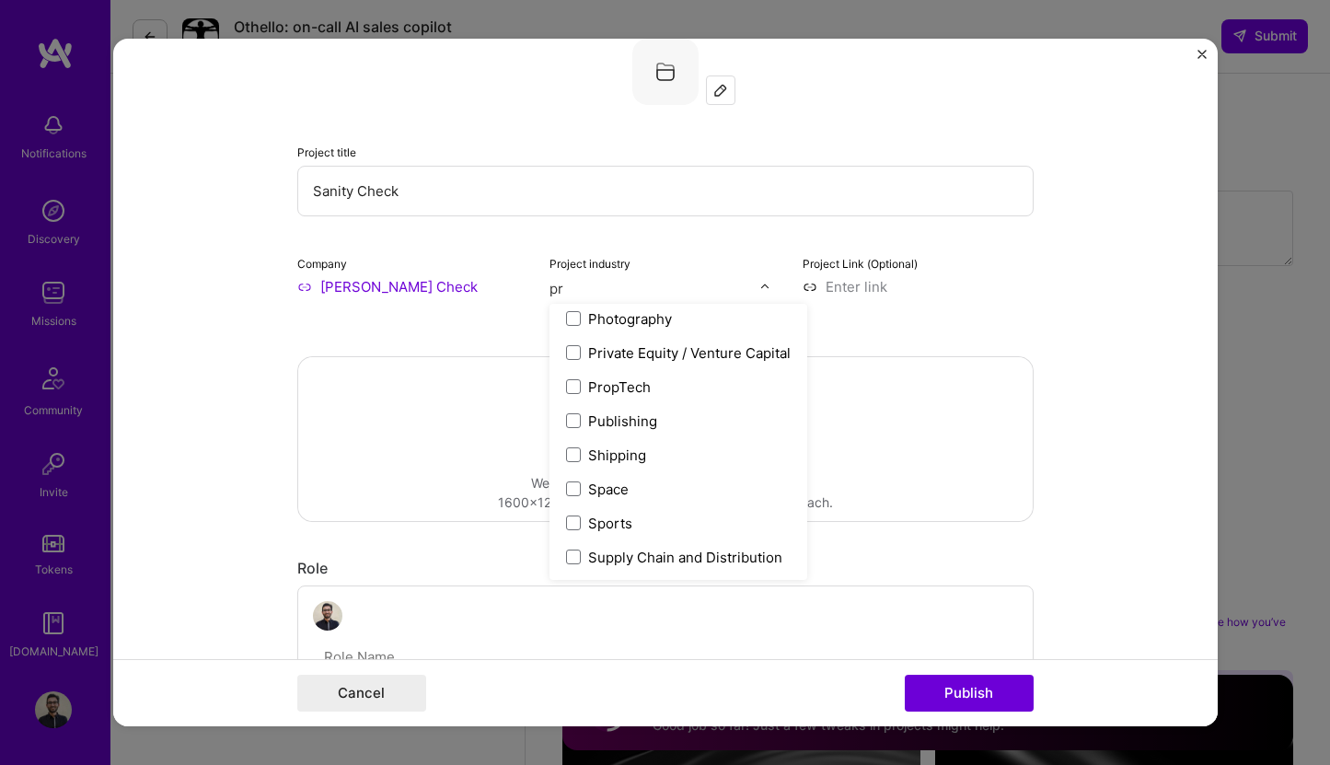
scroll to position [0, 0]
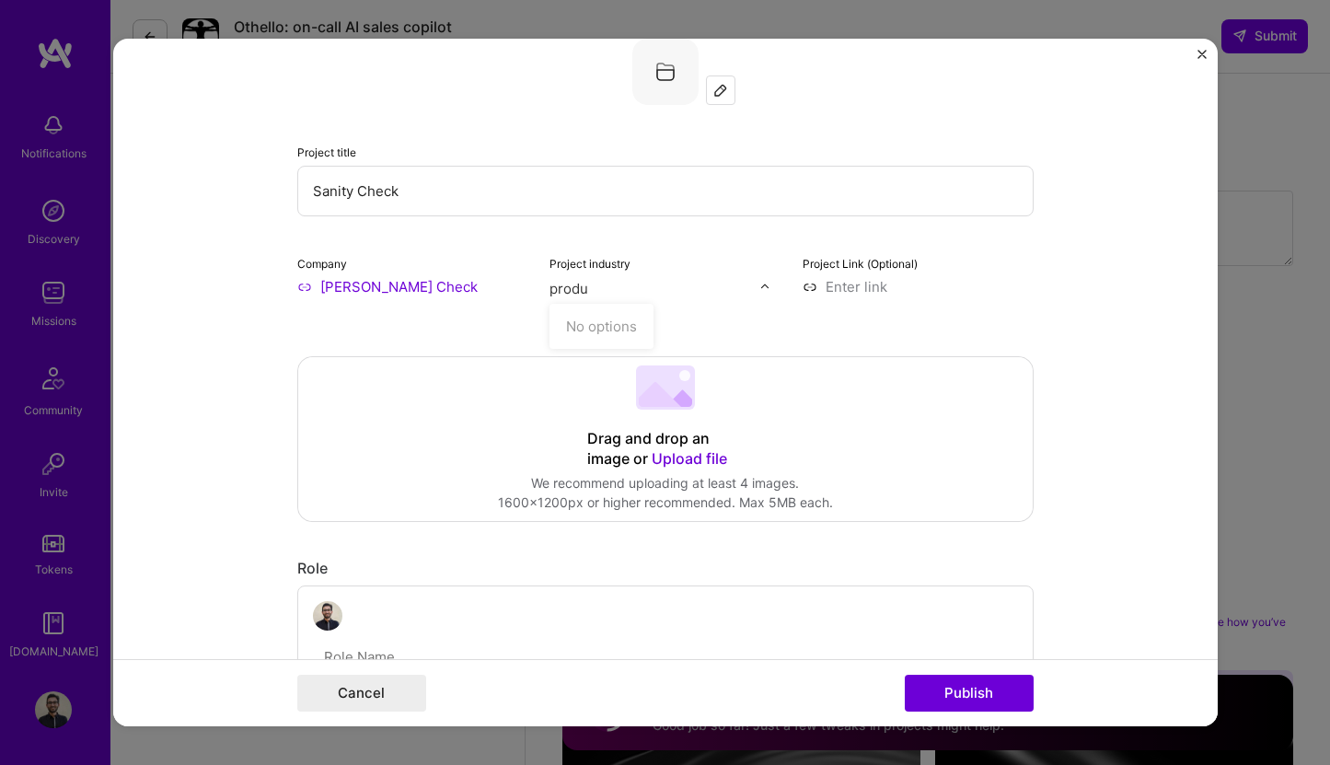
type input "produc"
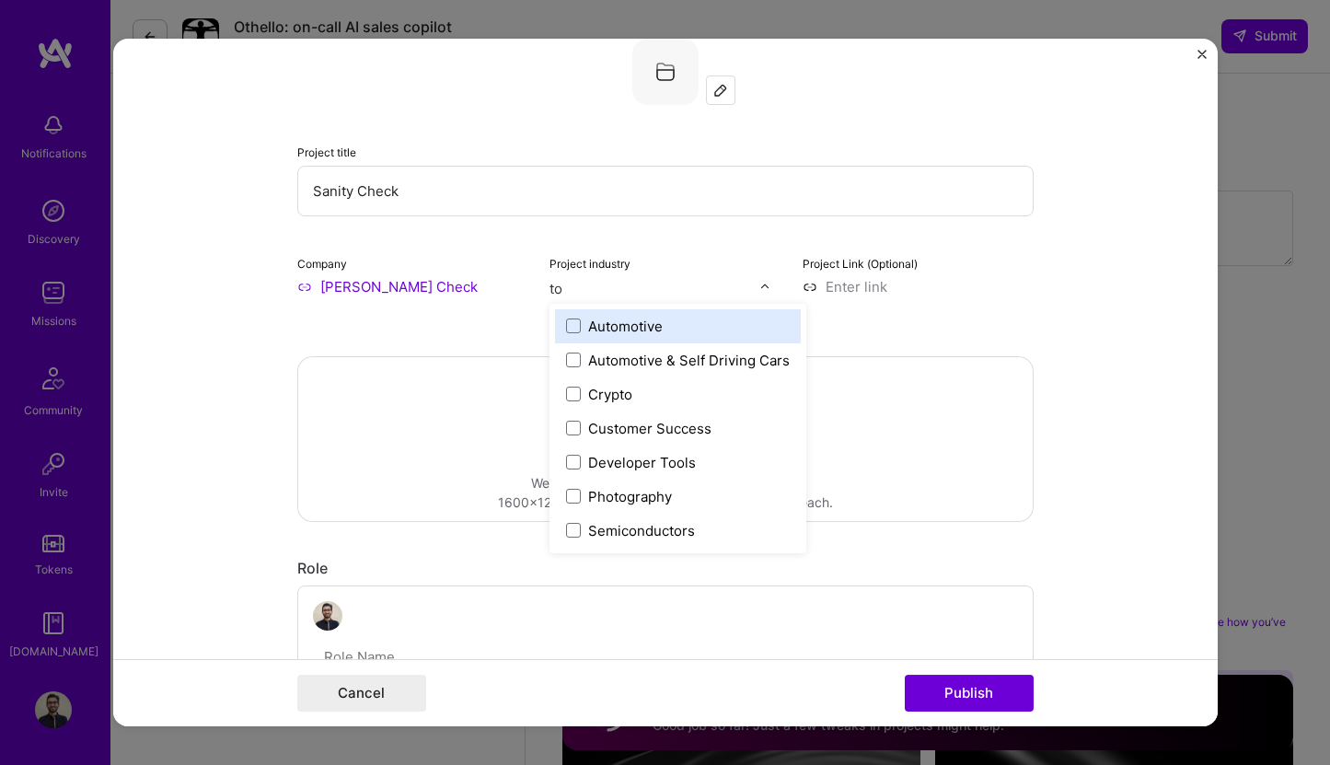
type input "too"
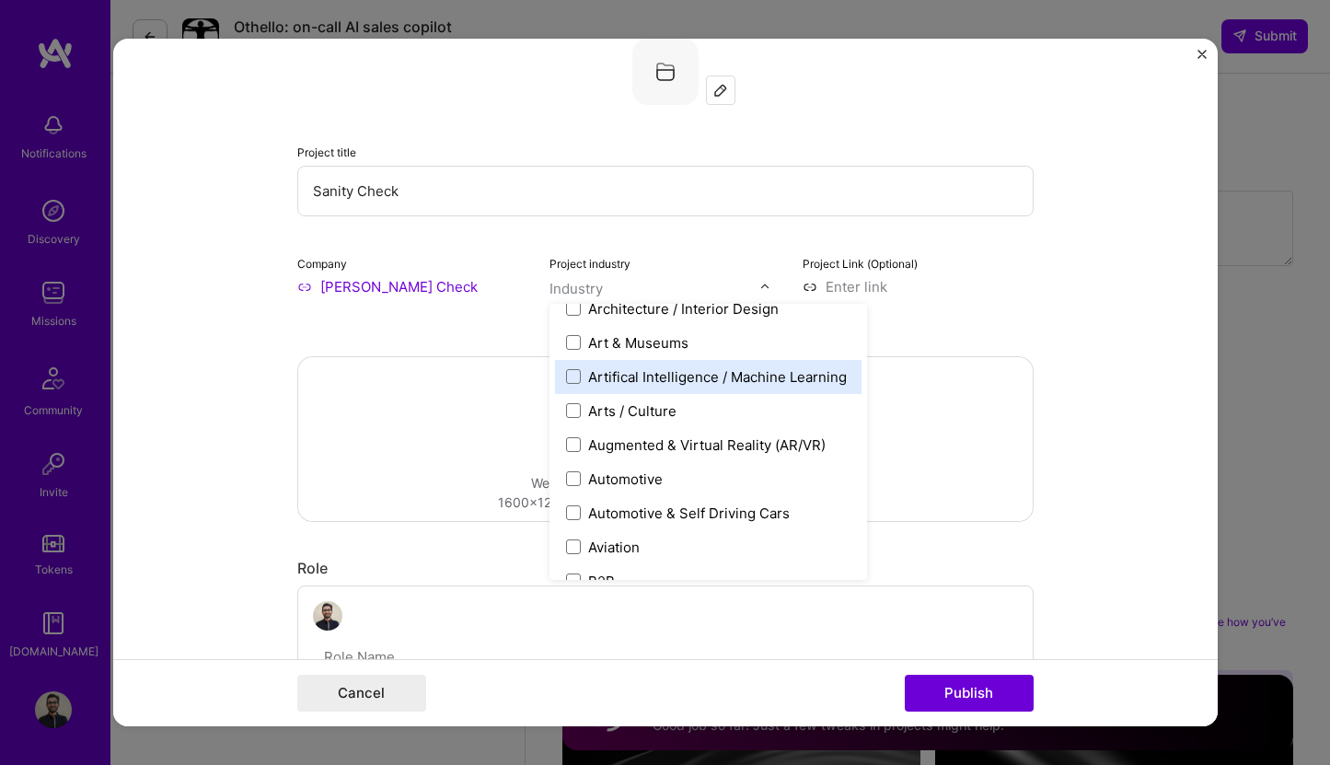
scroll to position [270, 0]
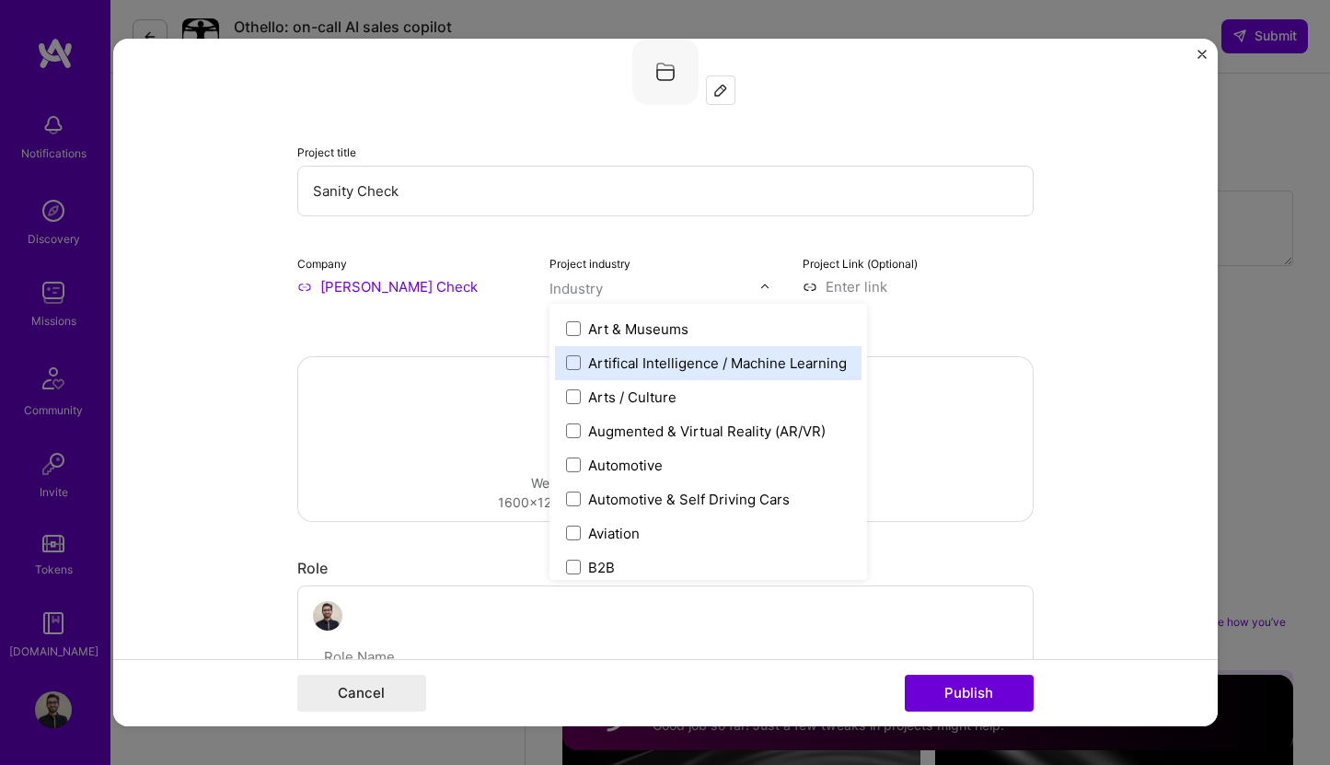
click at [641, 377] on div "Artifical Intelligence / Machine Learning" at bounding box center [708, 363] width 307 height 34
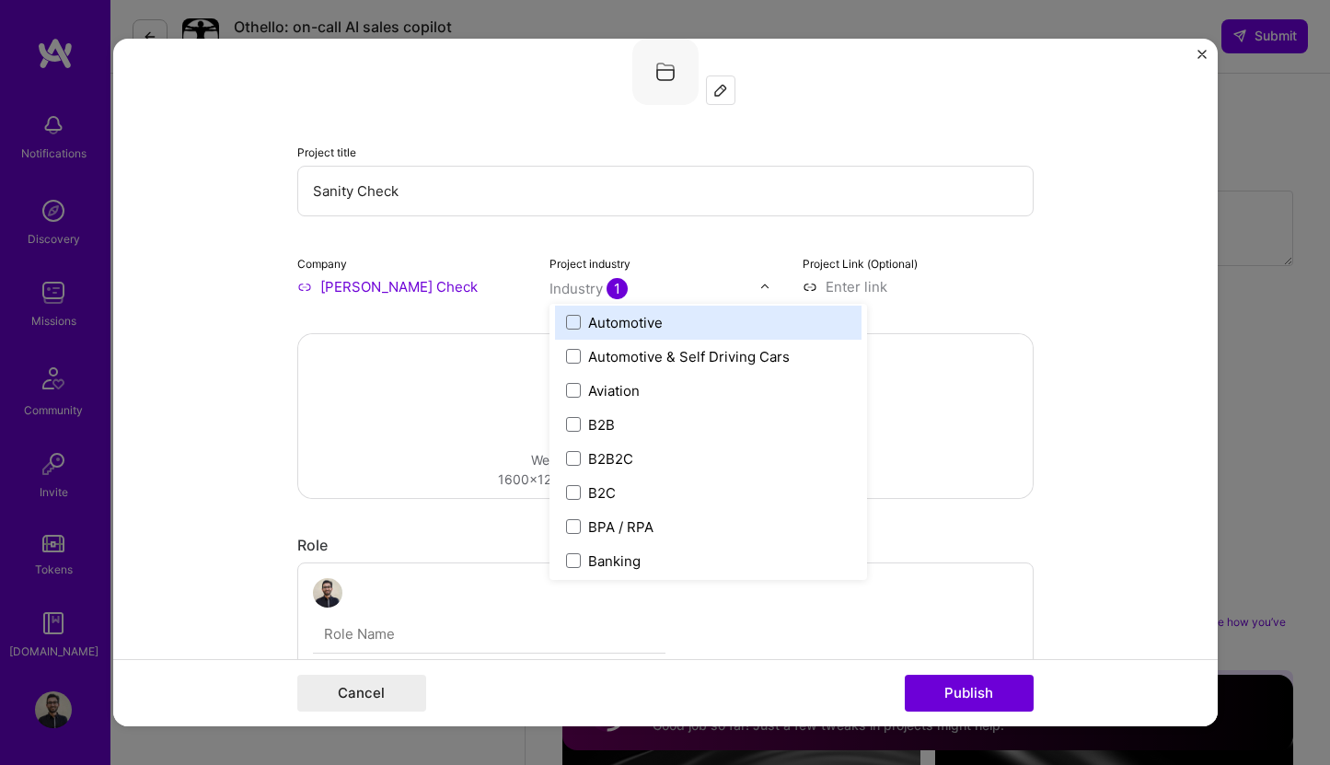
scroll to position [414, 0]
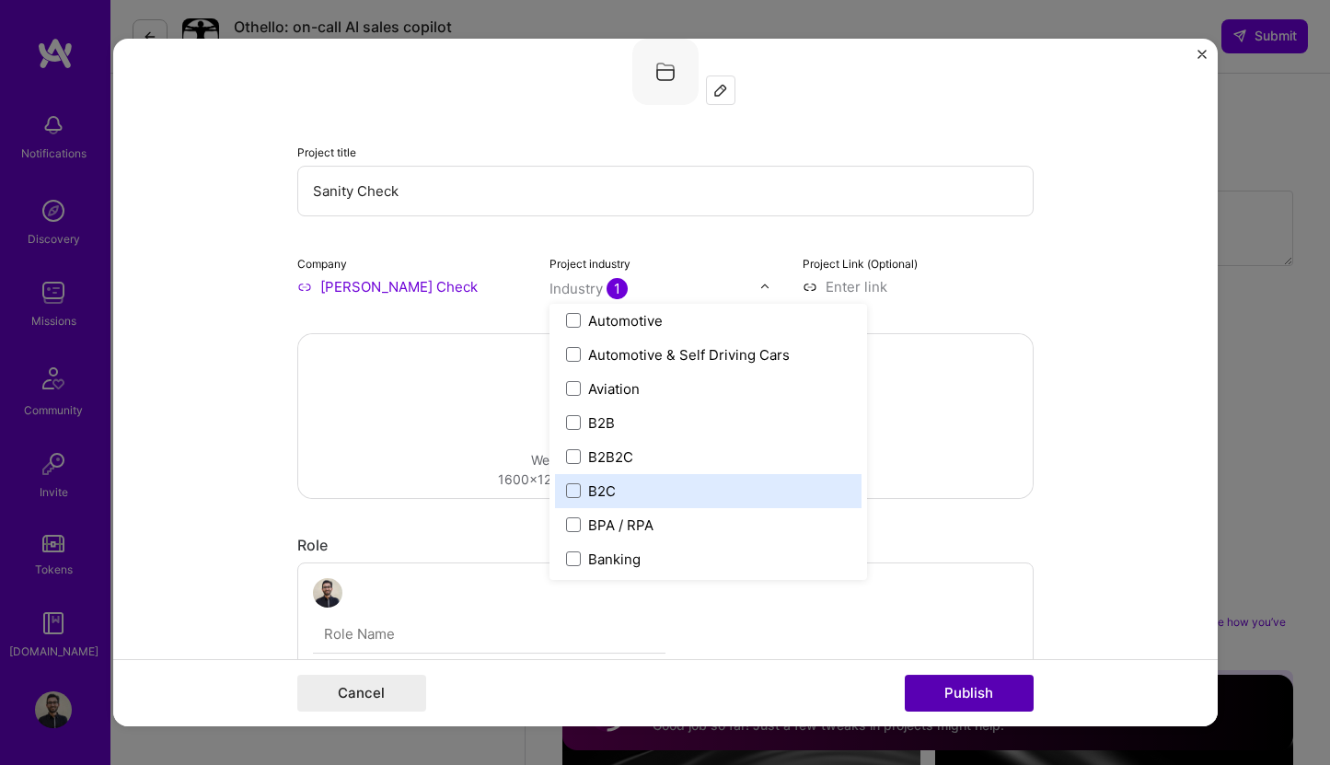
click at [976, 699] on button "Publish" at bounding box center [969, 693] width 129 height 37
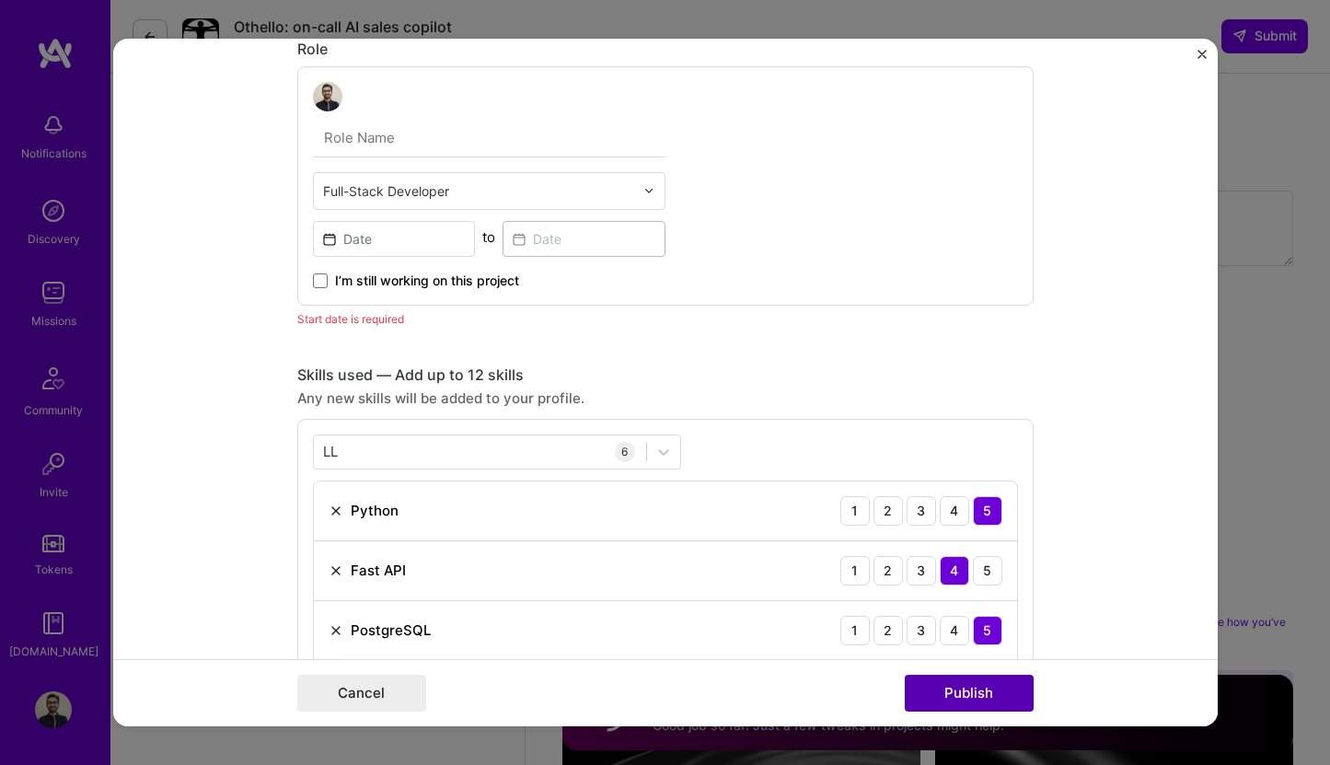
scroll to position [534, 0]
click at [391, 260] on div "I’m still working on this project" at bounding box center [489, 272] width 353 height 33
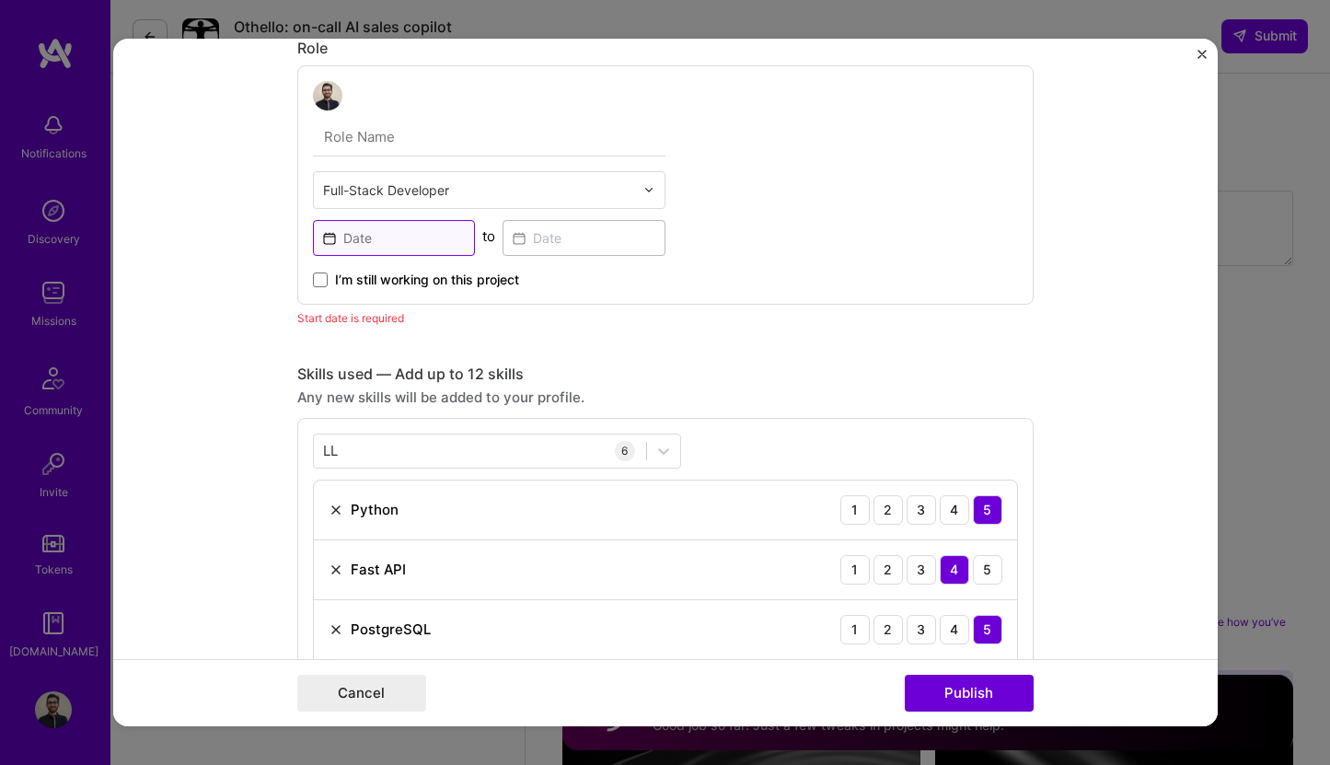
click at [394, 248] on input at bounding box center [394, 238] width 163 height 36
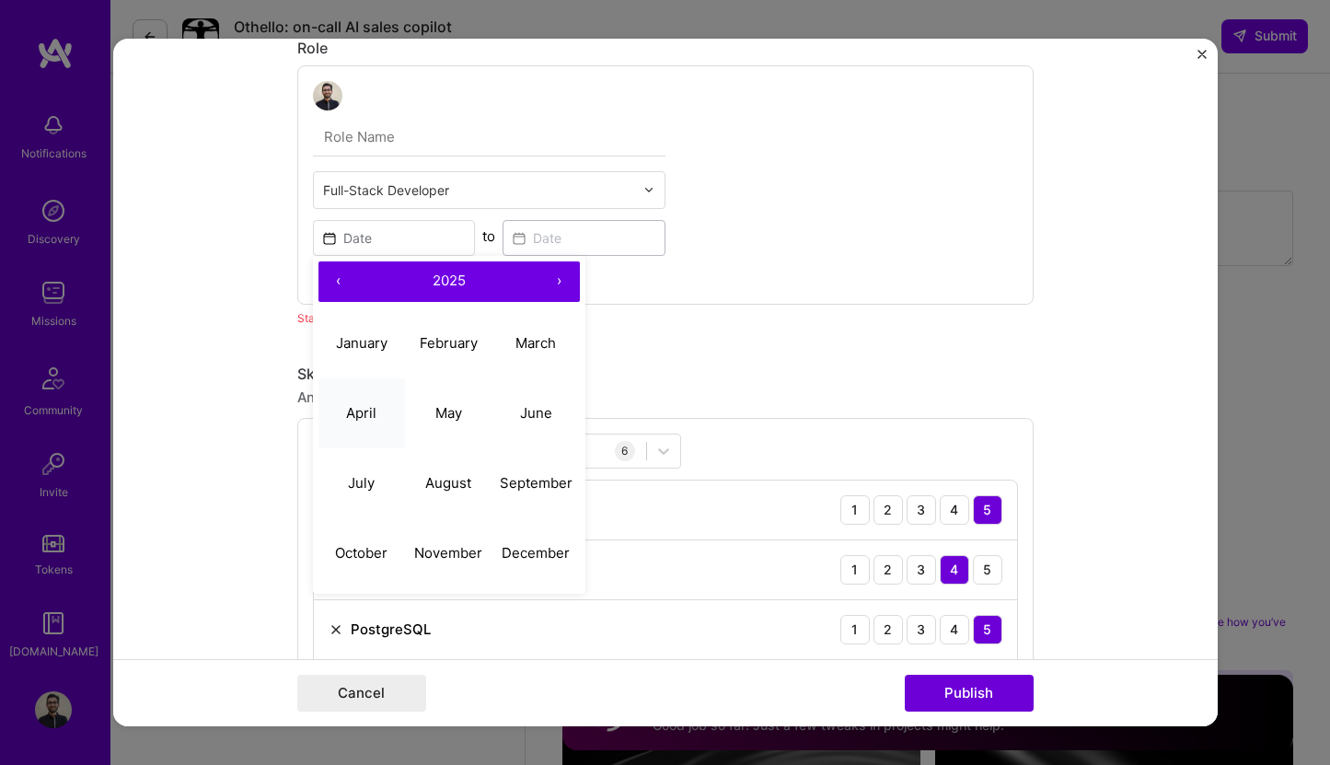
click at [367, 420] on abbr "April" at bounding box center [361, 412] width 30 height 17
type input "[DATE]"
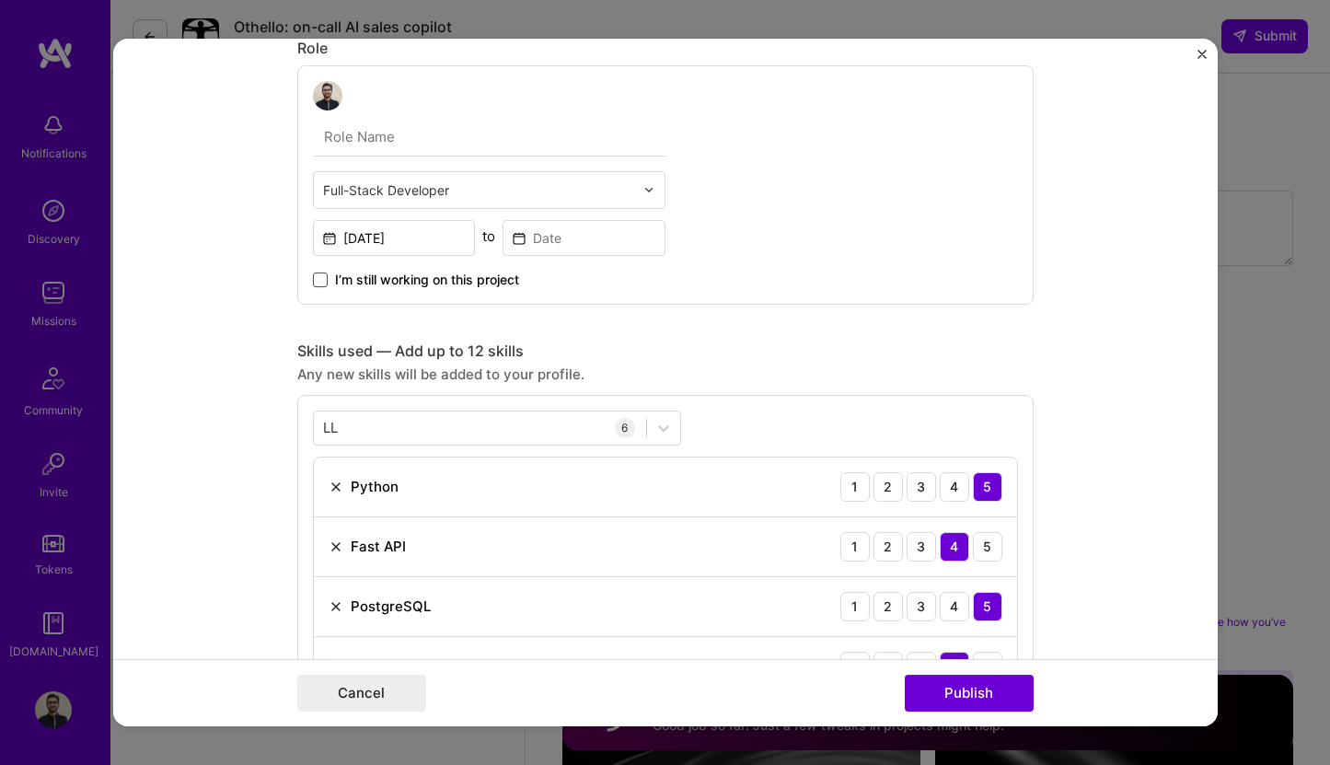
click at [315, 277] on span at bounding box center [320, 280] width 15 height 15
click at [0, 0] on input "I’m still working on this project" at bounding box center [0, 0] width 0 height 0
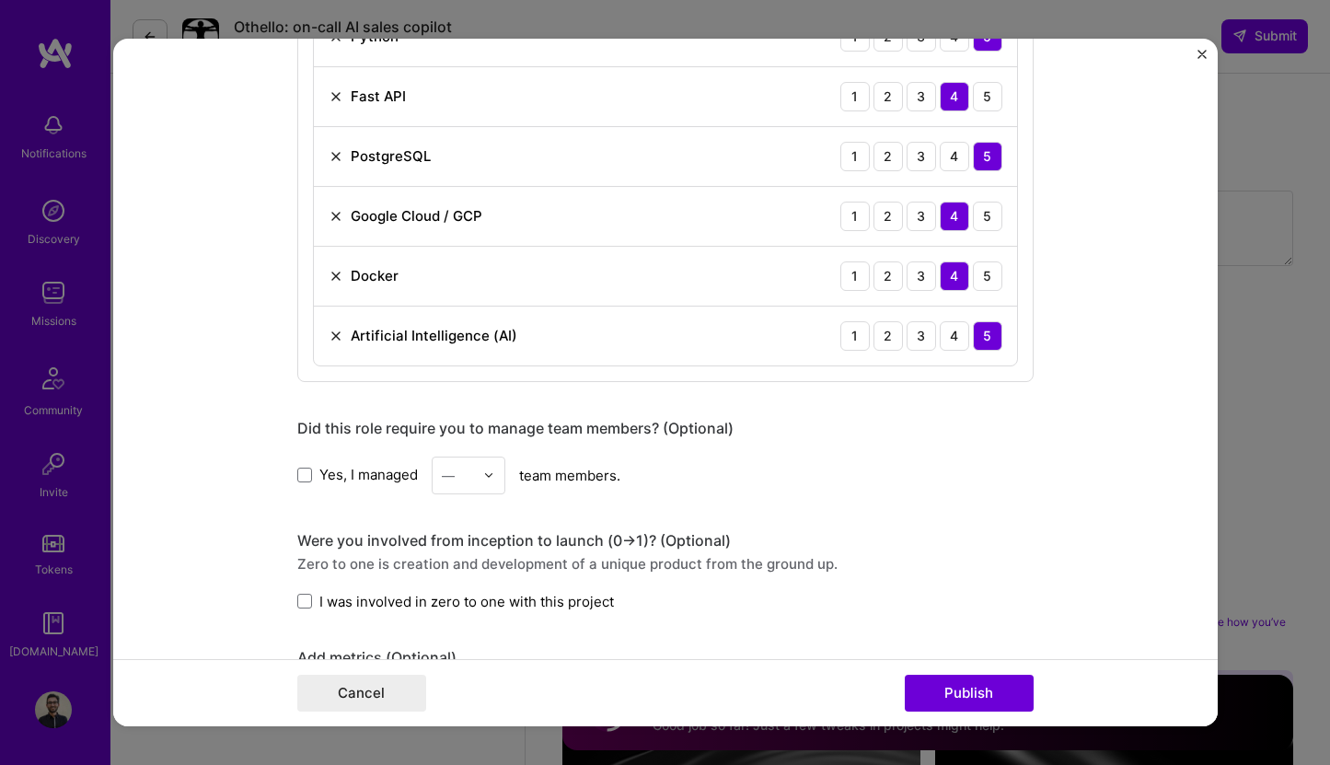
scroll to position [1039, 0]
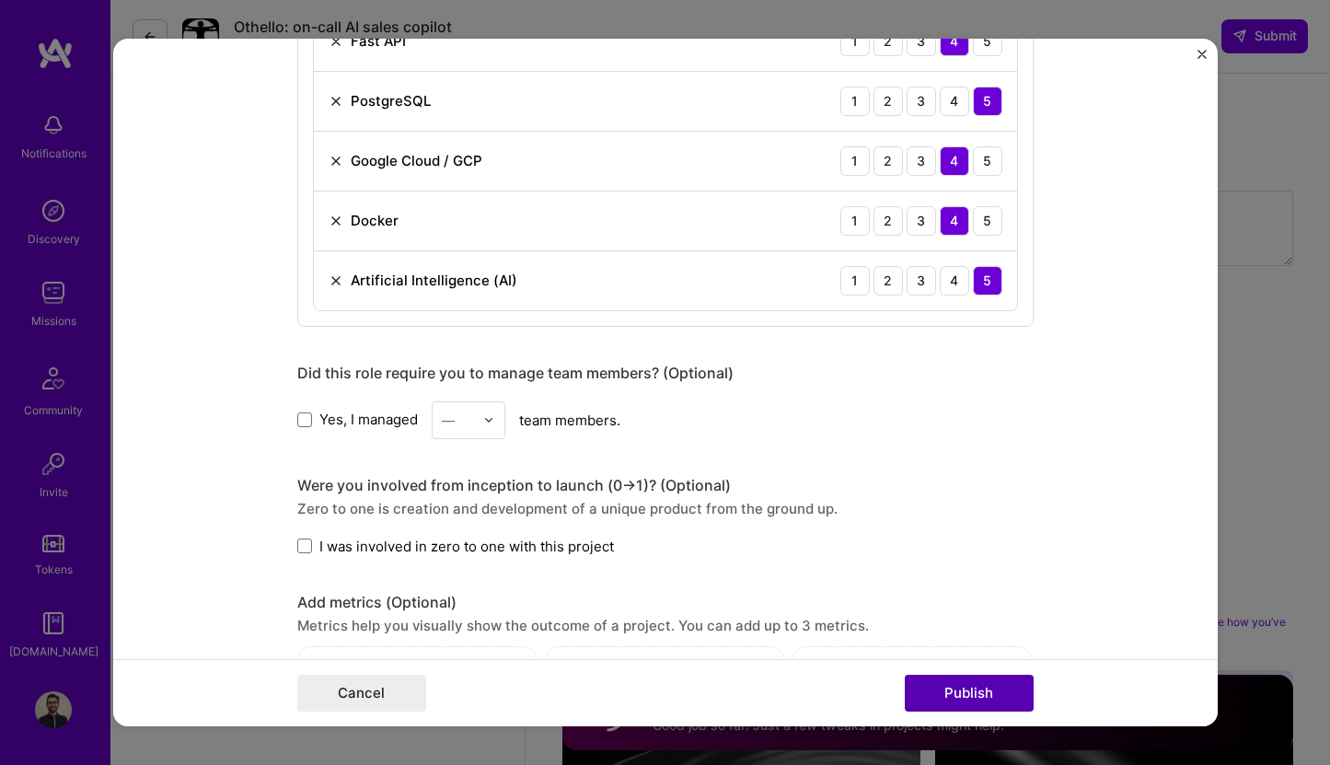
click at [990, 702] on button "Publish" at bounding box center [969, 693] width 129 height 37
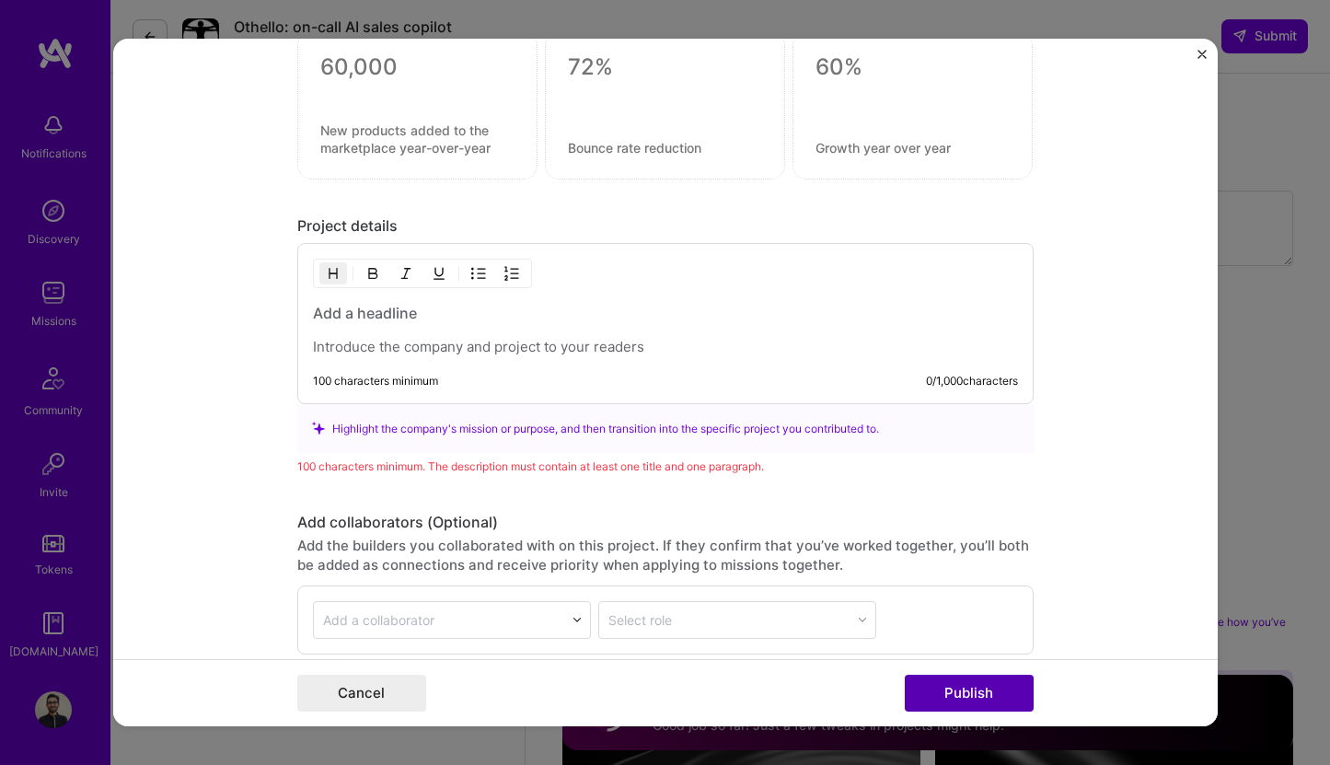
scroll to position [1815, 0]
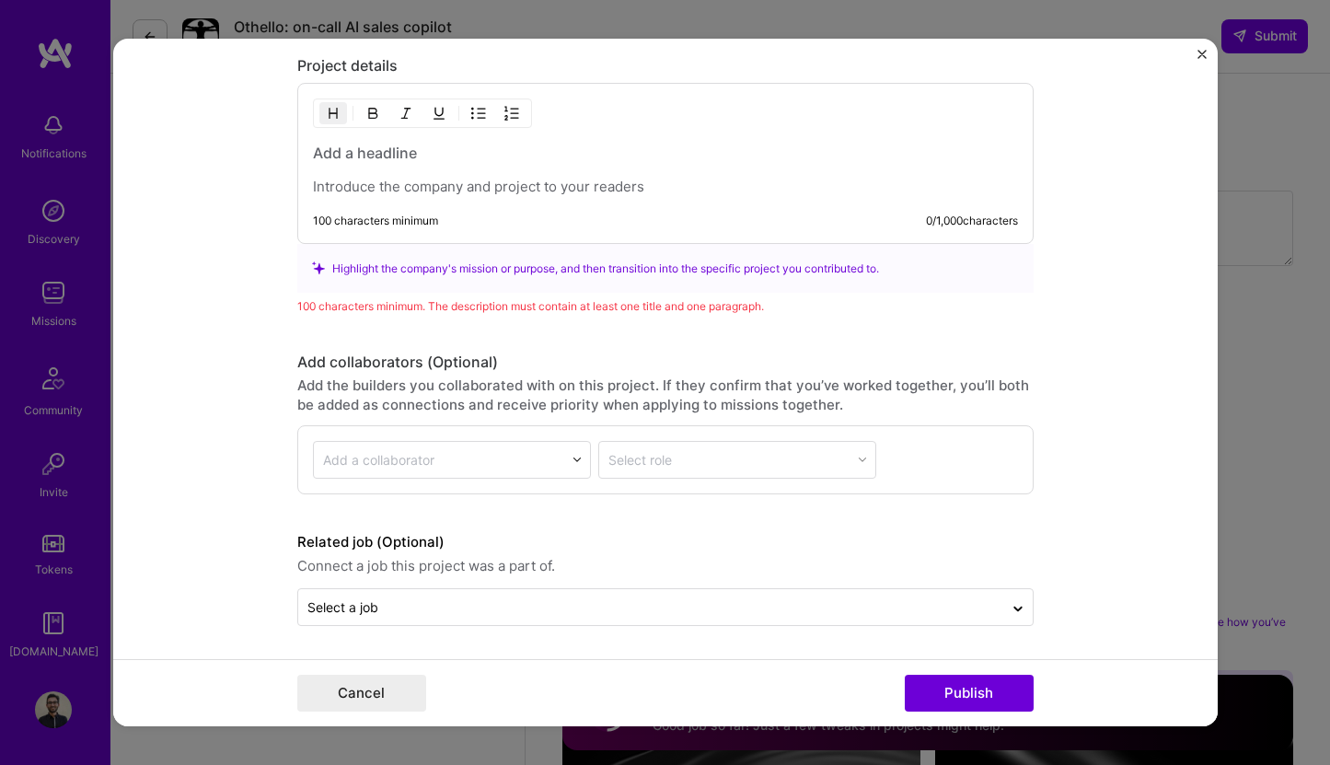
click at [574, 202] on div "100 characters minimum 0 / 1,000 characters" at bounding box center [665, 163] width 736 height 161
click at [387, 150] on h3 at bounding box center [665, 153] width 705 height 20
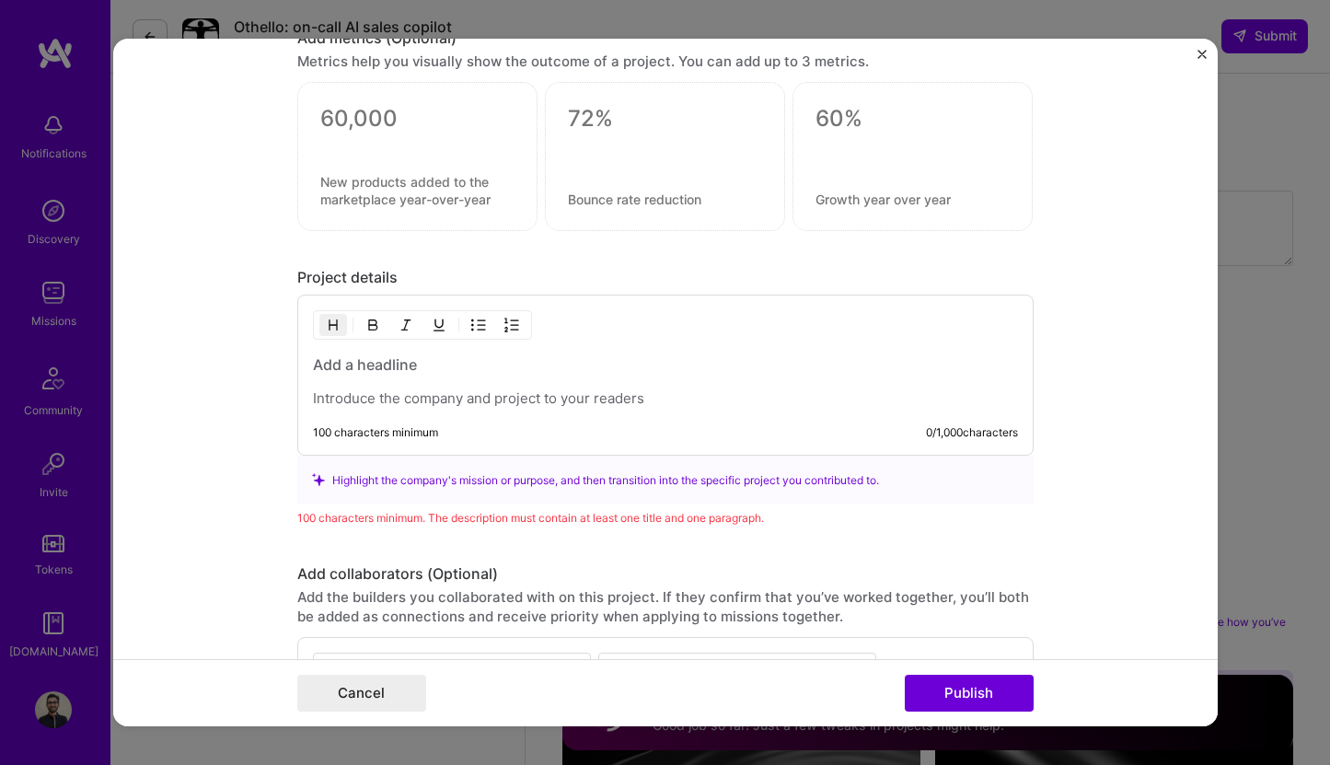
scroll to position [1598, 0]
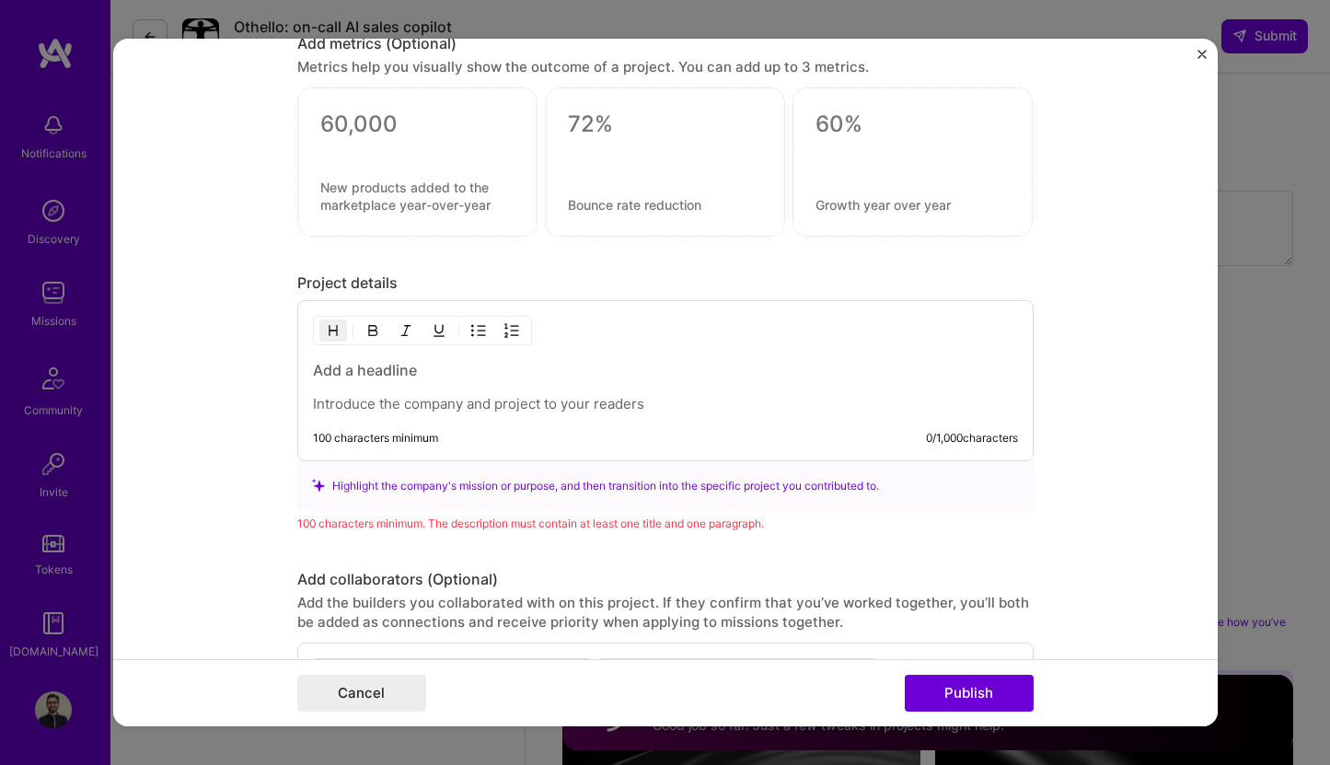
click at [507, 417] on div "100 characters minimum 0 / 1,000 characters" at bounding box center [665, 380] width 736 height 161
click at [497, 402] on p at bounding box center [665, 404] width 705 height 18
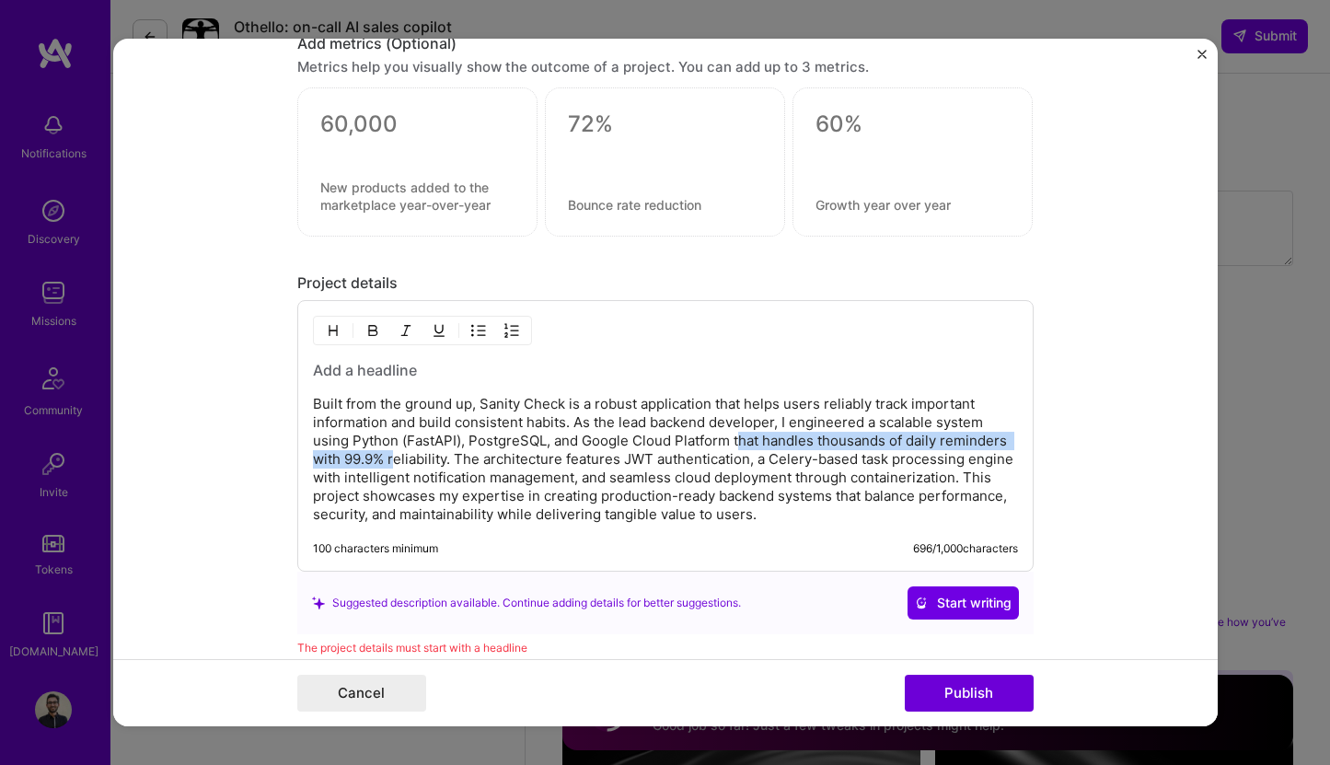
drag, startPoint x: 736, startPoint y: 438, endPoint x: 397, endPoint y: 462, distance: 340.5
click at [397, 462] on p "Built from the ground up, Sanity Check is a robust application that helps users…" at bounding box center [665, 459] width 705 height 129
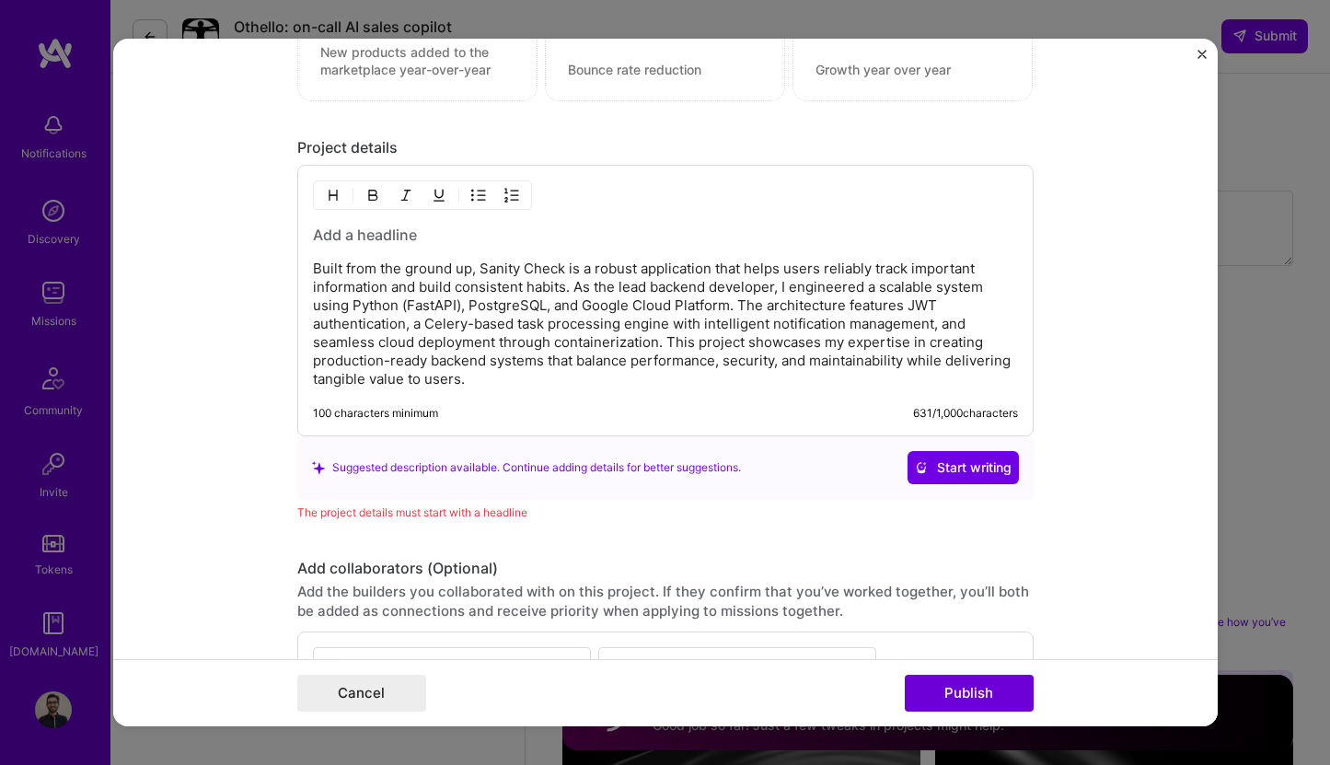
scroll to position [1628, 0]
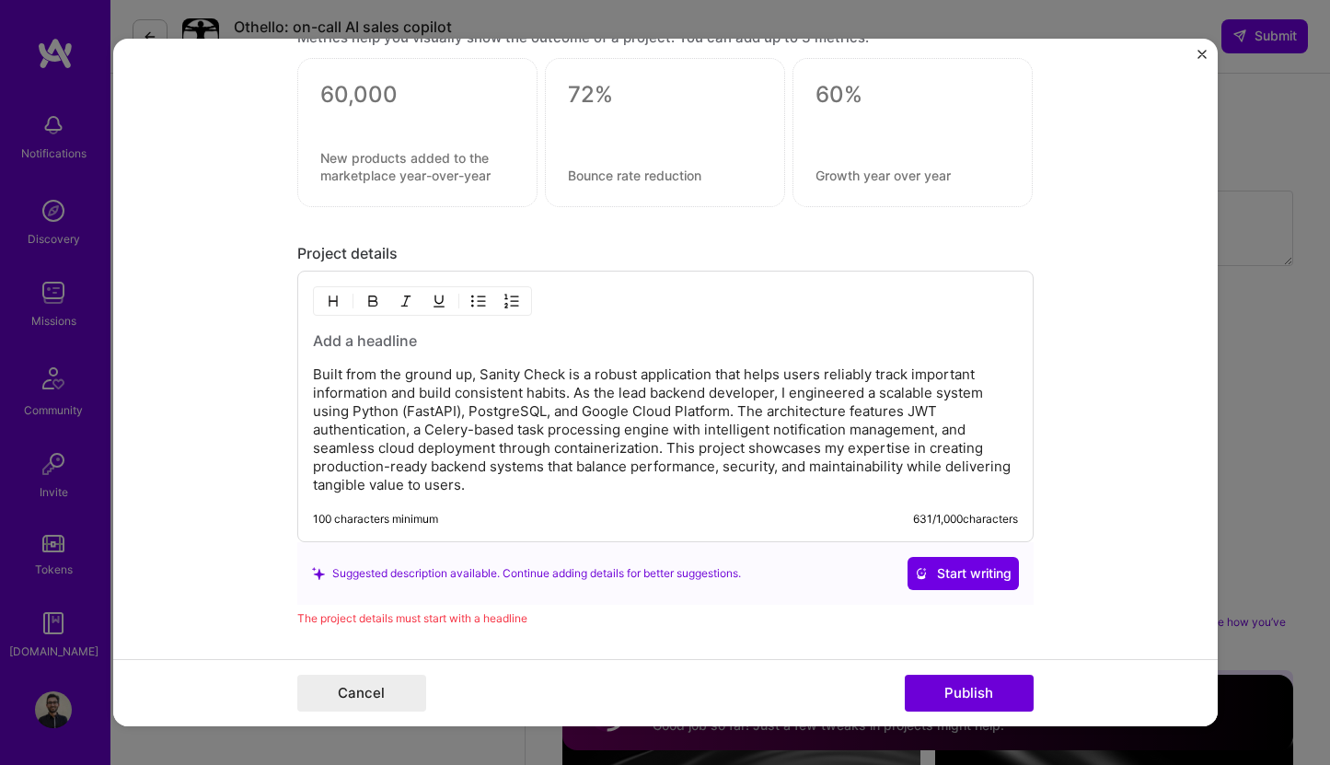
click at [496, 348] on h3 at bounding box center [665, 341] width 705 height 20
click at [744, 417] on p "Built from the ground up, Sanity Check is a robust application that helps users…" at bounding box center [665, 429] width 705 height 129
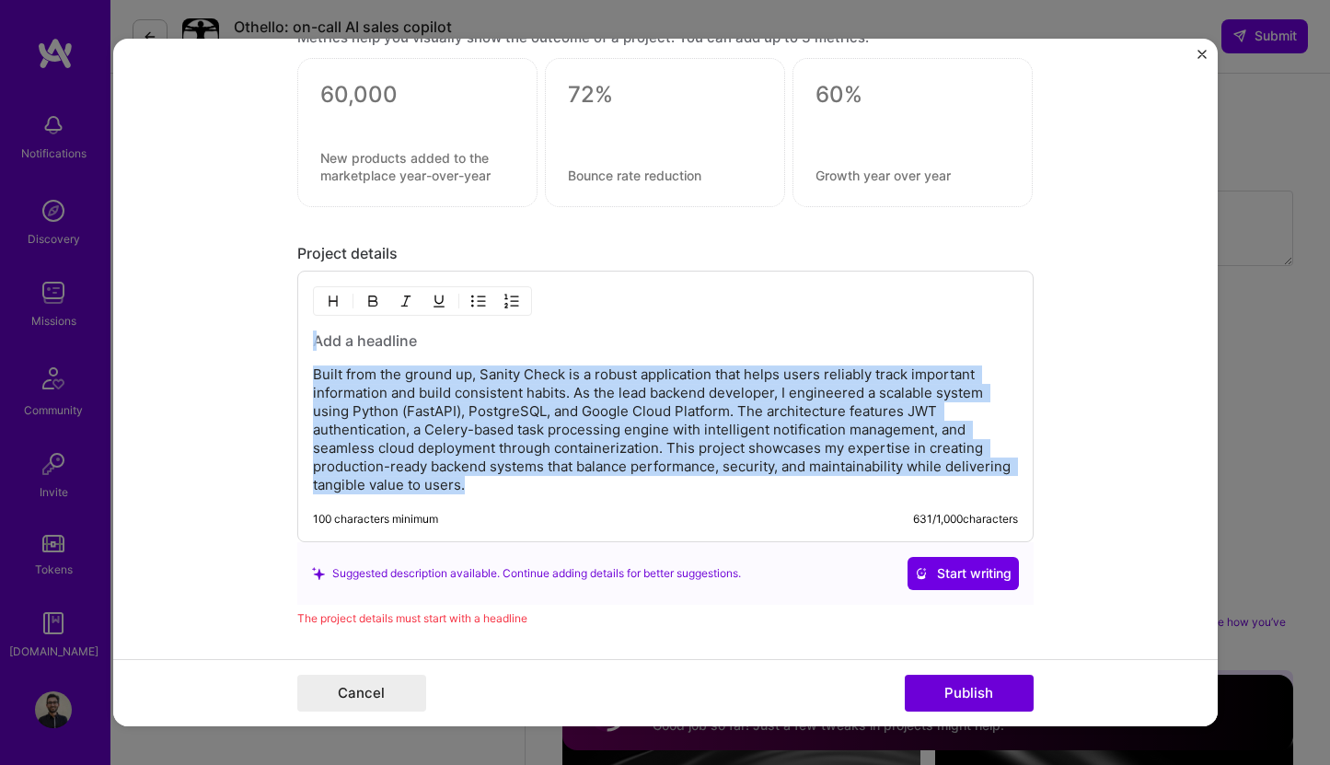
click at [744, 417] on p "Built from the ground up, Sanity Check is a robust application that helps users…" at bounding box center [665, 429] width 705 height 129
drag, startPoint x: 315, startPoint y: 373, endPoint x: 479, endPoint y: 509, distance: 213.1
click at [478, 510] on div "Built from the ground up, Sanity Check is a robust application that helps users…" at bounding box center [665, 407] width 736 height 272
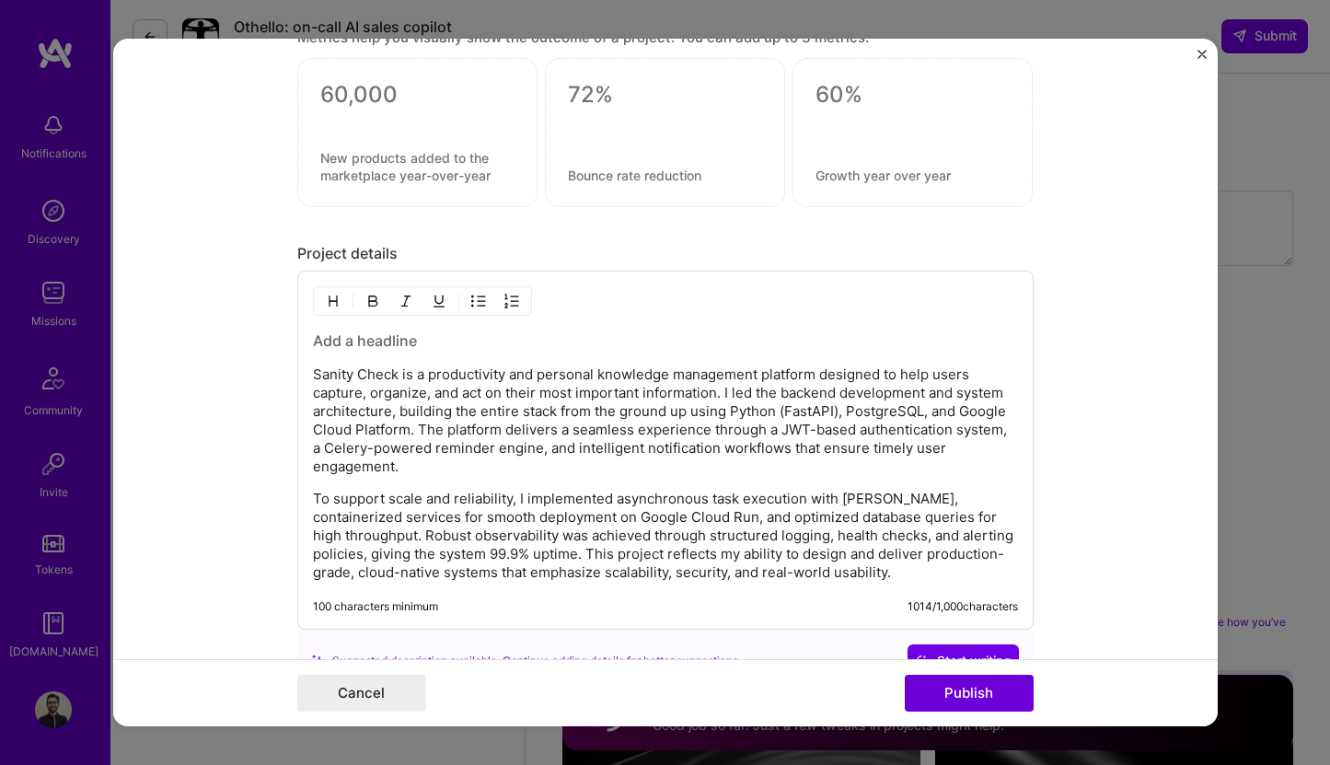
click at [743, 390] on p "Sanity Check is a productivity and personal knowledge management platform desig…" at bounding box center [665, 420] width 705 height 110
click at [796, 388] on p "Sanity Check is a productivity and personal knowledge management platform desig…" at bounding box center [665, 420] width 705 height 110
click at [831, 394] on p "Sanity Check is a productivity and personal knowledge management platform desig…" at bounding box center [665, 420] width 705 height 110
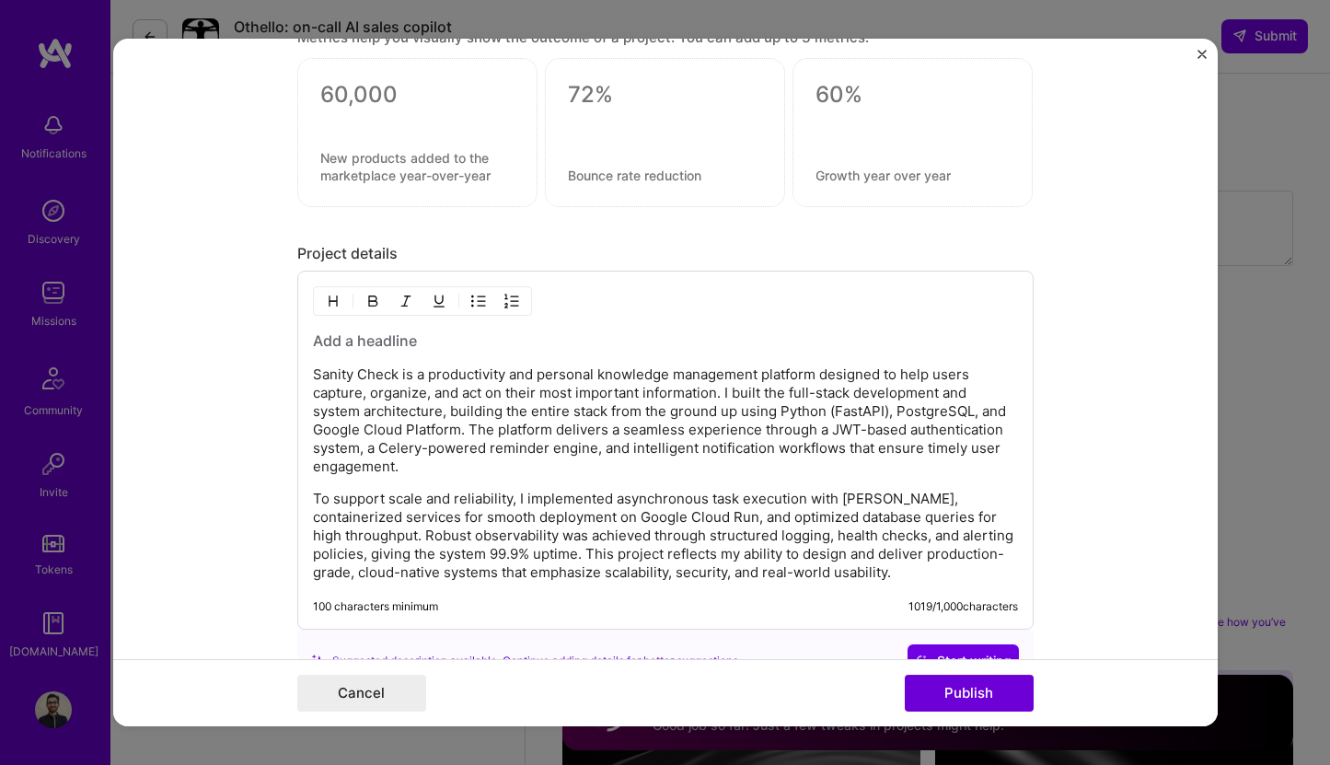
click at [831, 394] on p "Sanity Check is a productivity and personal knowledge management platform desig…" at bounding box center [665, 420] width 705 height 110
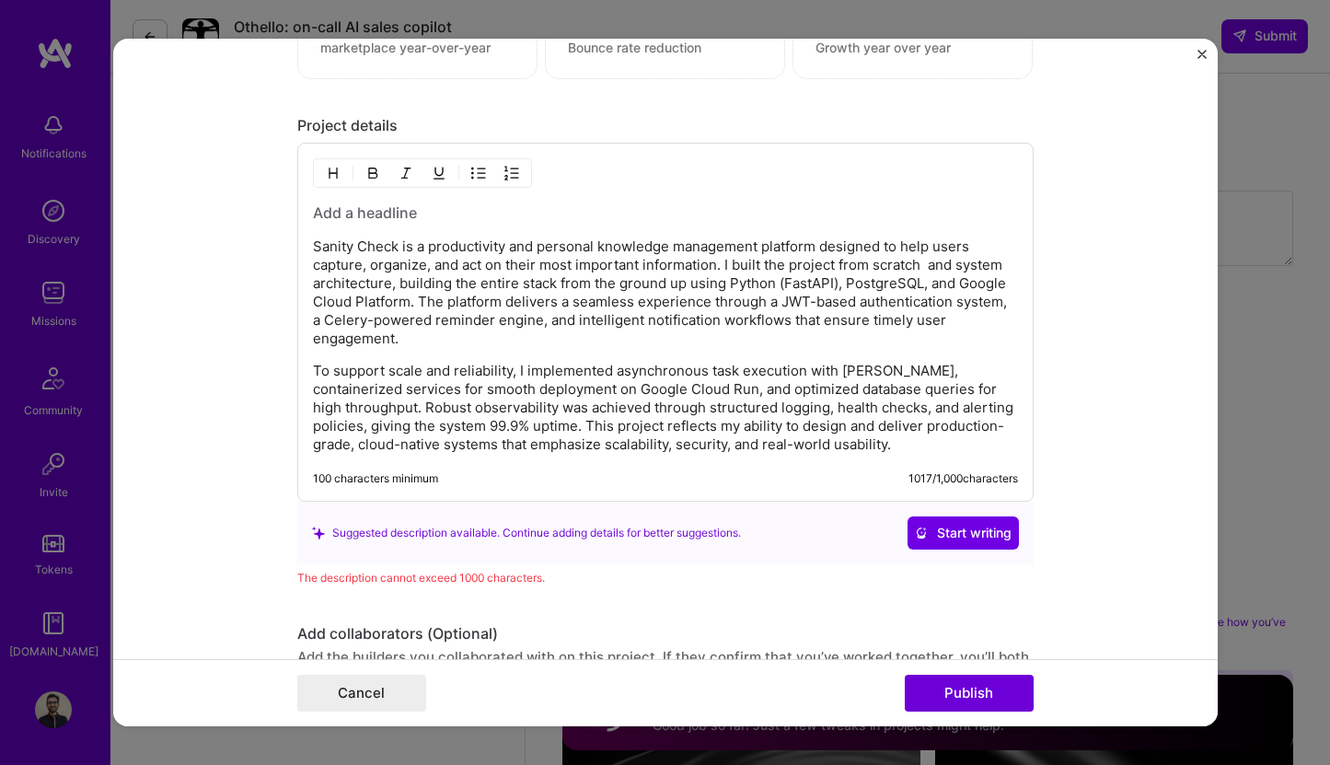
scroll to position [1757, 0]
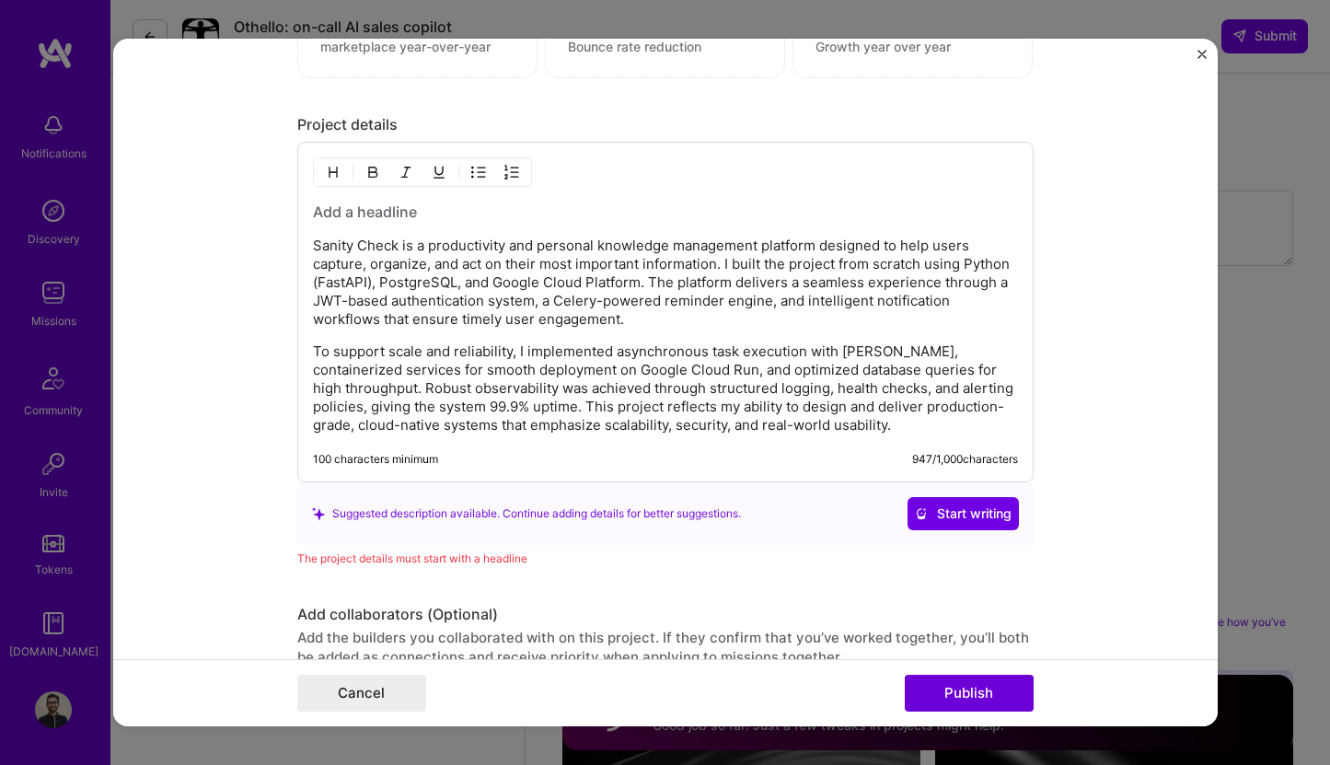
click at [459, 280] on p "Sanity Check is a productivity and personal knowledge management platform desig…" at bounding box center [665, 283] width 705 height 92
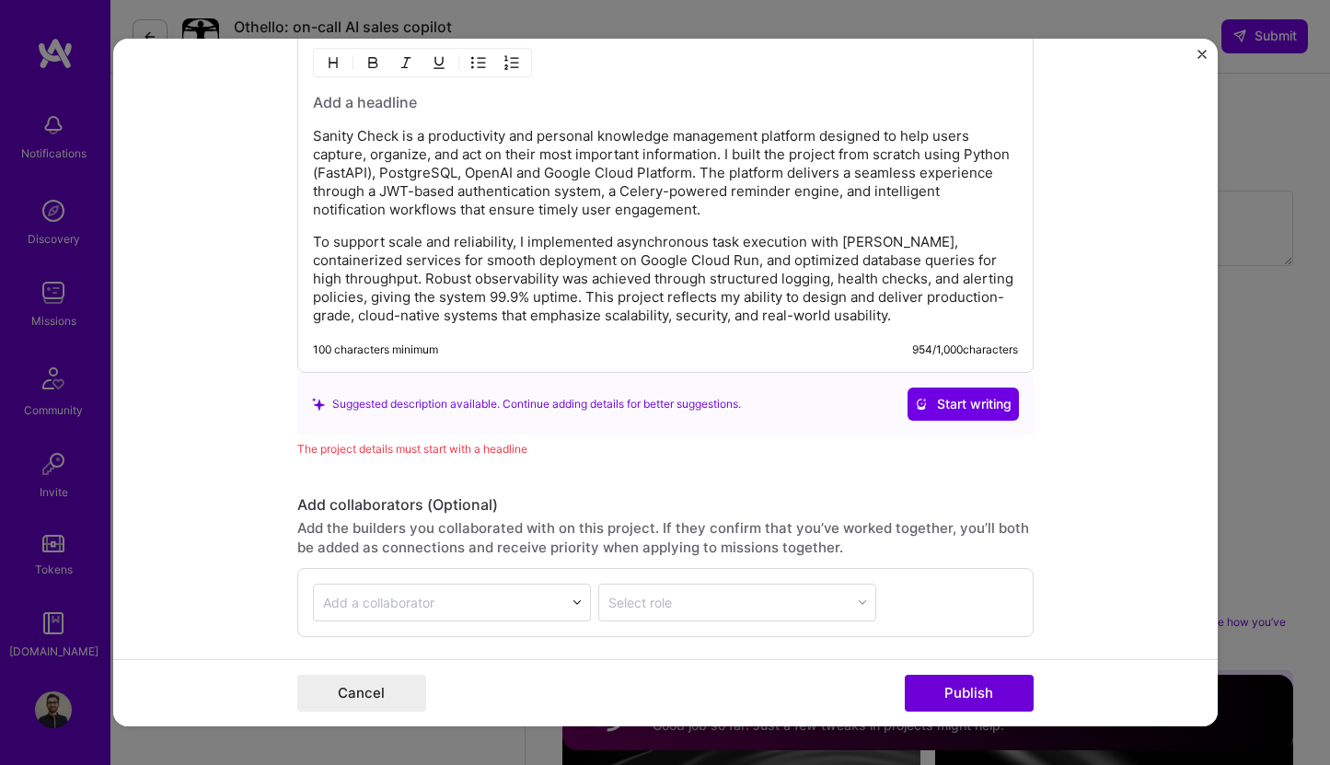
scroll to position [1901, 0]
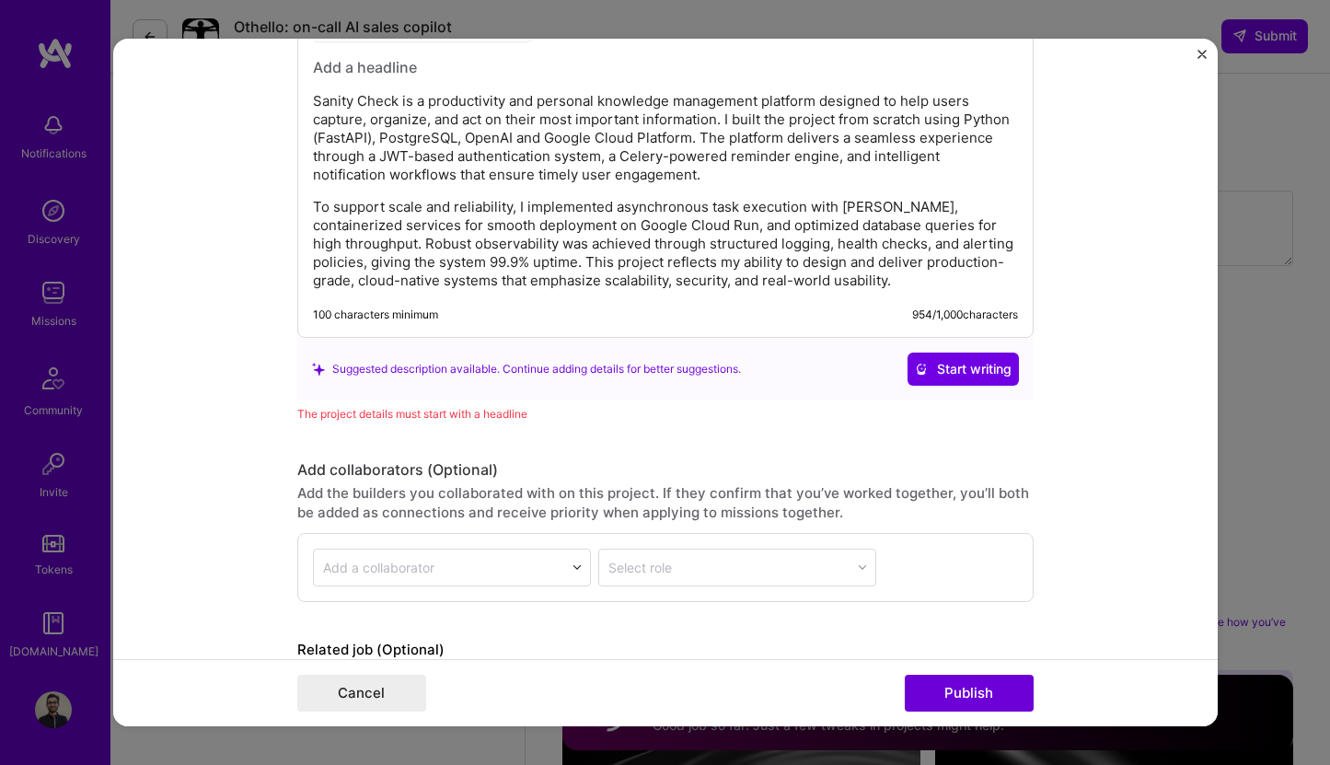
click at [551, 257] on p "To support scale and reliability, I implemented asynchronous task execution wit…" at bounding box center [665, 244] width 705 height 92
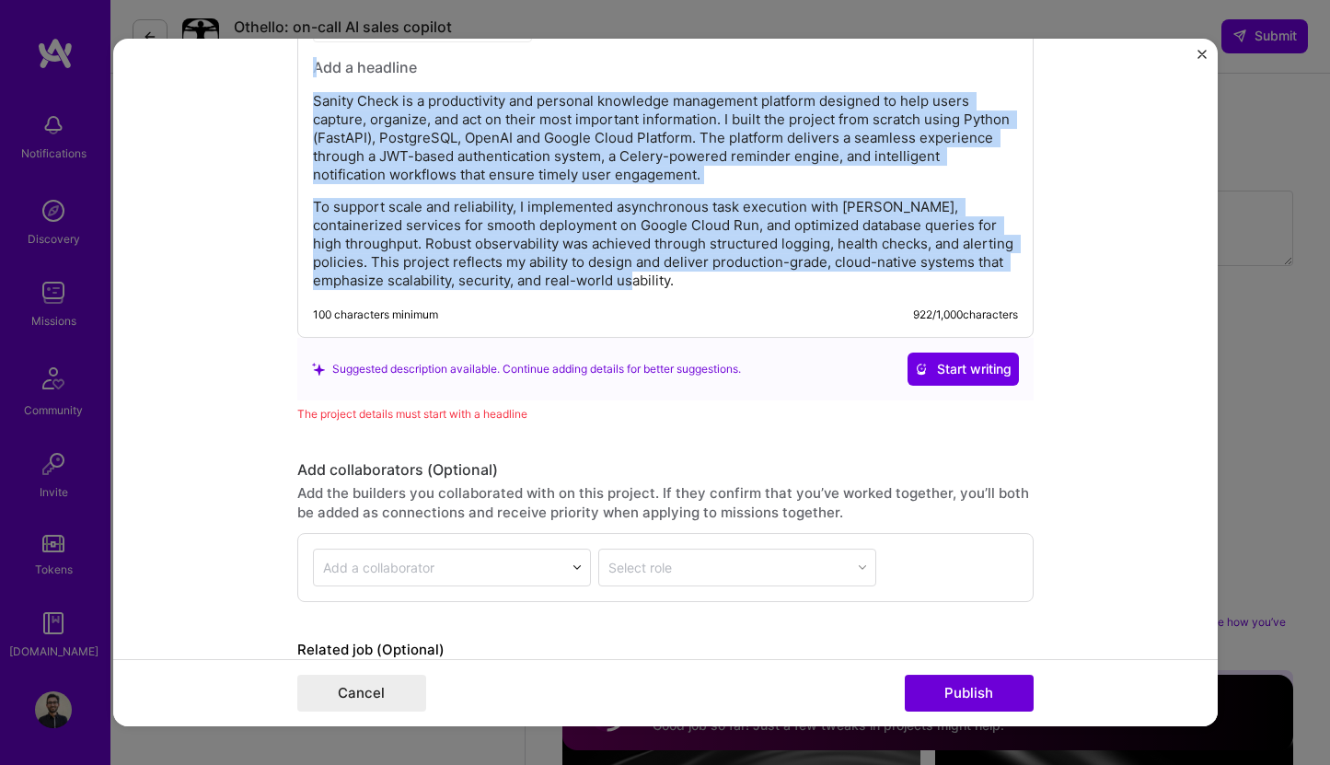
click at [470, 121] on p "Sanity Check is a productivity and personal knowledge management platform desig…" at bounding box center [665, 138] width 705 height 92
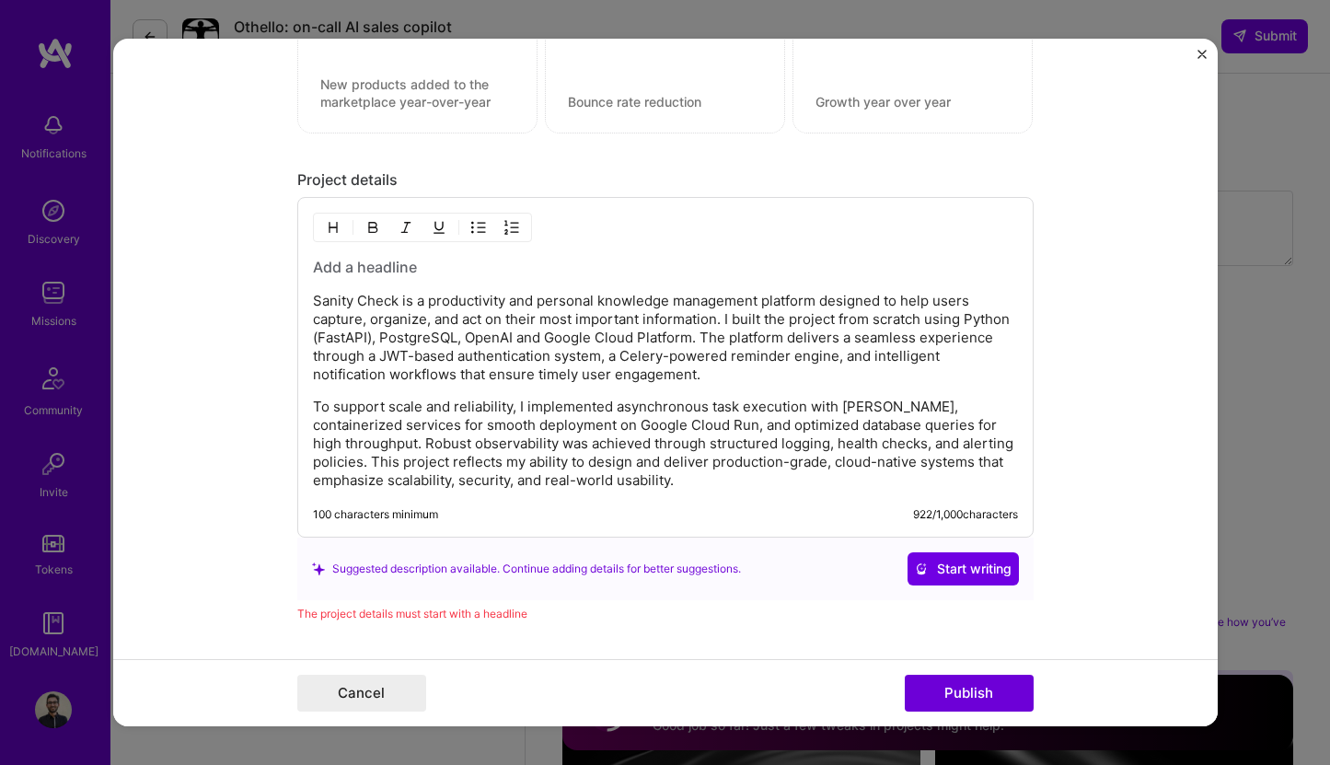
scroll to position [1676, 0]
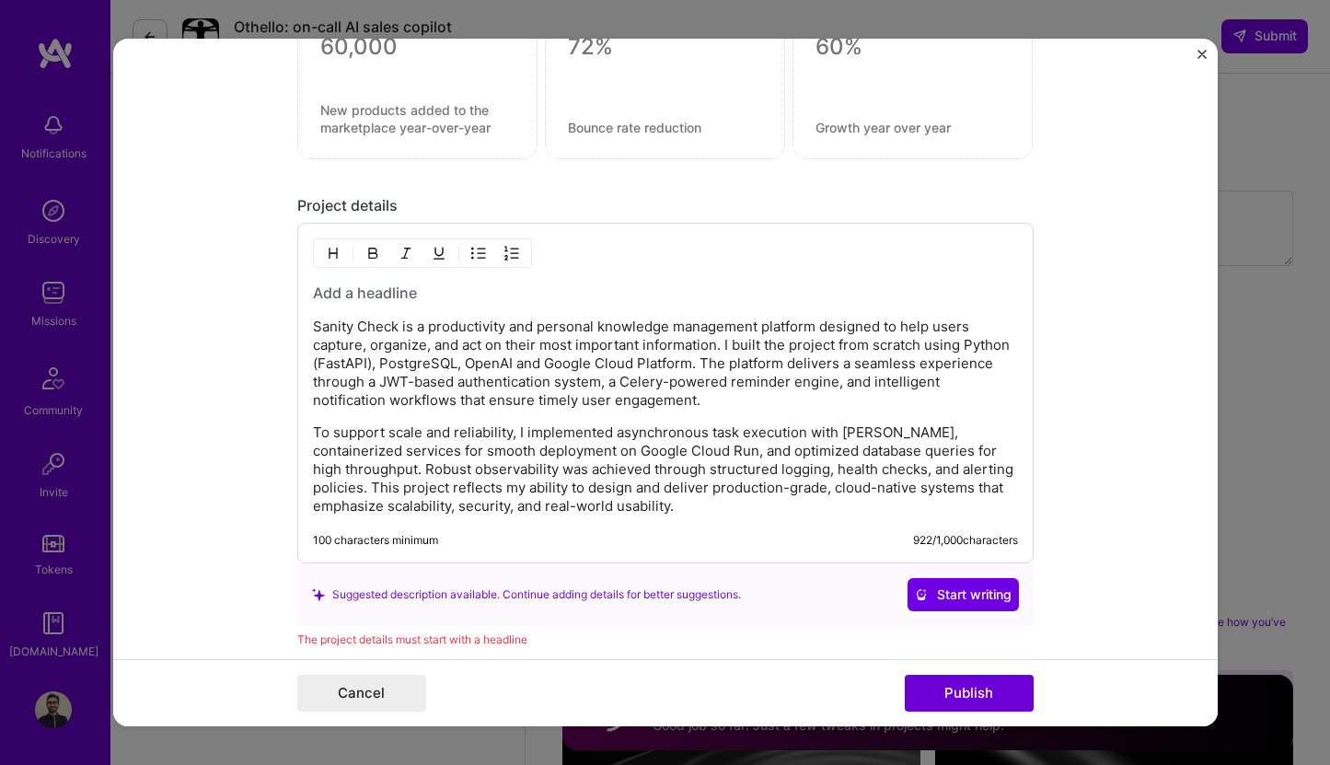
click at [419, 287] on h3 at bounding box center [665, 293] width 705 height 20
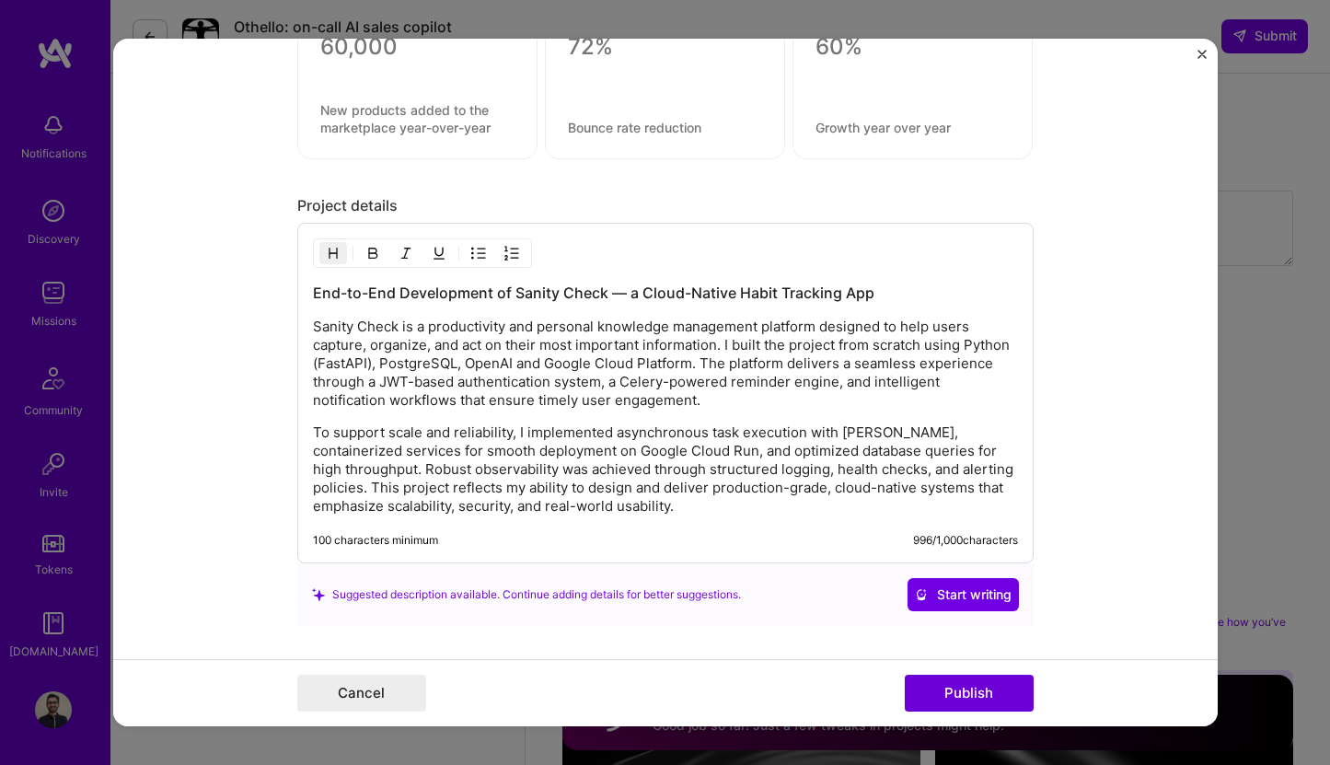
click at [619, 284] on h3 "End-to-End Development of Sanity Check — a Cloud-Native Habit Tracking App" at bounding box center [665, 293] width 705 height 20
click at [618, 291] on h3 "End-to-End Development of SanityCheck: a Cloud-Native Habit Tracking App" at bounding box center [665, 293] width 705 height 20
click at [667, 290] on h3 "End-to-End Development of a Cloud-Native Habit Tracking App" at bounding box center [665, 293] width 705 height 20
click at [726, 295] on h3 "End-to-End Development of a Cloud-Native Habit Tracking App" at bounding box center [665, 293] width 705 height 20
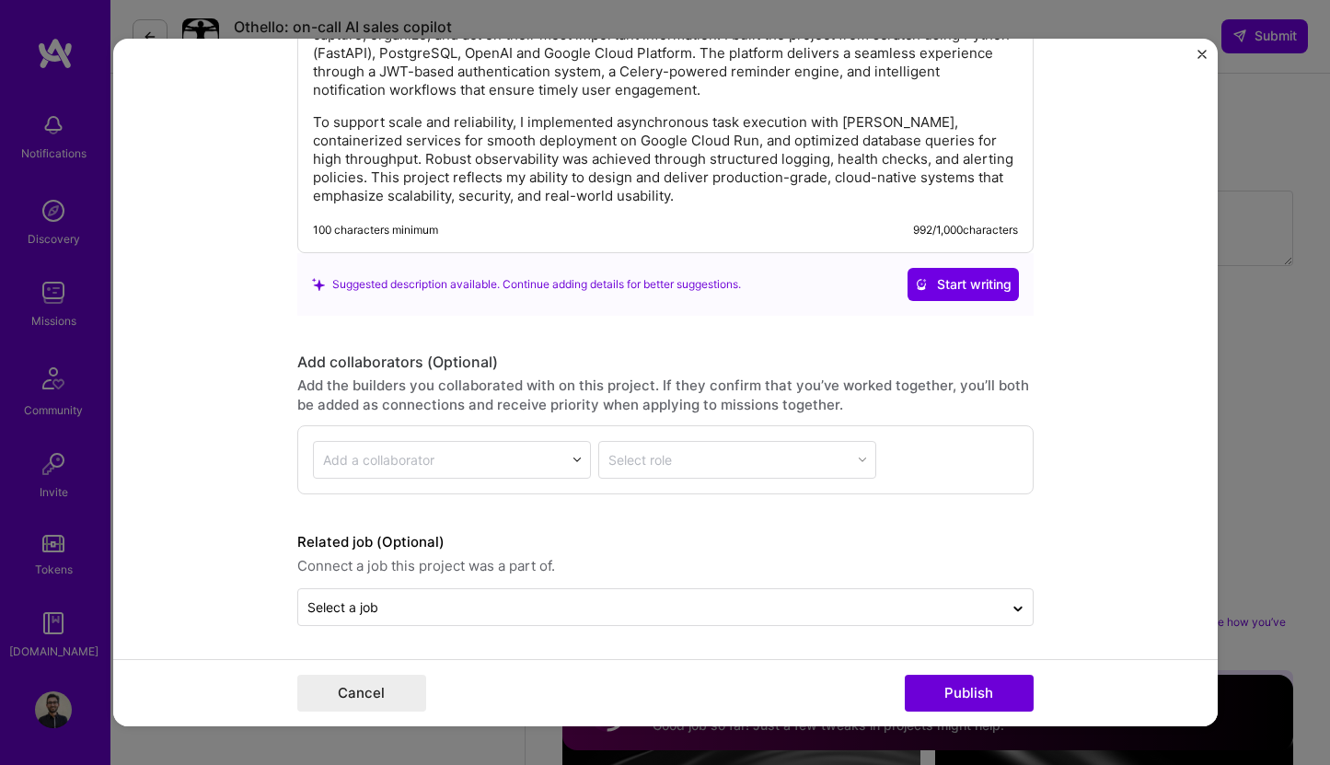
scroll to position [1986, 0]
click at [976, 696] on button "Publish" at bounding box center [969, 693] width 129 height 37
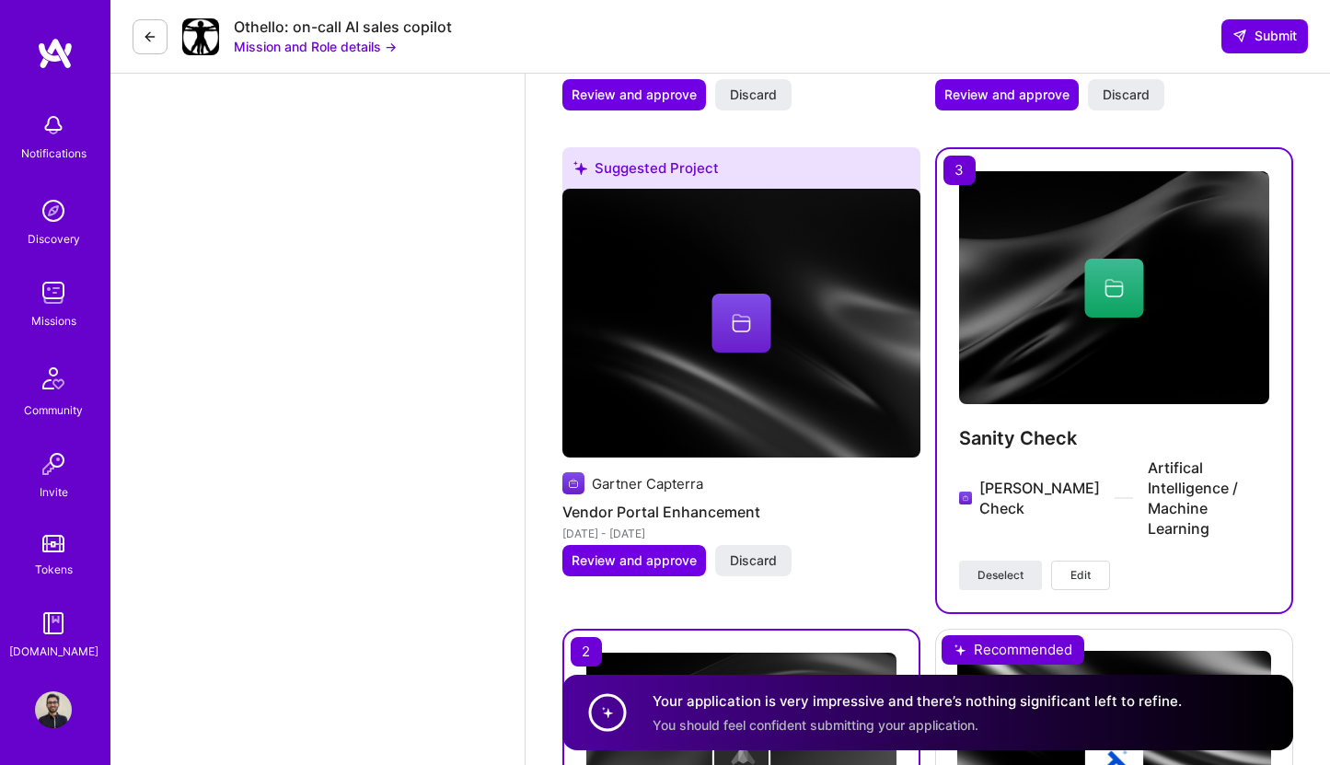
scroll to position [5200, 0]
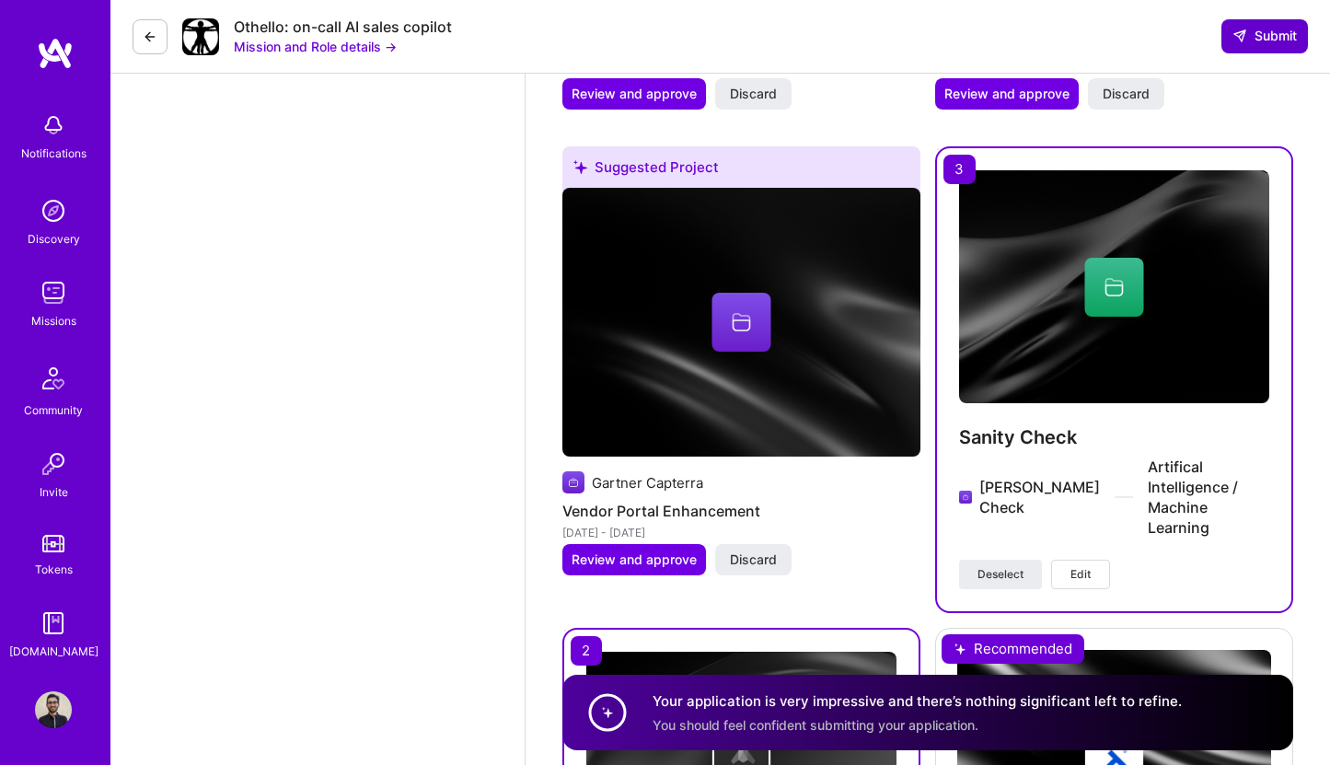
click at [1268, 30] on span "Submit" at bounding box center [1265, 36] width 64 height 18
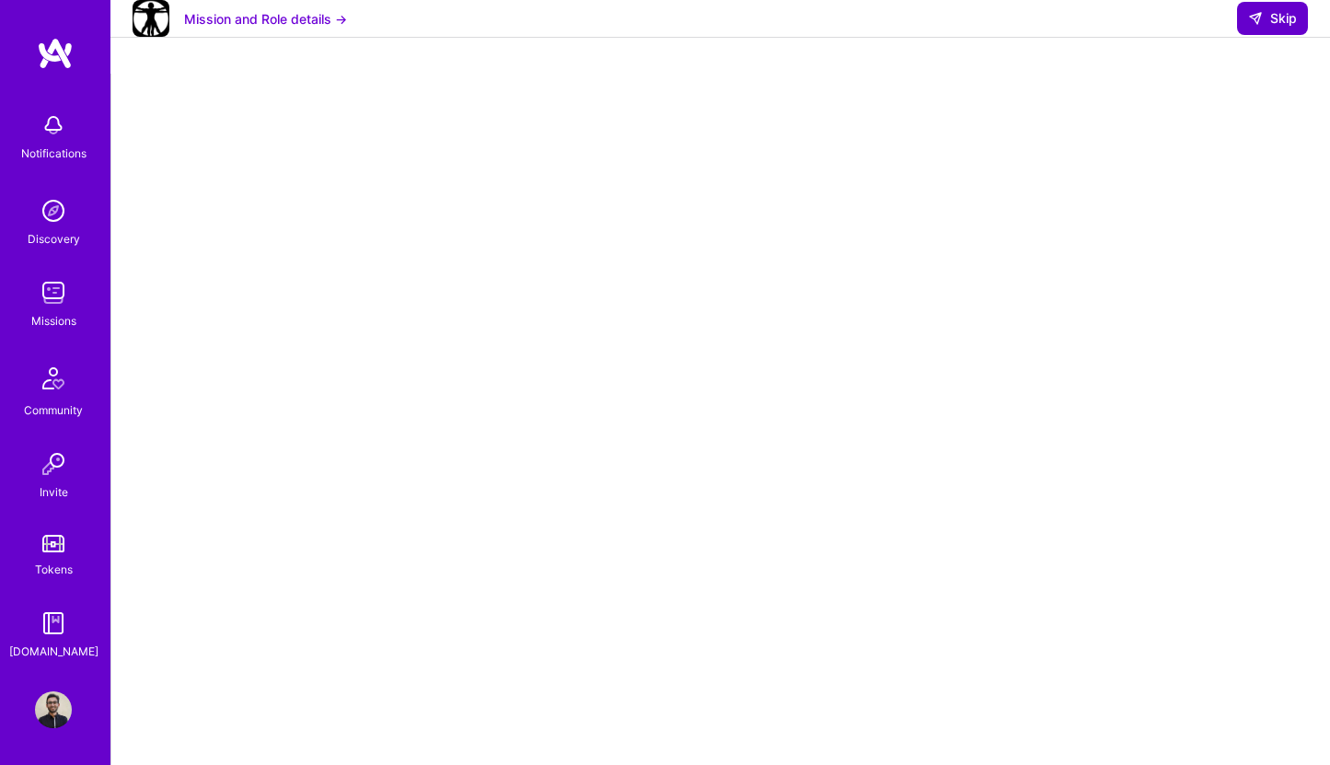
click at [1265, 28] on span "Skip" at bounding box center [1272, 18] width 49 height 18
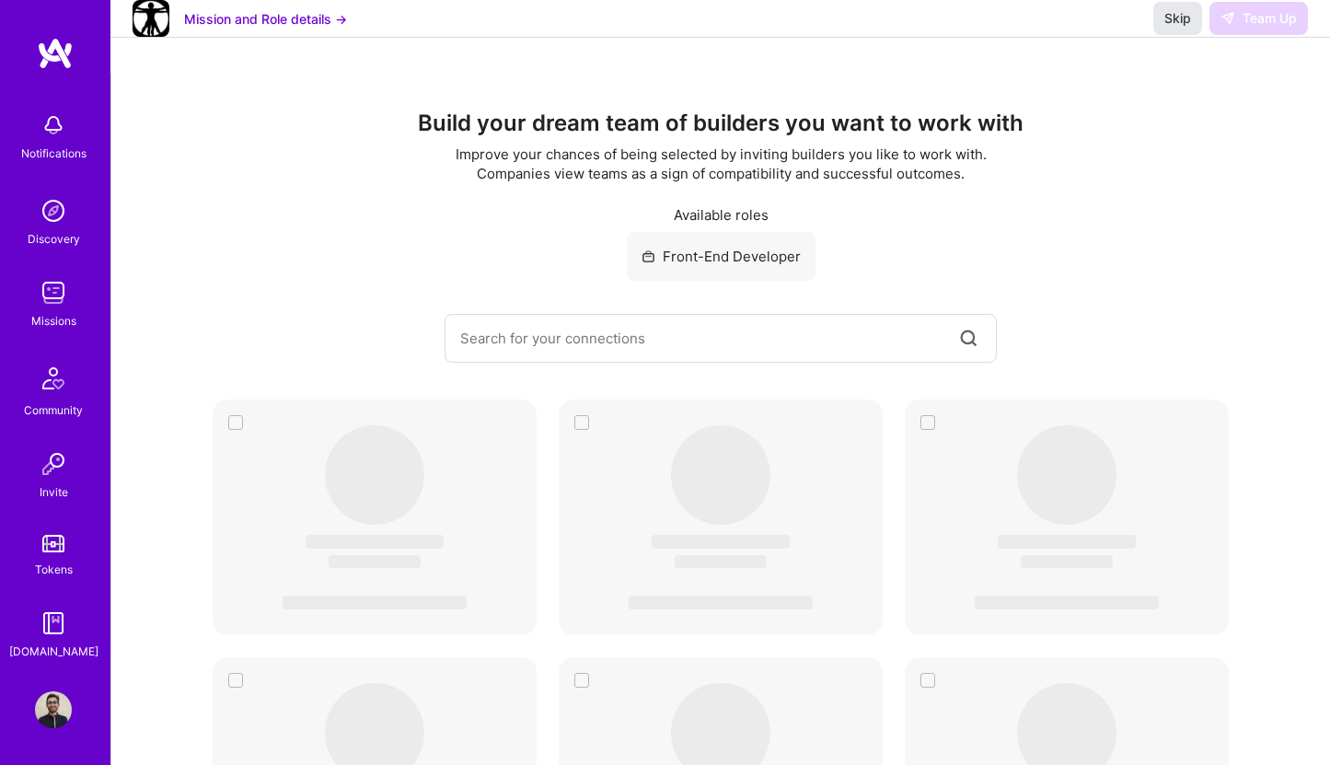
click at [1186, 28] on span "Skip" at bounding box center [1178, 18] width 27 height 18
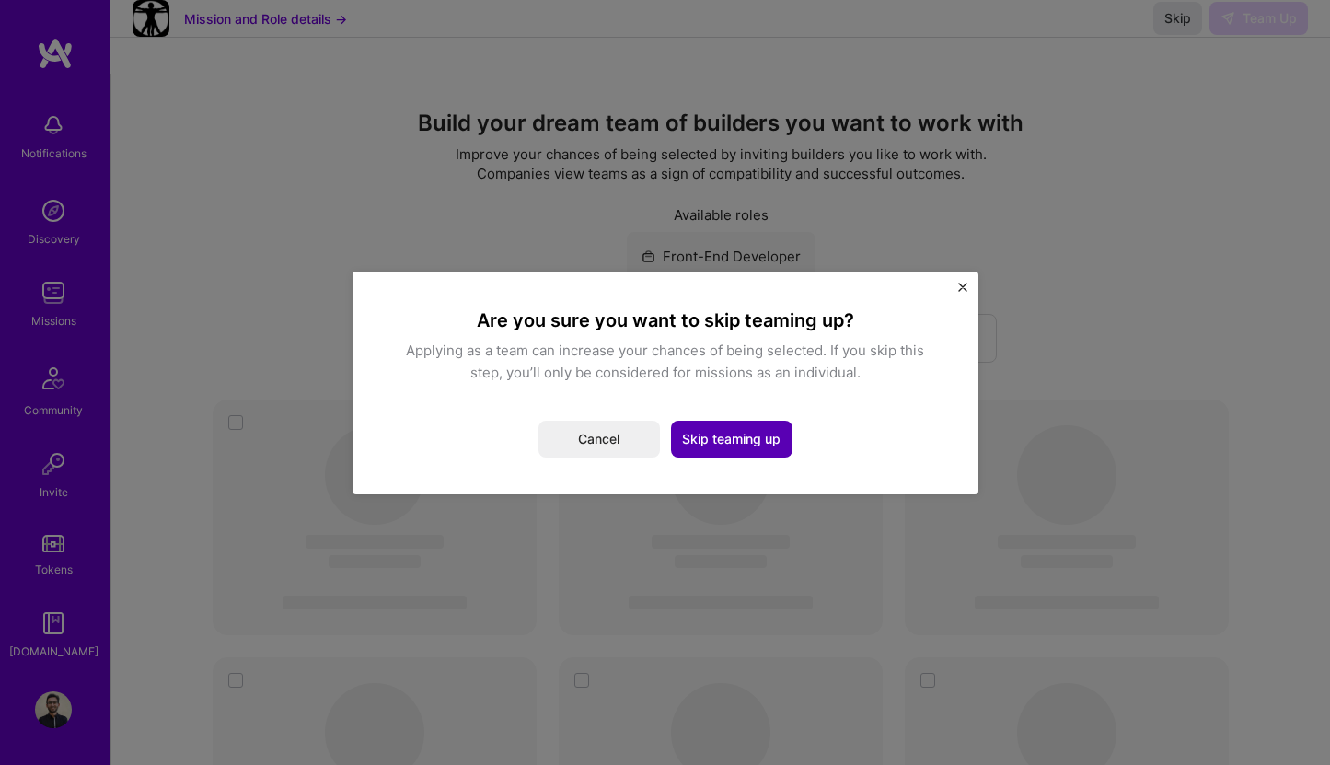
click at [762, 441] on button "Skip teaming up" at bounding box center [732, 439] width 122 height 37
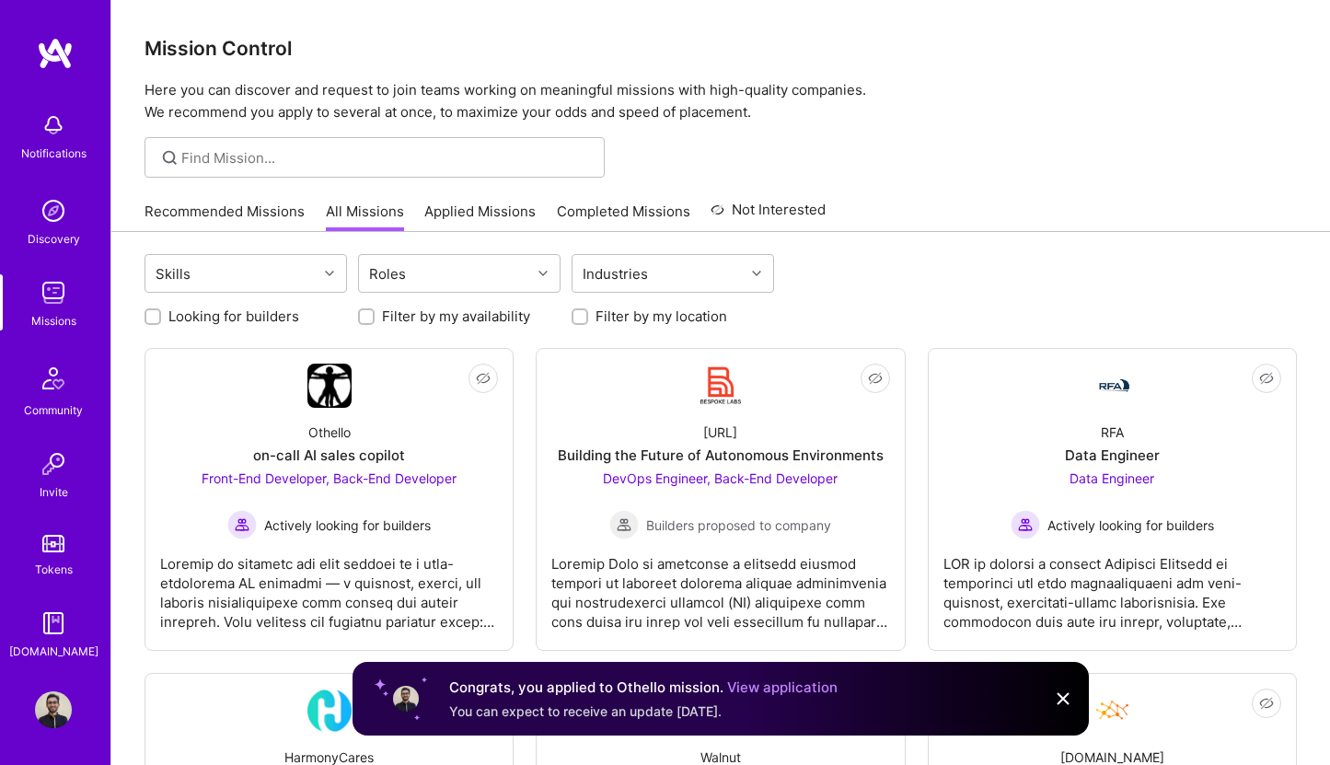
click at [465, 210] on link "Applied Missions" at bounding box center [479, 217] width 111 height 30
